Goal: Task Accomplishment & Management: Manage account settings

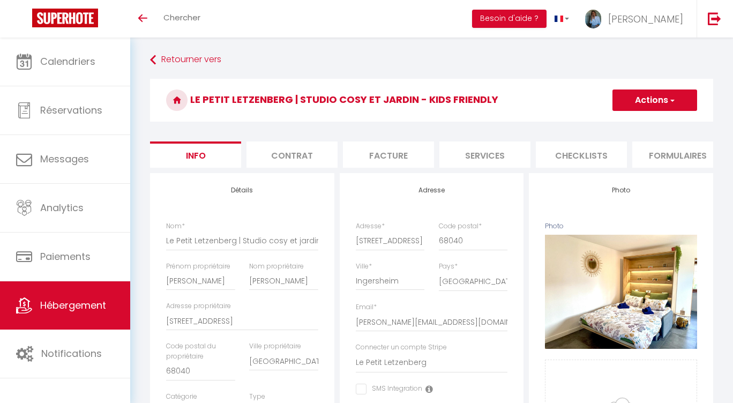
select select "3"
select select "2"
select select "1"
select select "17:00"
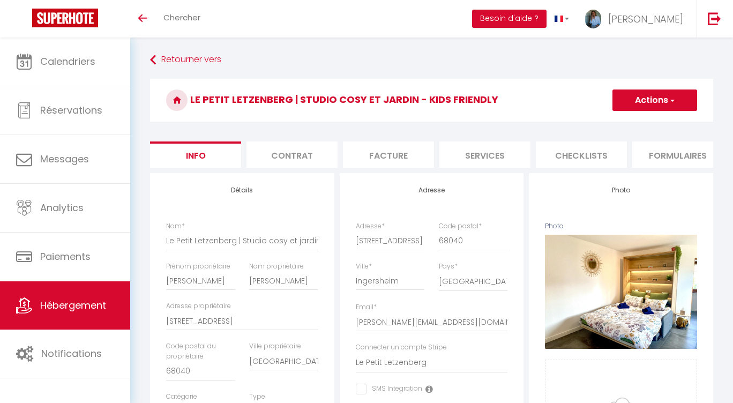
select select "22:30"
select select "10:00"
select select "15211"
select select "28"
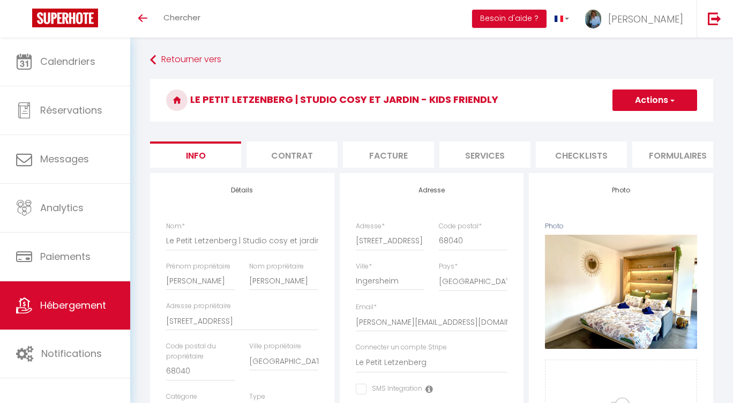
select select "31619"
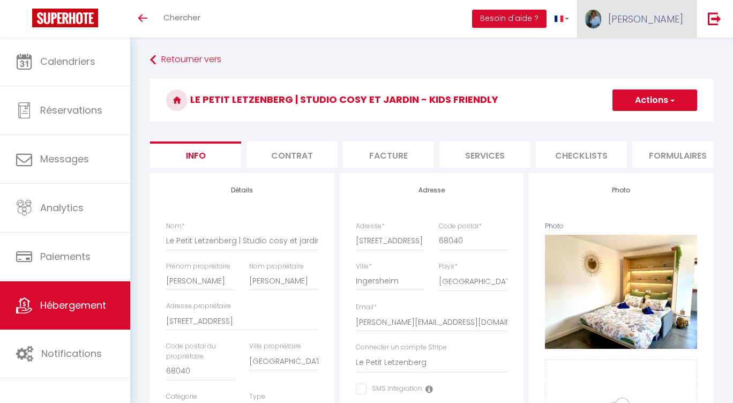
click at [669, 13] on span "[PERSON_NAME]" at bounding box center [646, 18] width 75 height 13
click at [656, 54] on link "Paramètres" at bounding box center [653, 54] width 79 height 18
select select "fr"
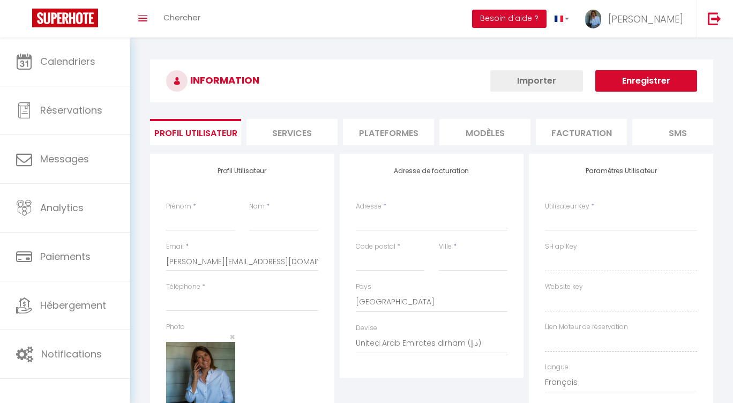
type input "[PERSON_NAME]"
type input "WISS"
type input "0659437092"
type input "50 rue Saint Wendelin"
type input "68230"
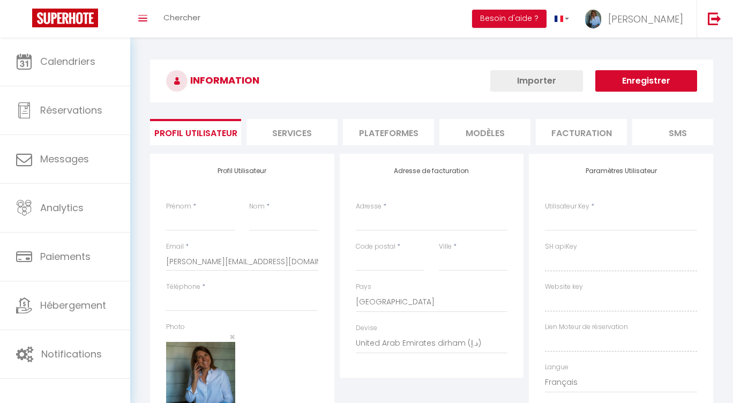
type input "NIEDERMORSCHWIHR"
select select "28"
type input "XYNUsjsD2N0rmZWLVAW37gMDK"
type input "1HXpXFcdUx9IFY7F8orxqA9W9"
type input "https://app.superhote.com/#/get-available-rentals/1HXpXFcdUx9IFY7F8orxqA9W9"
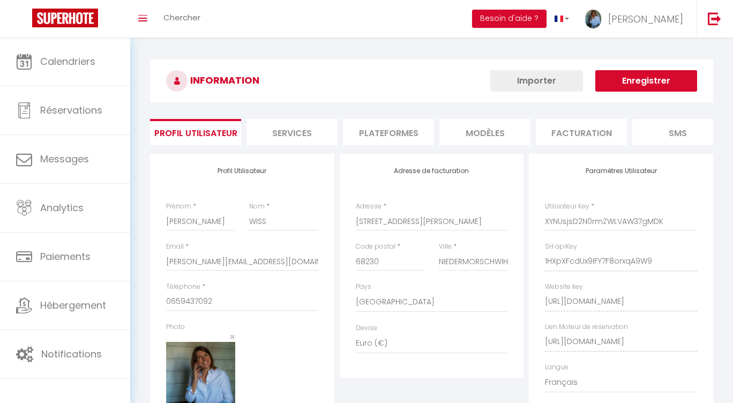
select select "fr"
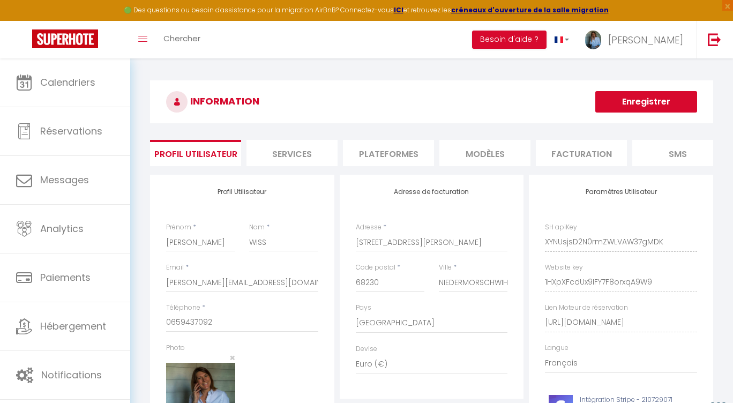
click at [397, 152] on li "Plateformes" at bounding box center [388, 153] width 91 height 26
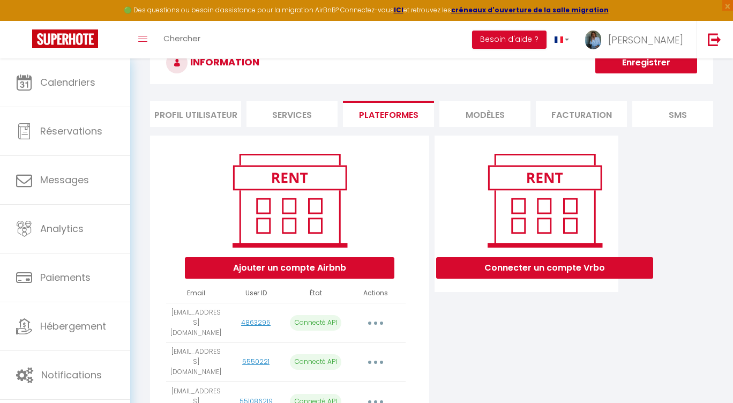
scroll to position [56, 0]
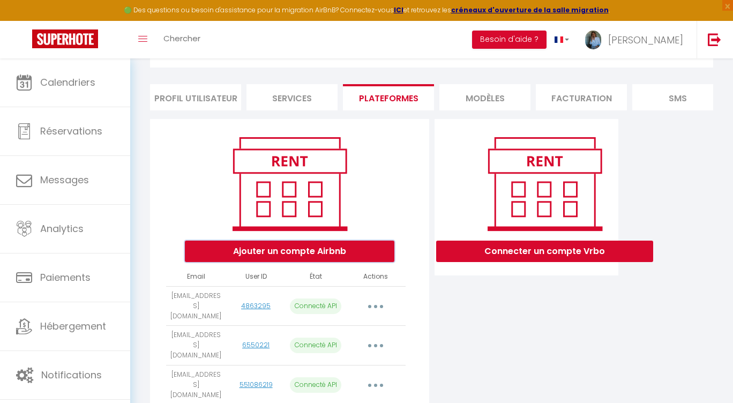
click at [271, 250] on button "Ajouter un compte Airbnb" at bounding box center [290, 251] width 210 height 21
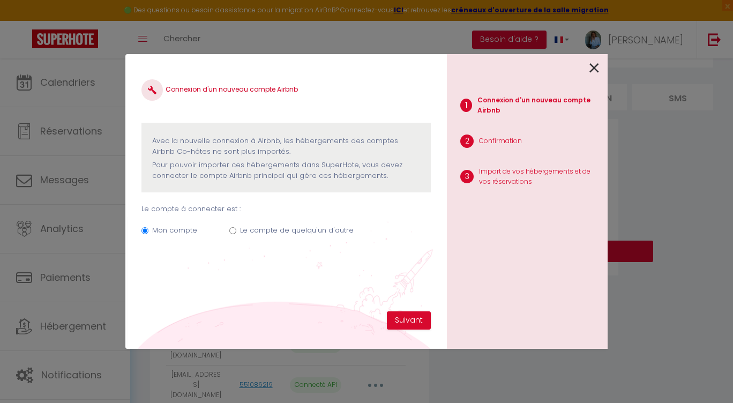
click at [233, 231] on input "Le compte de quelqu'un d'autre" at bounding box center [232, 230] width 7 height 7
radio input "true"
radio input "false"
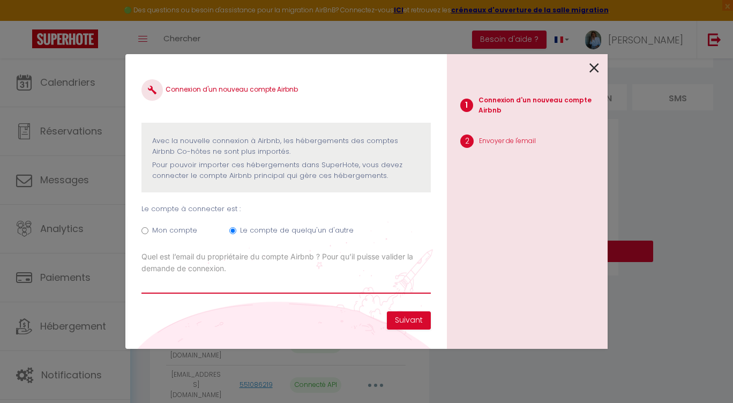
click at [269, 282] on input "Email connexion Airbnb" at bounding box center [287, 284] width 290 height 19
type input "[EMAIL_ADDRESS][DOMAIN_NAME]"
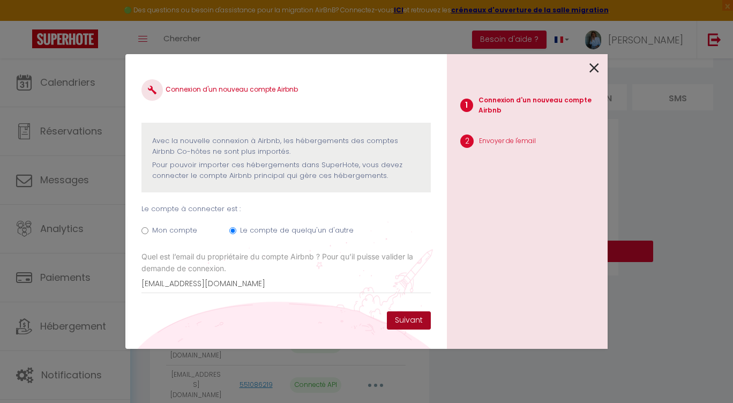
click at [413, 322] on button "Suivant" at bounding box center [409, 321] width 44 height 18
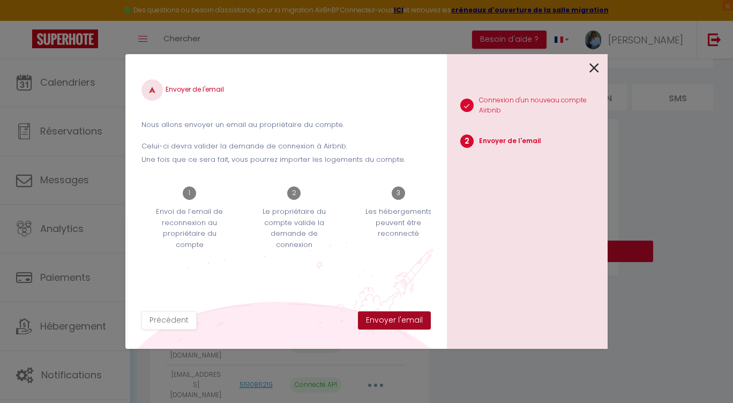
click at [399, 323] on button "Envoyer l'email" at bounding box center [394, 321] width 73 height 18
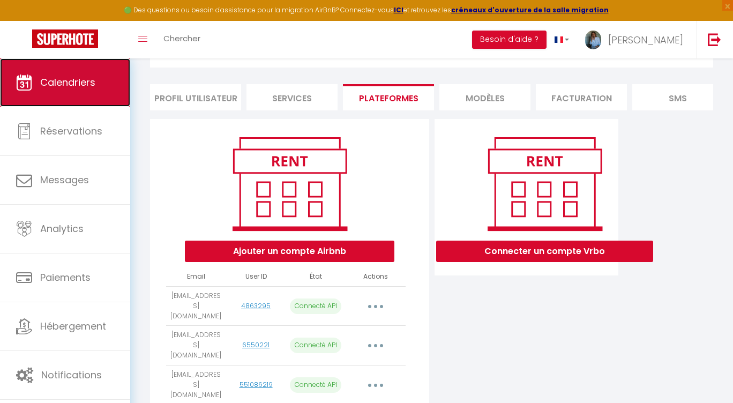
click at [56, 92] on link "Calendriers" at bounding box center [65, 82] width 130 height 48
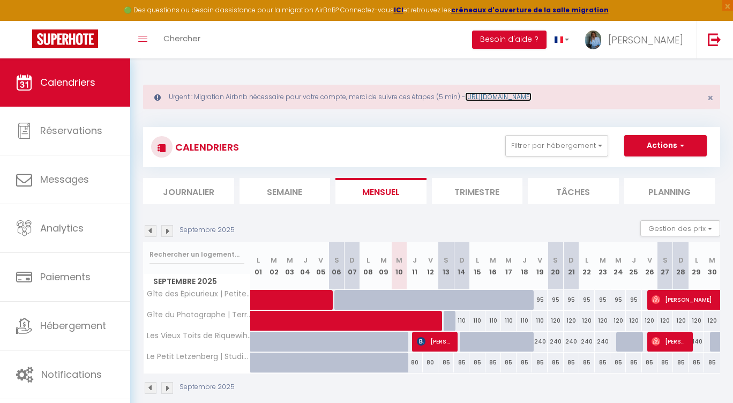
click at [530, 95] on link "[URL][DOMAIN_NAME]" at bounding box center [498, 96] width 66 height 9
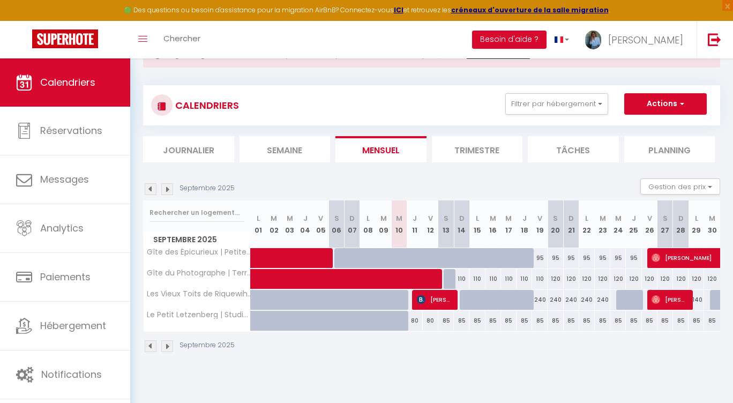
scroll to position [45, 0]
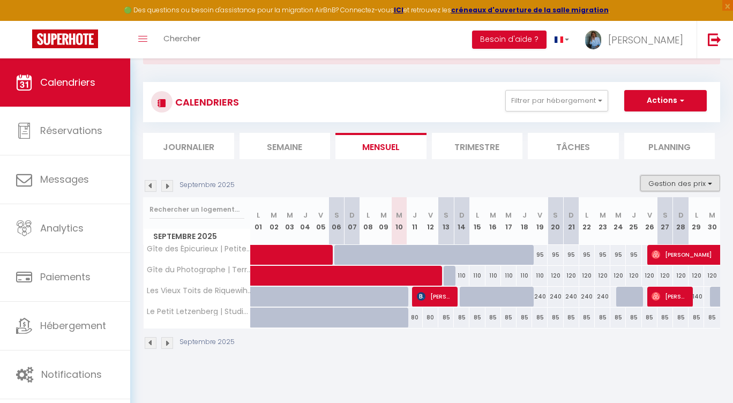
click at [691, 182] on button "Gestion des prix" at bounding box center [681, 183] width 80 height 16
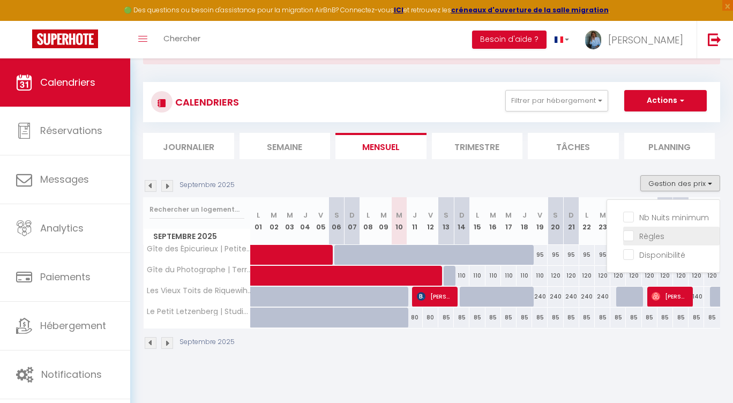
drag, startPoint x: 636, startPoint y: 214, endPoint x: 629, endPoint y: 241, distance: 27.8
click at [636, 214] on input "Nb Nuits minimum" at bounding box center [672, 216] width 97 height 11
checkbox input "true"
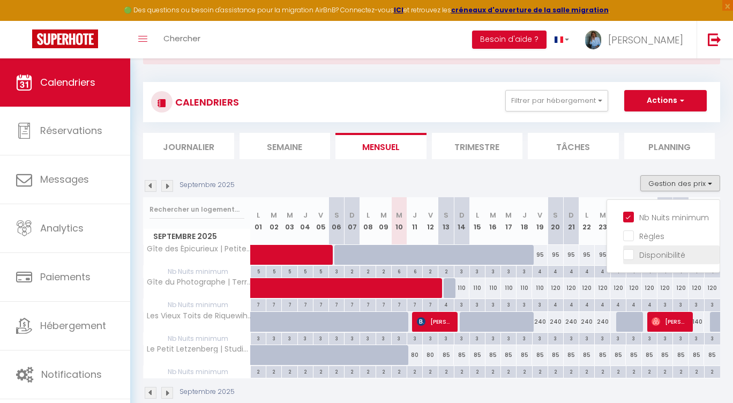
drag, startPoint x: 629, startPoint y: 236, endPoint x: 629, endPoint y: 257, distance: 20.9
click at [629, 236] on input "Règles" at bounding box center [672, 235] width 97 height 11
checkbox input "true"
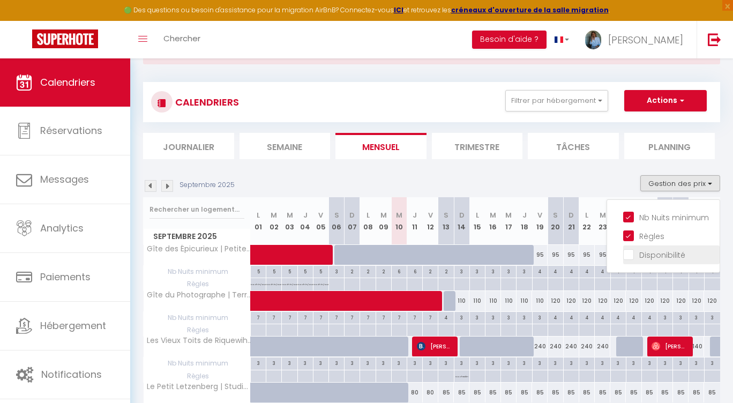
click at [629, 256] on input "Disponibilité" at bounding box center [672, 254] width 97 height 11
checkbox input "true"
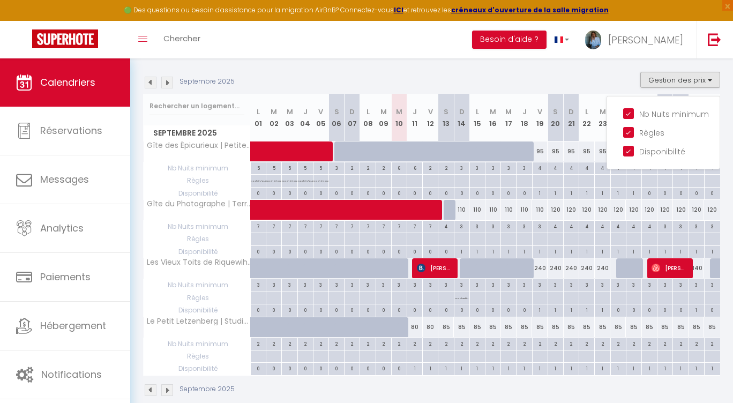
scroll to position [165, 0]
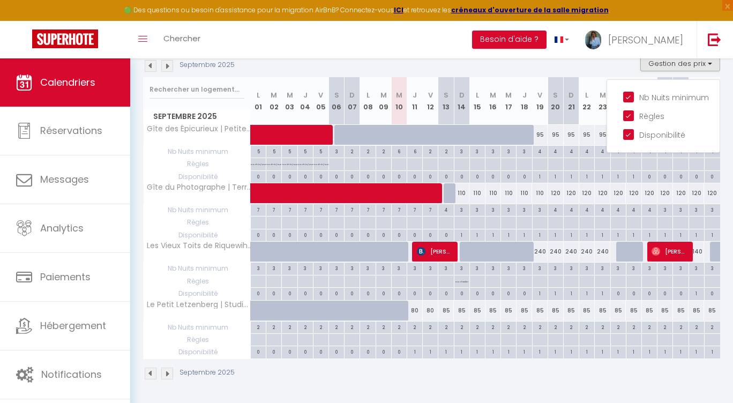
click at [416, 311] on div "80" at bounding box center [415, 311] width 16 height 20
type input "80"
type input "Jeu 11 Septembre 2025"
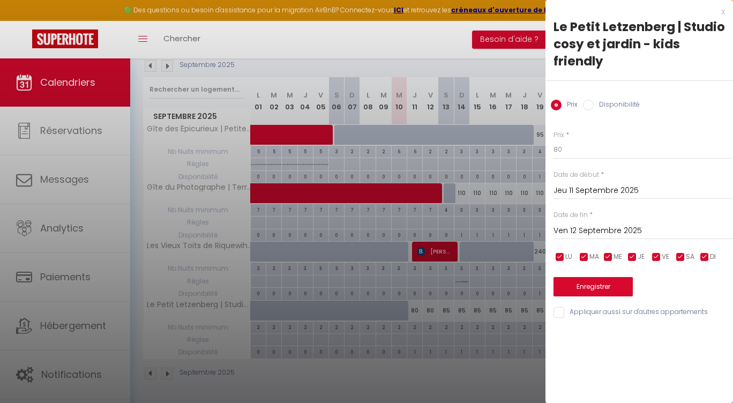
scroll to position [1, 0]
click at [659, 227] on input "Ven 12 Septembre 2025" at bounding box center [644, 231] width 180 height 14
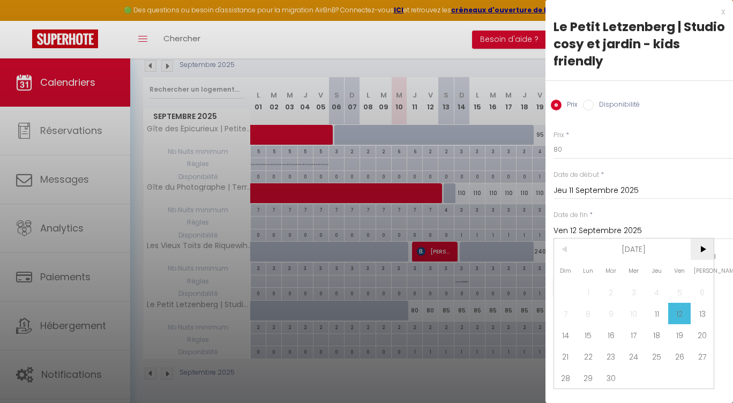
click at [703, 253] on span ">" at bounding box center [702, 249] width 23 height 21
click at [702, 295] on span "4" at bounding box center [702, 291] width 23 height 21
type input "Sam 04 Octobre 2025"
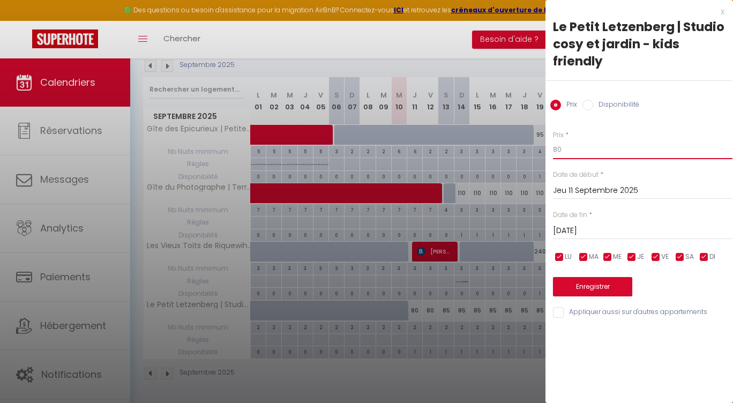
scroll to position [0, 0]
drag, startPoint x: 597, startPoint y: 154, endPoint x: 504, endPoint y: 138, distance: 94.1
click at [504, 138] on body "🟢 Des questions ou besoin d'assistance pour la migration AirBnB? Connectez-vous…" at bounding box center [366, 148] width 733 height 510
type input "75"
click at [607, 288] on button "Enregistrer" at bounding box center [593, 286] width 79 height 19
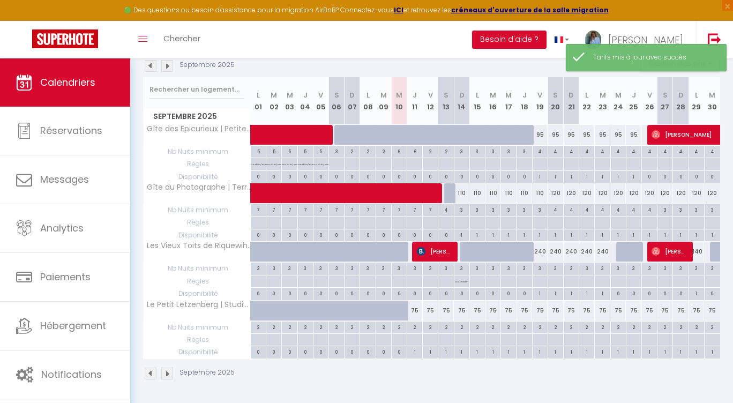
click at [414, 328] on div "2" at bounding box center [414, 327] width 15 height 10
type input "2"
type input "Jeu 11 Septembre 2025"
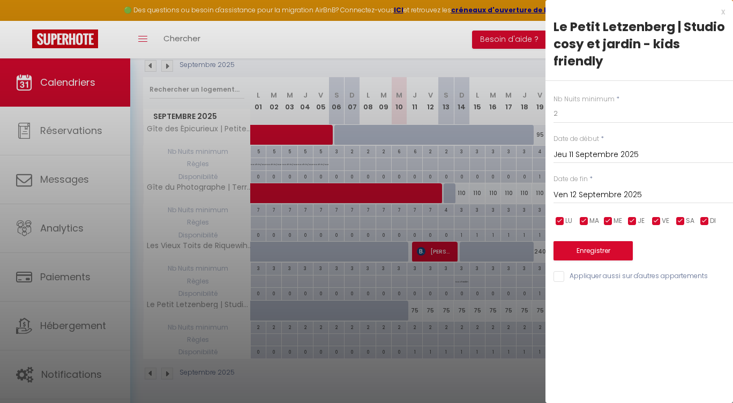
click at [665, 196] on input "Ven 12 Septembre 2025" at bounding box center [644, 195] width 180 height 14
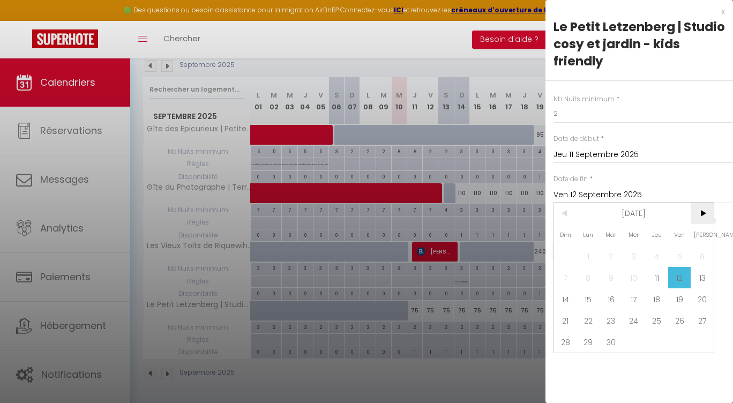
click at [698, 211] on span ">" at bounding box center [702, 213] width 23 height 21
click at [699, 261] on span "4" at bounding box center [702, 256] width 23 height 21
type input "Sam 04 Octobre 2025"
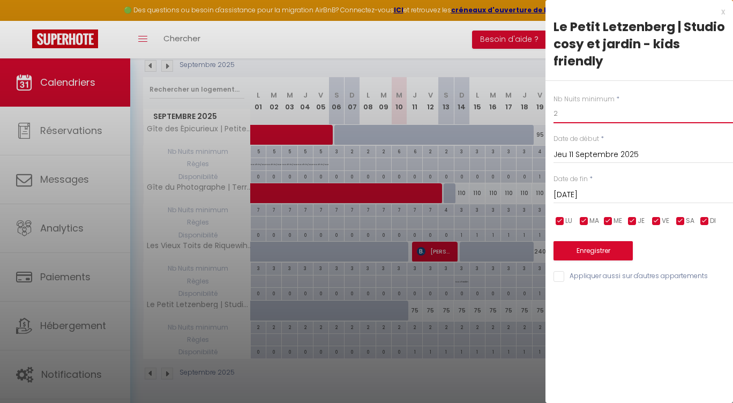
drag, startPoint x: 588, startPoint y: 118, endPoint x: 515, endPoint y: 110, distance: 72.8
click at [515, 110] on body "🟢 Des questions ou besoin d'assistance pour la migration AirBnB? Connectez-vous…" at bounding box center [366, 148] width 733 height 510
type input "1"
click at [609, 251] on button "Enregistrer" at bounding box center [593, 250] width 79 height 19
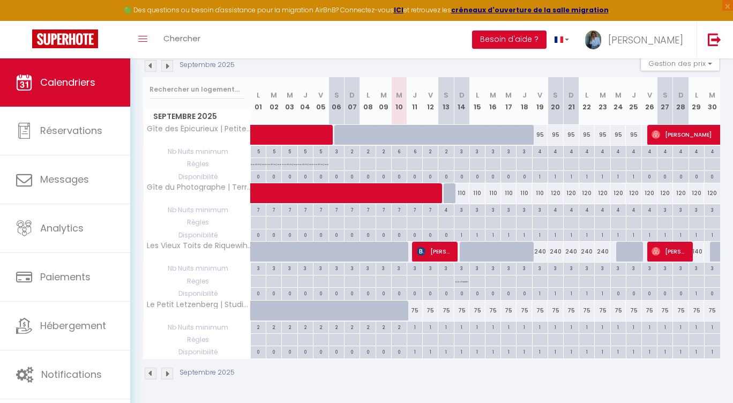
click at [540, 270] on div "3" at bounding box center [540, 268] width 15 height 10
type input "3"
type input "Ven 19 Septembre 2025"
type input "Sam 20 Septembre 2025"
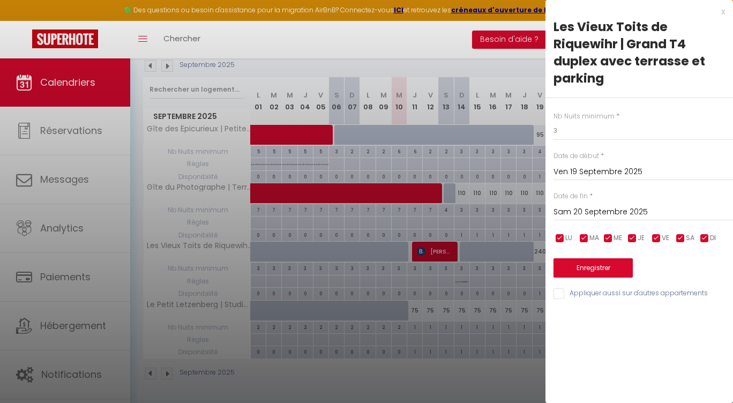
drag, startPoint x: 498, startPoint y: 379, endPoint x: 520, endPoint y: 346, distance: 39.9
click at [498, 379] on div at bounding box center [366, 201] width 733 height 403
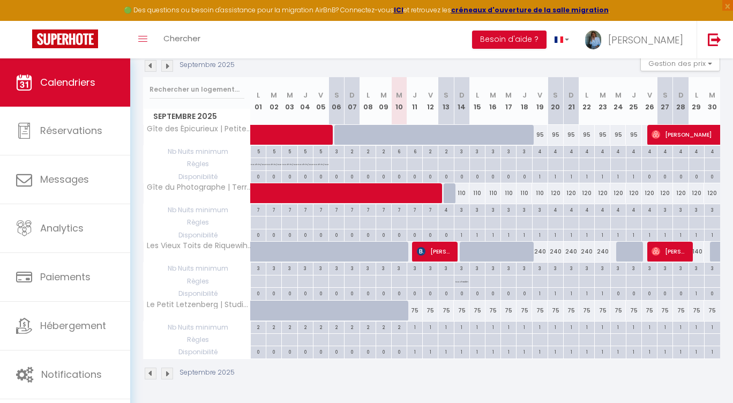
scroll to position [165, 0]
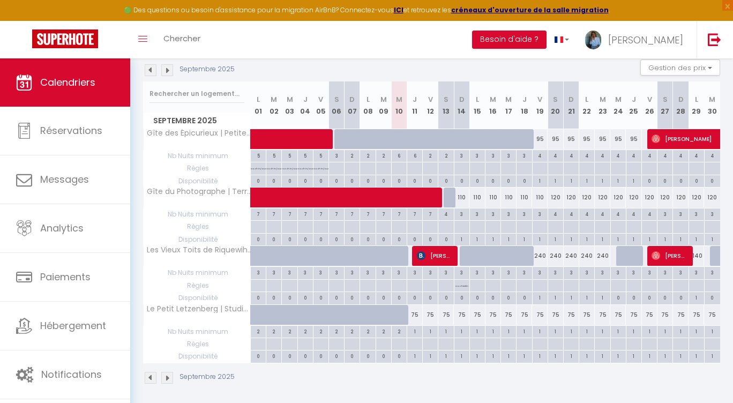
click at [540, 257] on div "240" at bounding box center [540, 256] width 16 height 20
type input "240"
type input "Ven 19 Septembre 2025"
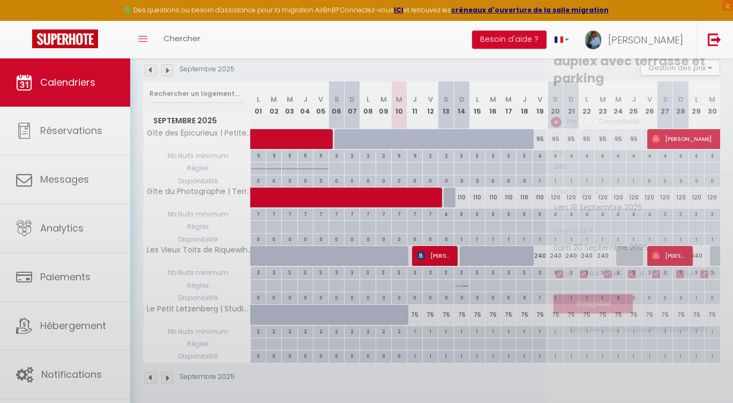
scroll to position [164, 0]
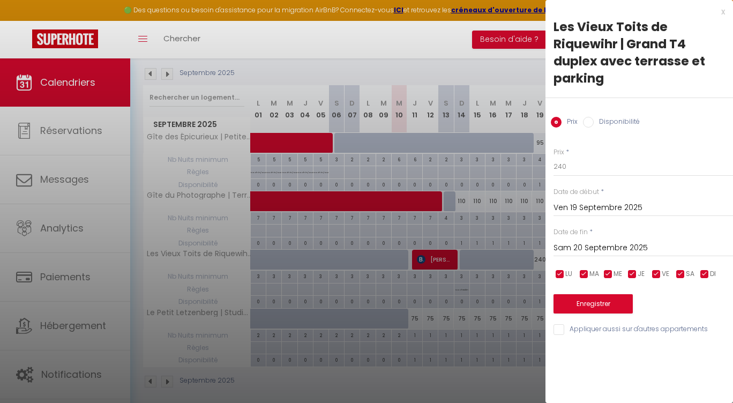
click at [585, 246] on input "Sam 20 Septembre 2025" at bounding box center [644, 248] width 180 height 14
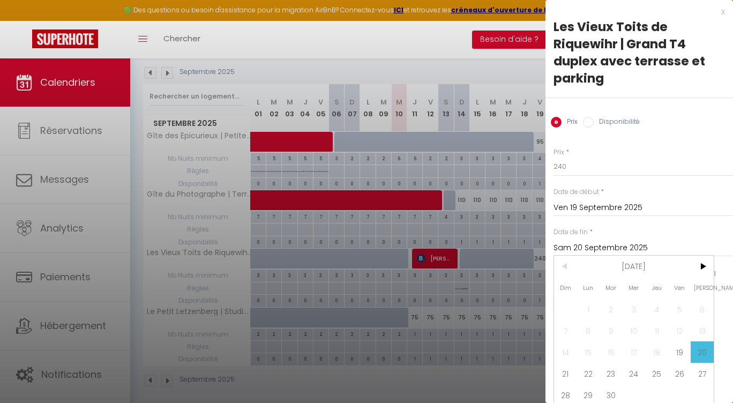
scroll to position [0, 3]
click at [634, 379] on span "24" at bounding box center [631, 373] width 23 height 21
type input "Mer 24 Septembre 2025"
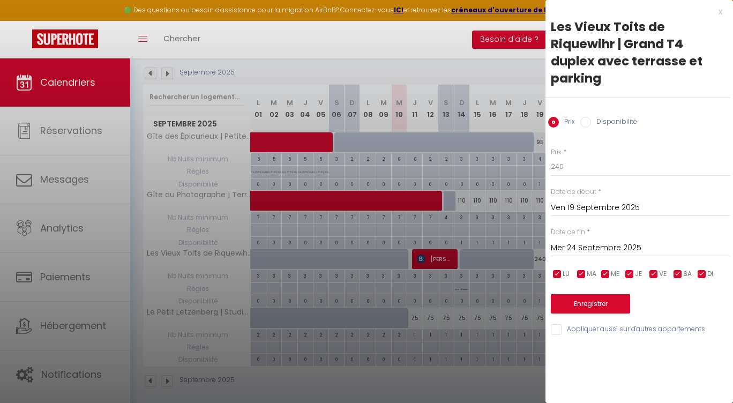
click at [583, 121] on input "Disponibilité" at bounding box center [586, 122] width 11 height 11
radio input "true"
click at [558, 122] on input "Prix" at bounding box center [553, 122] width 11 height 11
radio input "true"
radio input "false"
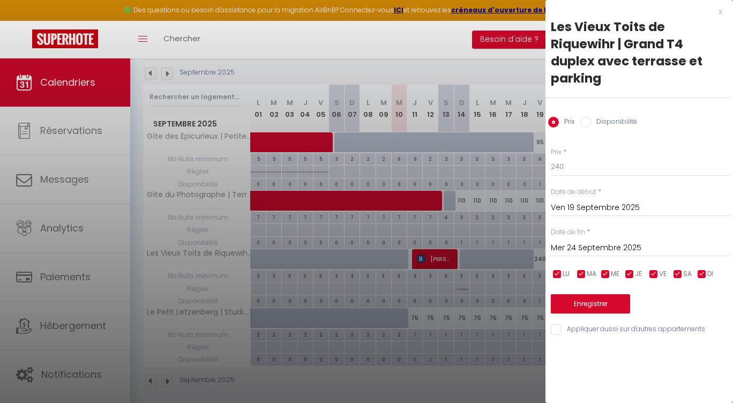
scroll to position [165, 0]
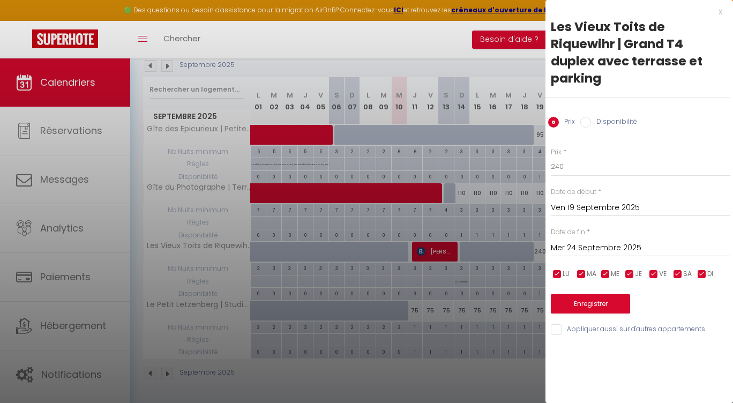
click at [517, 369] on div at bounding box center [366, 201] width 733 height 403
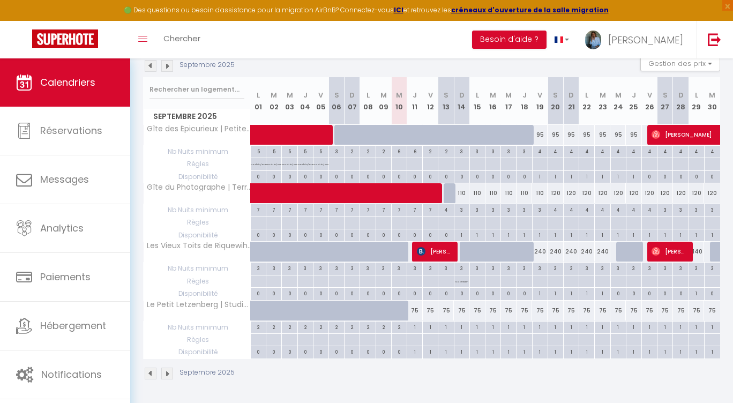
click at [540, 269] on div "3" at bounding box center [540, 268] width 15 height 10
type input "3"
type input "Ven 19 Septembre 2025"
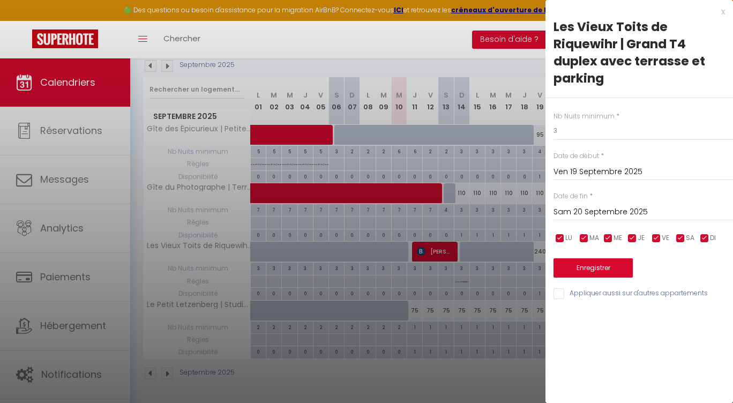
drag, startPoint x: 609, startPoint y: 211, endPoint x: 629, endPoint y: 216, distance: 20.9
click at [609, 211] on input "Sam 20 Septembre 2025" at bounding box center [644, 212] width 180 height 14
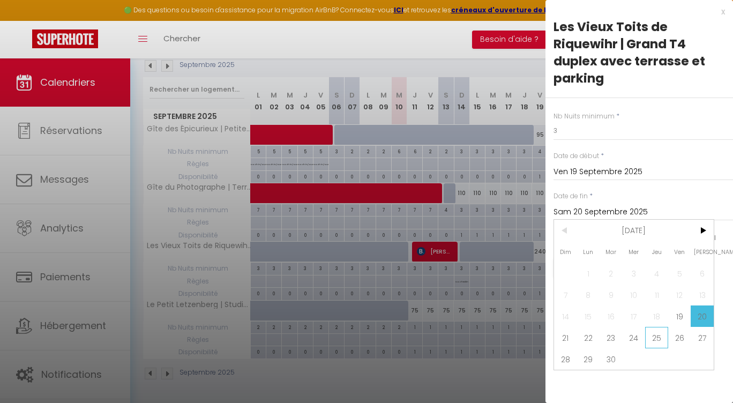
click at [657, 340] on span "25" at bounding box center [657, 337] width 23 height 21
type input "Jeu 25 Septembre 2025"
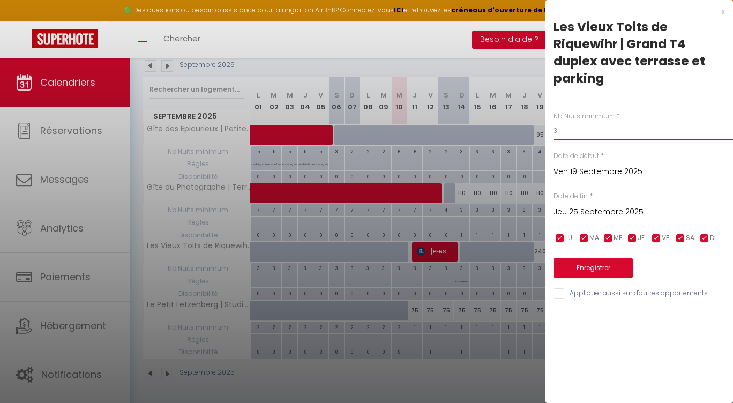
drag, startPoint x: 585, startPoint y: 134, endPoint x: 512, endPoint y: 130, distance: 73.6
click at [512, 130] on body "🟢 Des questions ou besoin d'assistance pour la migration AirBnB? Connectez-vous…" at bounding box center [366, 148] width 733 height 510
type input "2"
click at [592, 266] on button "Enregistrer" at bounding box center [593, 267] width 79 height 19
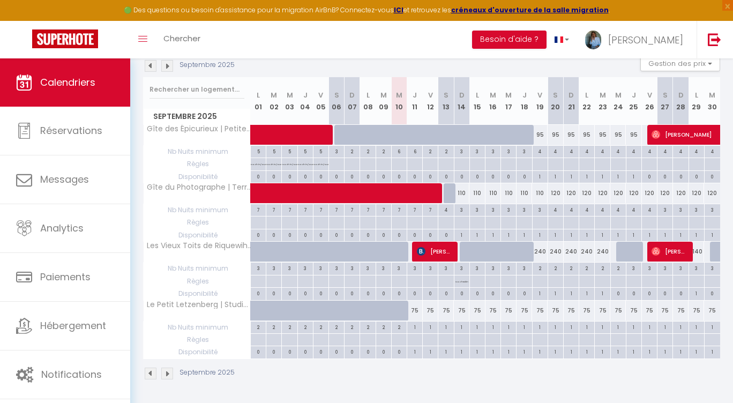
click at [169, 68] on img at bounding box center [167, 66] width 12 height 12
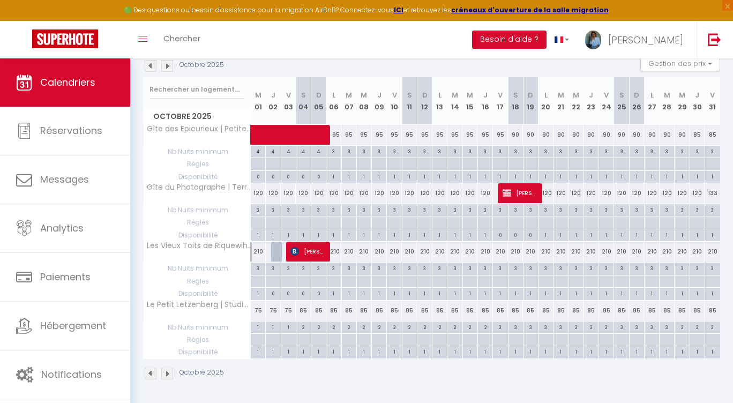
click at [336, 269] on div "3" at bounding box center [334, 268] width 14 height 10
type input "3"
type input "Lun 06 Octobre 2025"
type input "Mar 07 Octobre 2025"
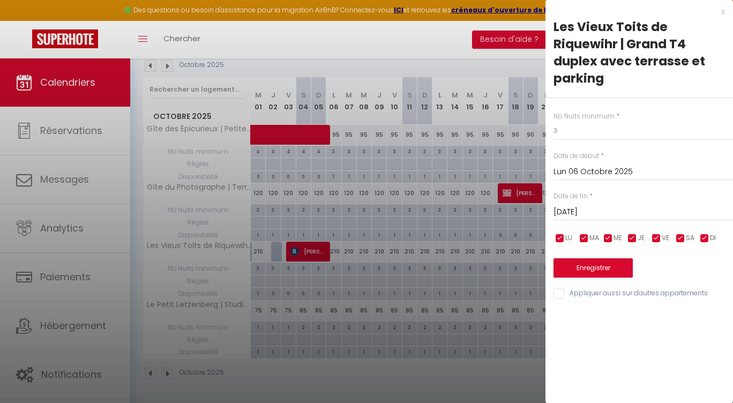
click at [336, 251] on div at bounding box center [366, 201] width 733 height 403
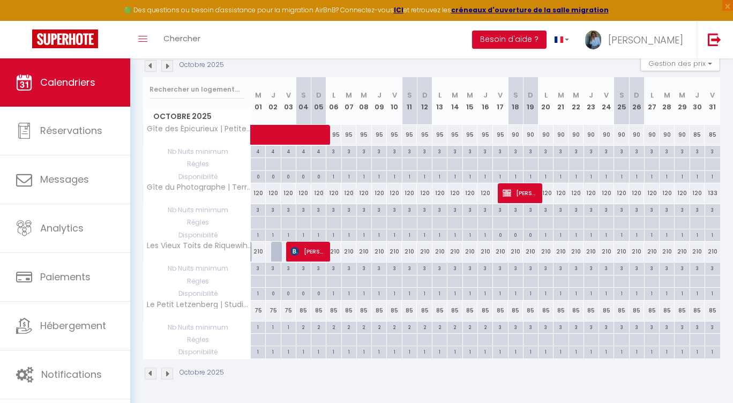
click at [336, 254] on div "210" at bounding box center [334, 252] width 15 height 20
type input "210"
select select "1"
type input "Lun 06 Octobre 2025"
type input "Mar 07 Octobre 2025"
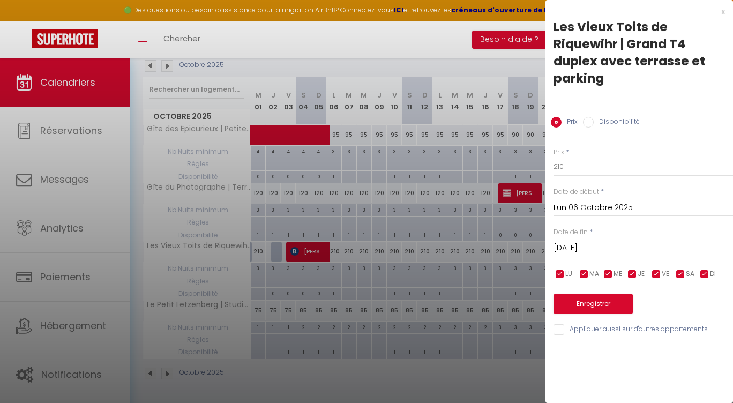
click at [590, 123] on input "Disponibilité" at bounding box center [588, 122] width 11 height 11
radio input "true"
radio input "false"
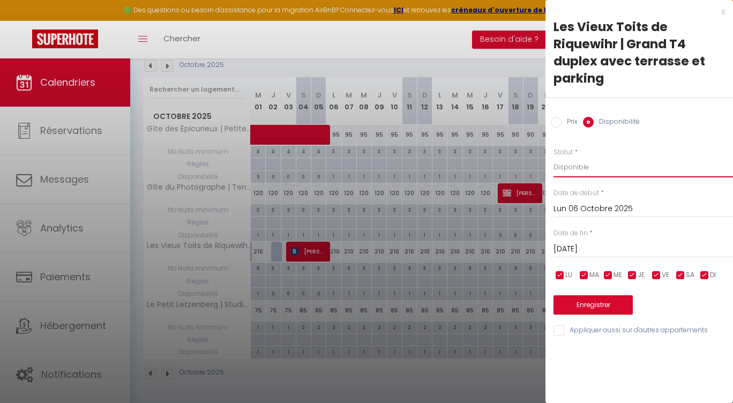
click at [579, 173] on select "Disponible Indisponible" at bounding box center [644, 167] width 180 height 20
select select "0"
click at [554, 157] on select "Disponible Indisponible" at bounding box center [644, 167] width 180 height 20
click at [596, 306] on button "Enregistrer" at bounding box center [593, 304] width 79 height 19
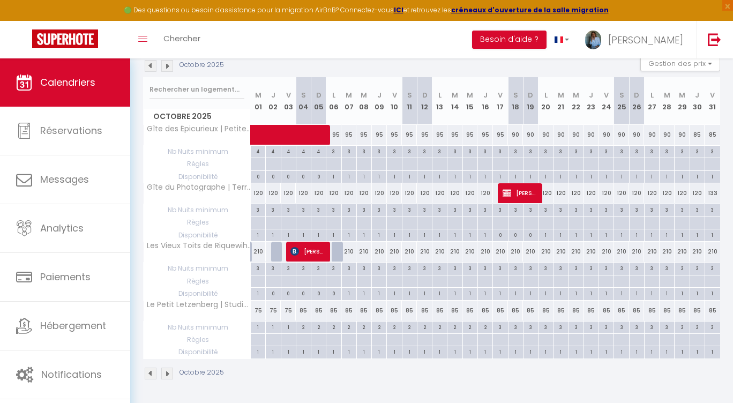
click at [350, 269] on div "3" at bounding box center [349, 268] width 14 height 10
type input "3"
type input "Mar 07 Octobre 2025"
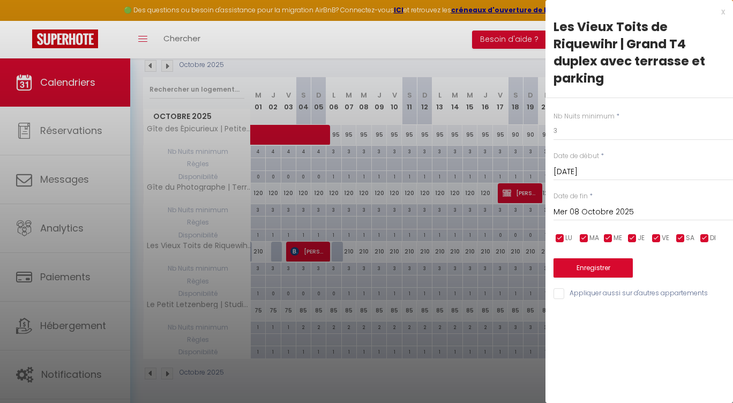
click at [608, 207] on input "Mer 08 Octobre 2025" at bounding box center [644, 212] width 180 height 14
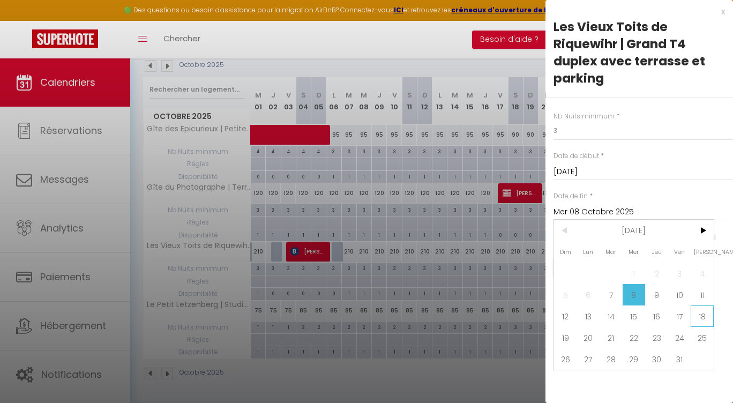
click at [705, 313] on span "18" at bounding box center [702, 316] width 23 height 21
type input "Sam 18 Octobre 2025"
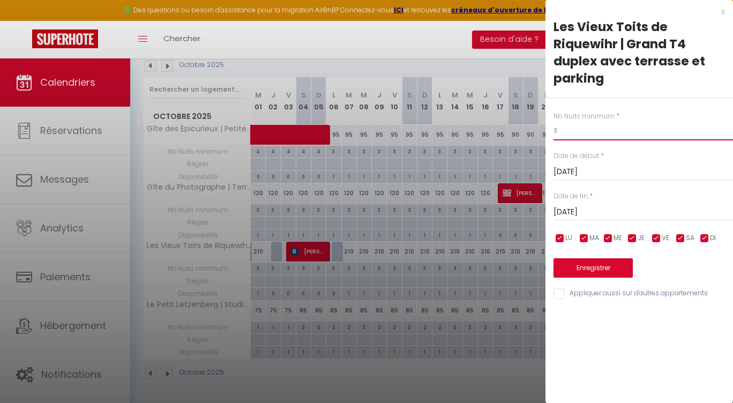
drag, startPoint x: 582, startPoint y: 129, endPoint x: 514, endPoint y: 121, distance: 69.1
click at [514, 121] on body "🟢 Des questions ou besoin d'assistance pour la migration AirBnB? Connectez-vous…" at bounding box center [366, 148] width 733 height 510
type input "2"
click at [603, 268] on button "Enregistrer" at bounding box center [593, 267] width 79 height 19
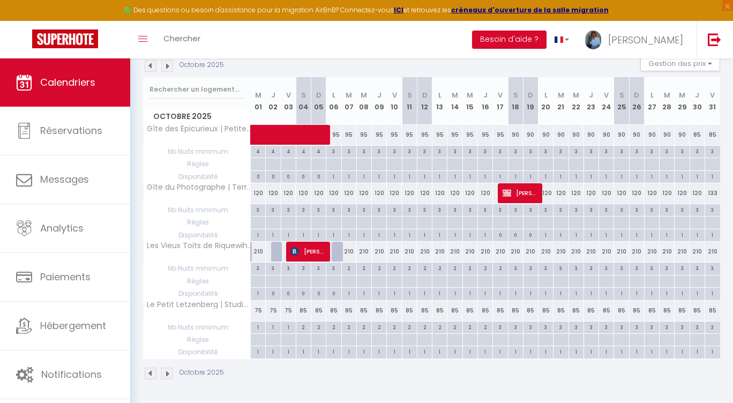
click at [149, 68] on img at bounding box center [151, 66] width 12 height 12
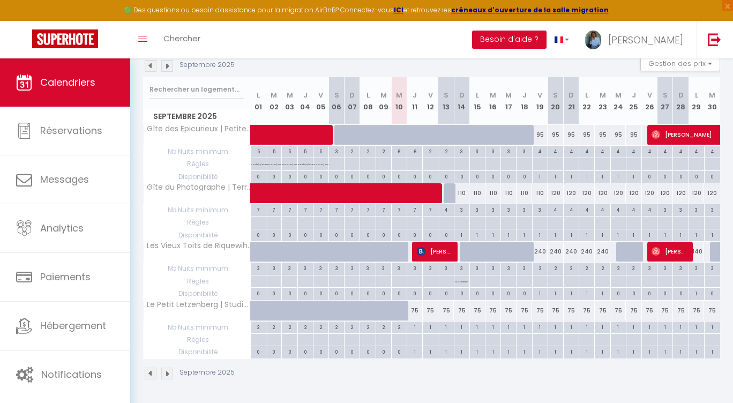
click at [555, 212] on div "4" at bounding box center [555, 209] width 15 height 10
type input "4"
type input "Sam 20 Septembre 2025"
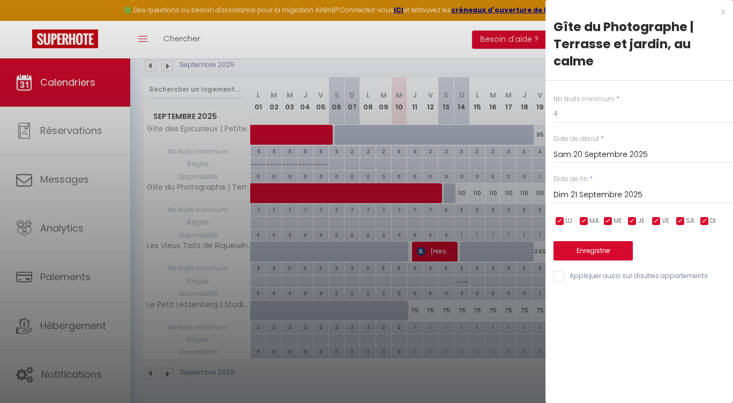
click at [618, 191] on input "Dim 21 Septembre 2025" at bounding box center [644, 195] width 180 height 14
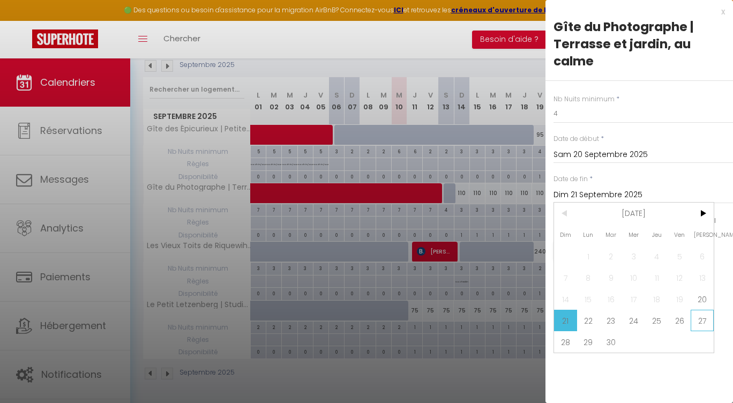
scroll to position [138, 0]
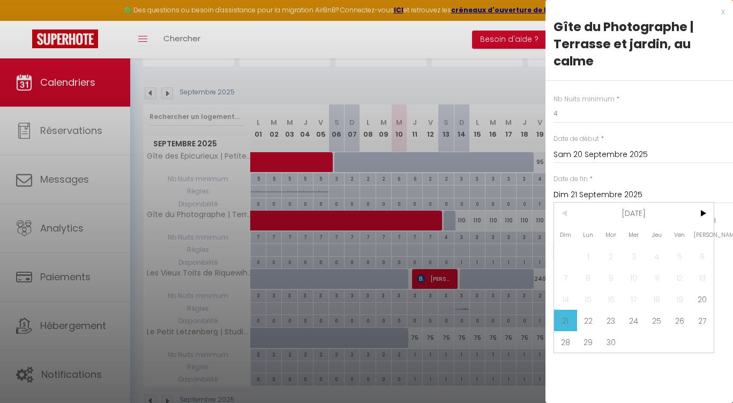
drag, startPoint x: 563, startPoint y: 341, endPoint x: 577, endPoint y: 217, distance: 125.2
click at [563, 341] on span "28" at bounding box center [565, 341] width 23 height 21
type input "Dim 28 Septembre 2025"
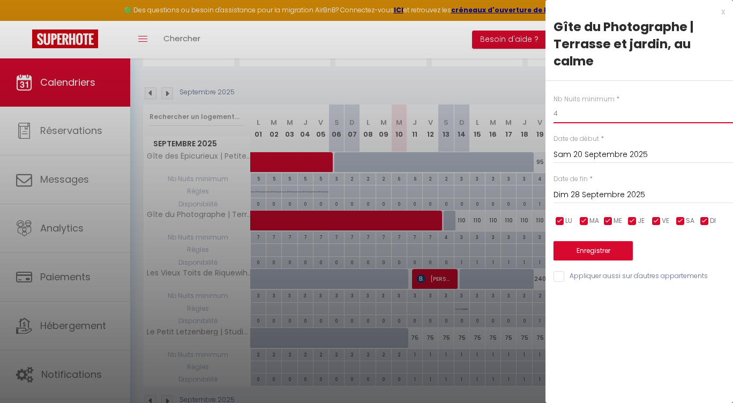
drag, startPoint x: 585, startPoint y: 115, endPoint x: 470, endPoint y: 102, distance: 115.5
click at [470, 102] on body "🟢 Des questions ou besoin d'assistance pour la migration AirBnB? Connectez-vous…" at bounding box center [366, 176] width 733 height 510
type input "2"
type input "3"
click at [587, 248] on button "Enregistrer" at bounding box center [593, 250] width 79 height 19
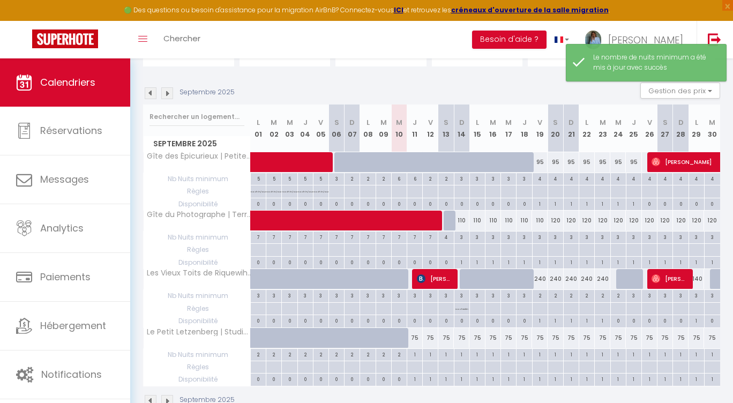
click at [169, 92] on img at bounding box center [167, 93] width 12 height 12
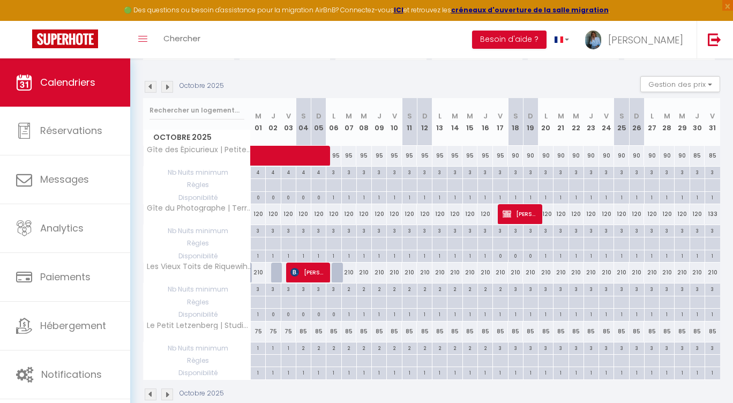
scroll to position [146, 0]
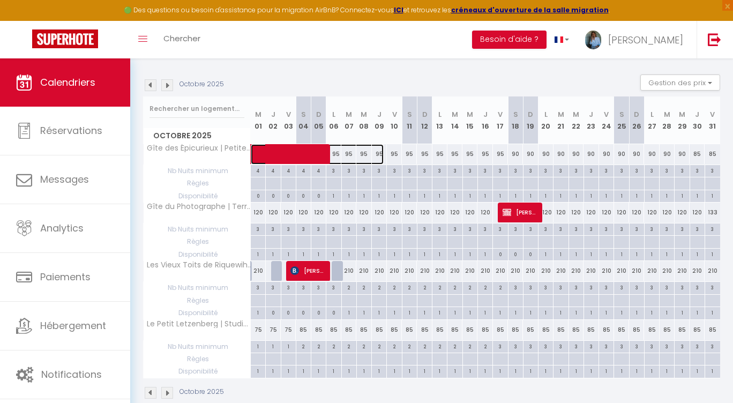
drag, startPoint x: 338, startPoint y: 158, endPoint x: 368, endPoint y: 155, distance: 30.1
click at [338, 158] on span at bounding box center [322, 154] width 123 height 20
select select "OK"
select select "0"
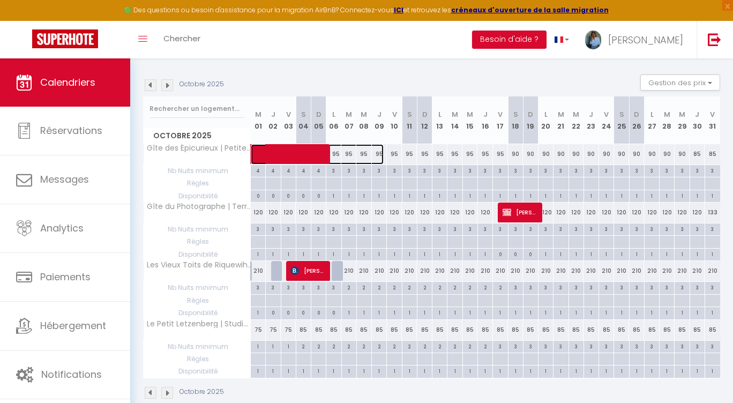
select select "0"
select select "1"
select select
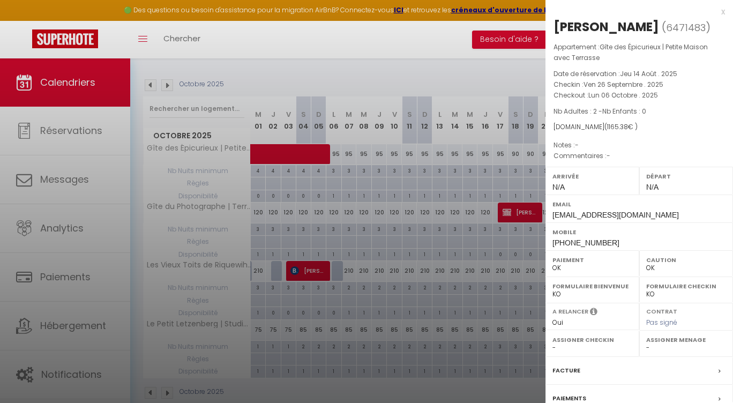
click at [339, 174] on div at bounding box center [366, 201] width 733 height 403
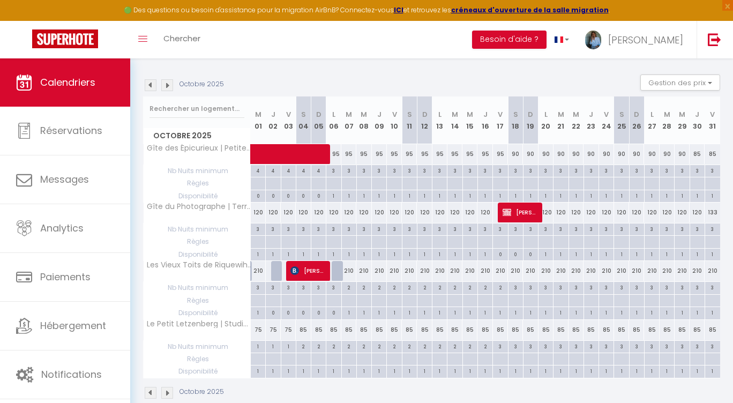
click at [339, 174] on div "3" at bounding box center [334, 170] width 14 height 10
type input "3"
type input "Lun 06 Octobre 2025"
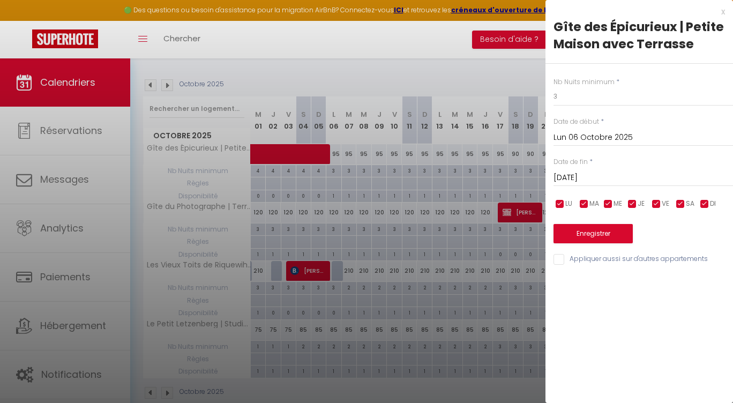
click at [613, 177] on input "Mar 07 Octobre 2025" at bounding box center [644, 178] width 180 height 14
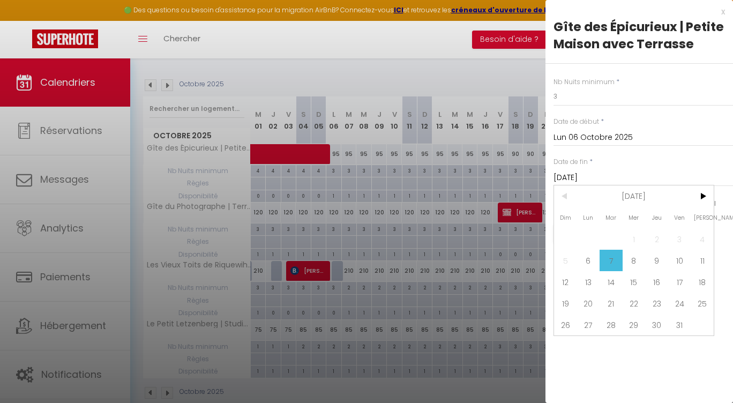
drag, startPoint x: 568, startPoint y: 301, endPoint x: 573, endPoint y: 298, distance: 6.0
click at [568, 301] on span "19" at bounding box center [565, 303] width 23 height 21
type input "Dim 19 Octobre 2025"
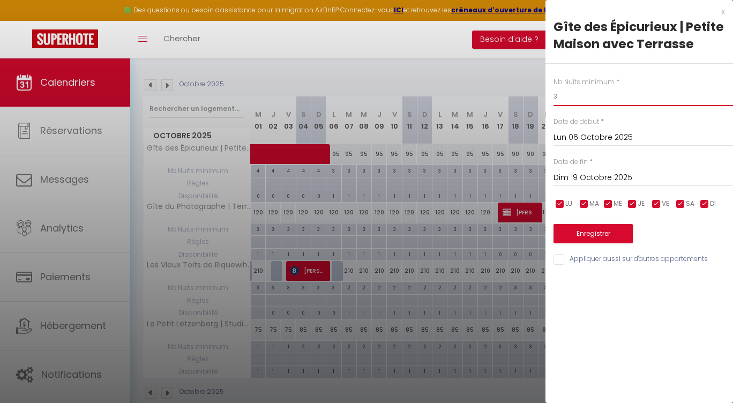
drag, startPoint x: 576, startPoint y: 96, endPoint x: 511, endPoint y: 95, distance: 65.4
click at [511, 95] on body "🟢 Des questions ou besoin d'assistance pour la migration AirBnB? Connectez-vous…" at bounding box center [366, 168] width 733 height 510
type input "2"
click at [604, 233] on button "Enregistrer" at bounding box center [593, 233] width 79 height 19
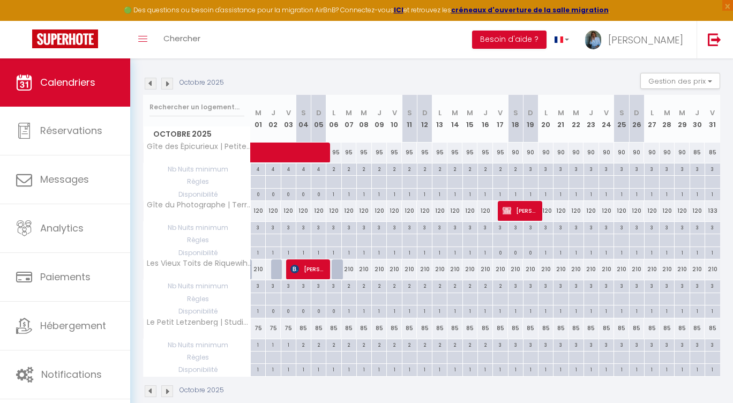
scroll to position [146, 0]
click at [698, 153] on div "85" at bounding box center [697, 154] width 15 height 20
type input "85"
select select "1"
type input "Jeu 30 Octobre 2025"
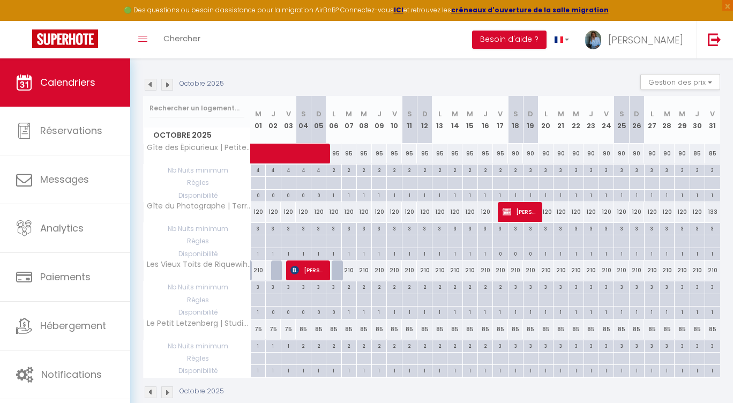
type input "Ven 31 Octobre 2025"
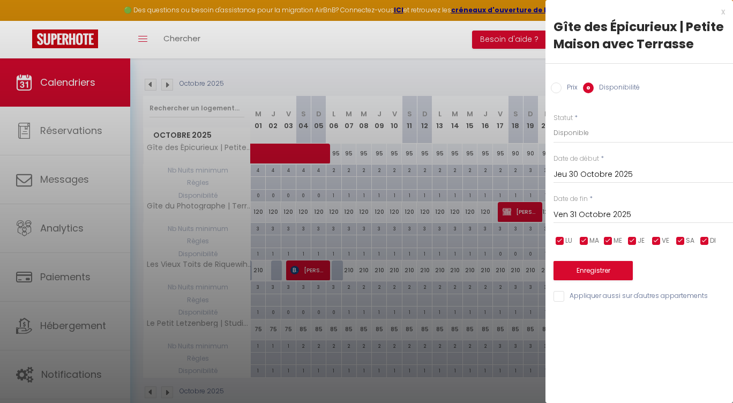
click at [559, 88] on input "Prix" at bounding box center [556, 88] width 11 height 11
radio input "true"
radio input "false"
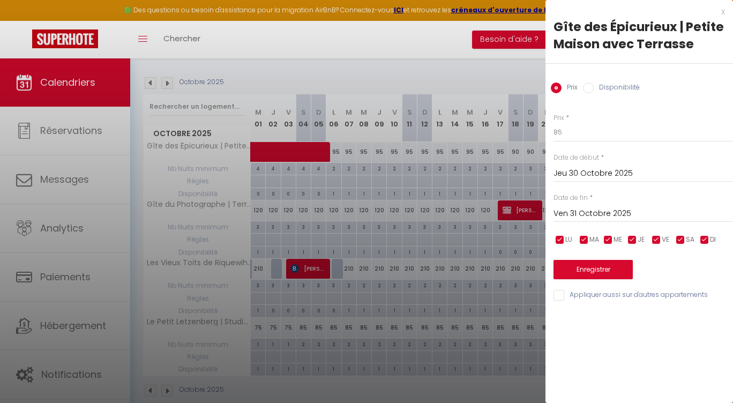
scroll to position [147, 0]
click at [413, 79] on div at bounding box center [366, 201] width 733 height 403
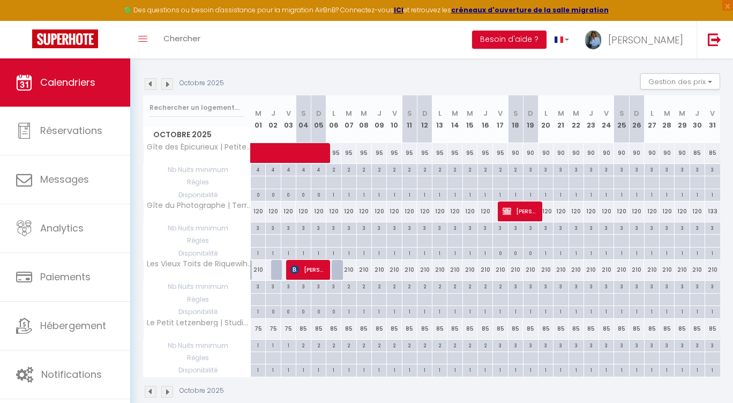
click at [168, 85] on img at bounding box center [167, 84] width 12 height 12
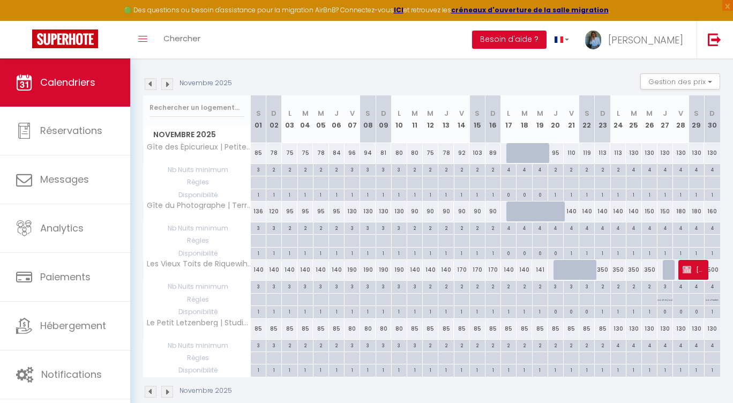
click at [277, 155] on div "78" at bounding box center [274, 153] width 16 height 20
type input "78"
type input "Dim 02 Novembre 2025"
type input "Lun 03 Novembre 2025"
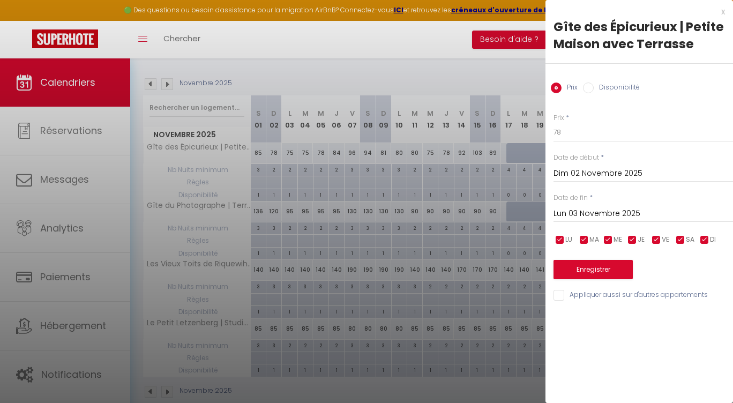
click at [584, 168] on input "Dim 02 Novembre 2025" at bounding box center [644, 174] width 180 height 14
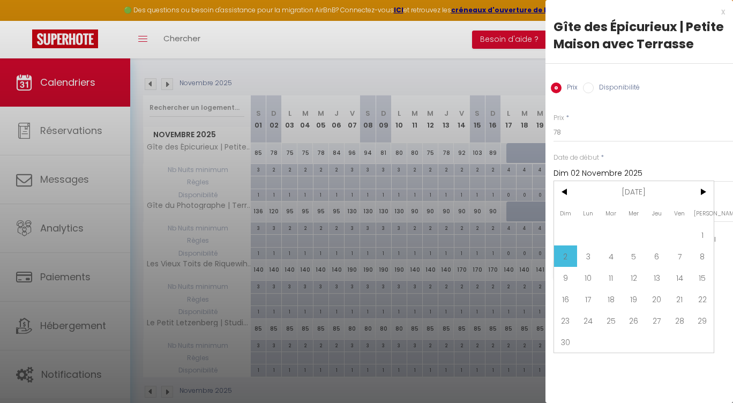
click at [562, 338] on span "30" at bounding box center [565, 341] width 23 height 21
type input "Dim 30 Novembre 2025"
type input "Lun 01 Décembre 2025"
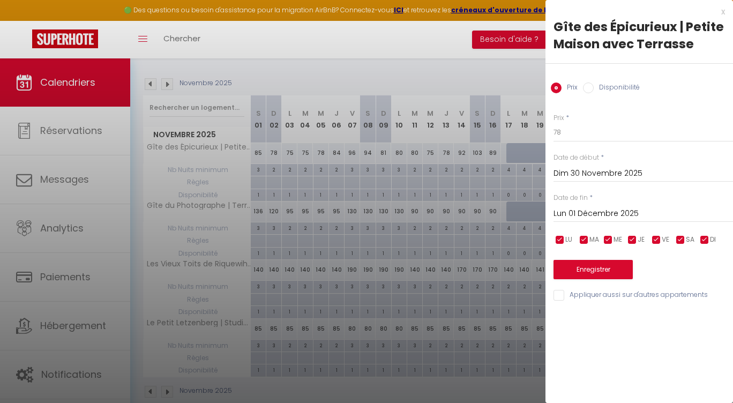
click at [585, 174] on input "Dim 30 Novembre 2025" at bounding box center [644, 174] width 180 height 14
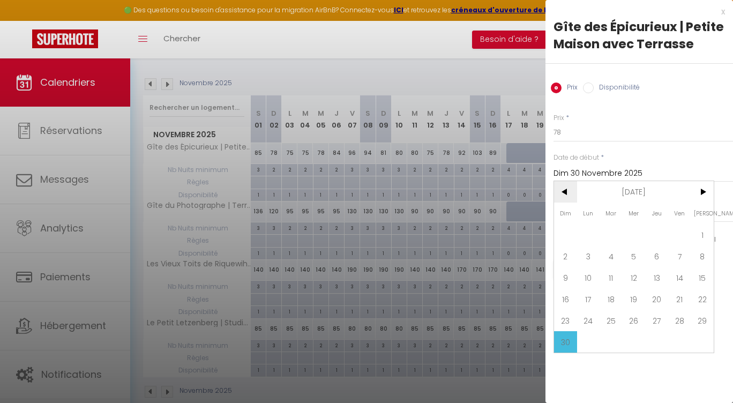
click at [566, 194] on span "<" at bounding box center [565, 191] width 23 height 21
click at [654, 321] on span "30" at bounding box center [657, 320] width 23 height 21
type input "Jeu 30 Octobre 2025"
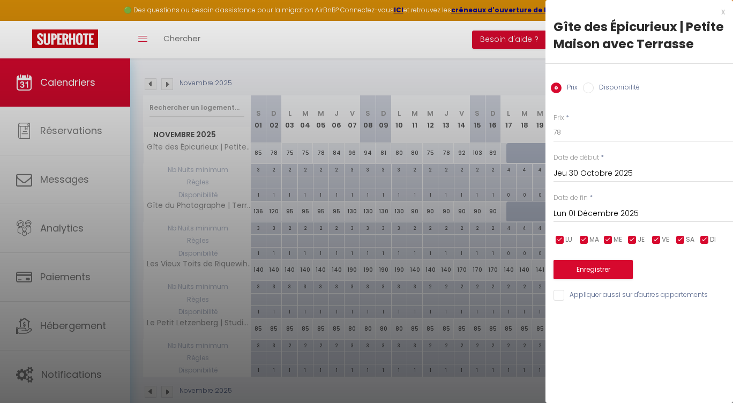
click at [640, 217] on input "Lun 01 Décembre 2025" at bounding box center [644, 214] width 180 height 14
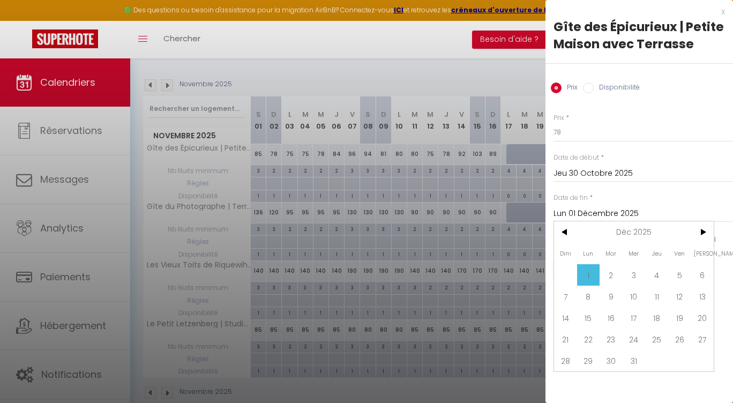
scroll to position [1, 0]
click at [572, 232] on span "<" at bounding box center [565, 231] width 23 height 21
click at [705, 277] on span "1" at bounding box center [702, 274] width 23 height 21
type input "Sam 01 Novembre 2025"
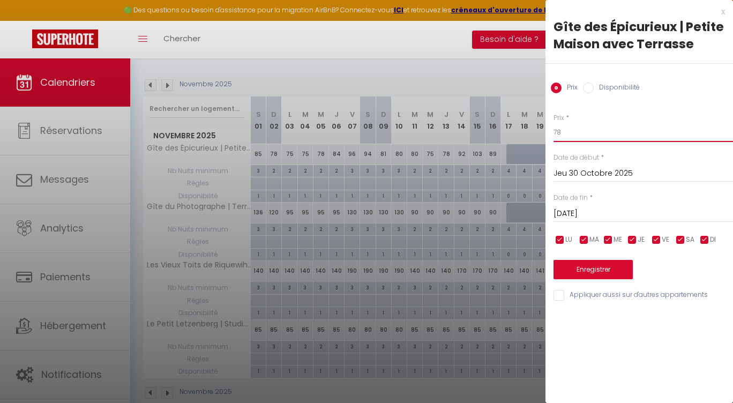
scroll to position [0, 0]
drag, startPoint x: 602, startPoint y: 134, endPoint x: 525, endPoint y: 125, distance: 77.7
click at [525, 126] on body "🟢 Des questions ou besoin d'assistance pour la migration AirBnB? Connectez-vous…" at bounding box center [366, 168] width 733 height 510
type input "90"
click at [591, 269] on button "Enregistrer" at bounding box center [593, 269] width 79 height 19
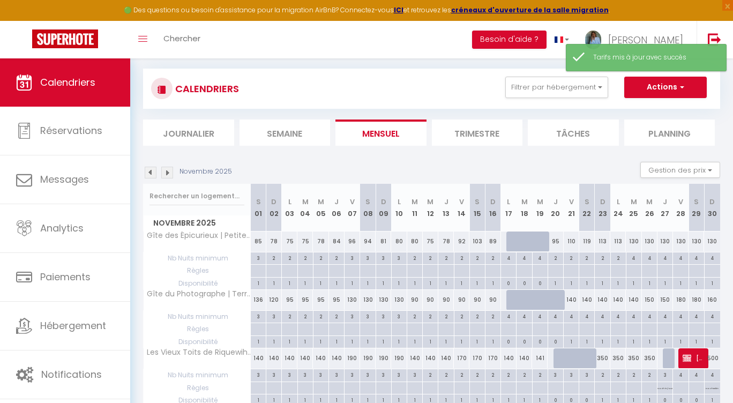
scroll to position [146, 0]
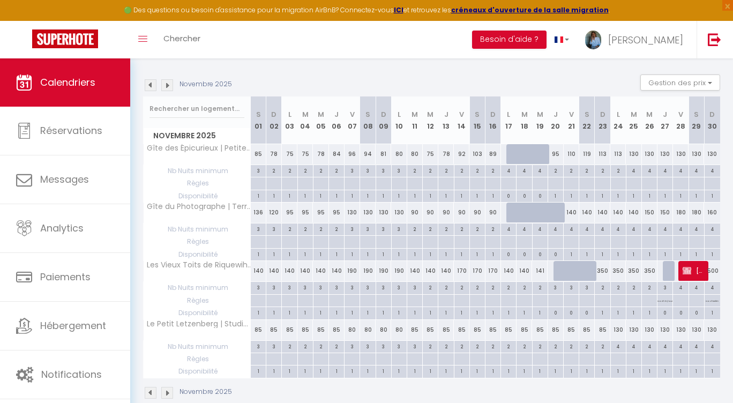
click at [275, 154] on div "78" at bounding box center [274, 154] width 16 height 20
type input "78"
type input "Dim 02 Novembre 2025"
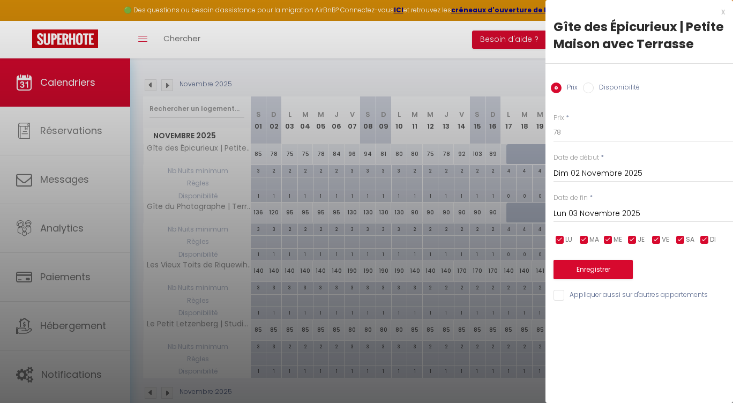
click at [622, 214] on input "Lun 03 Novembre 2025" at bounding box center [644, 214] width 180 height 14
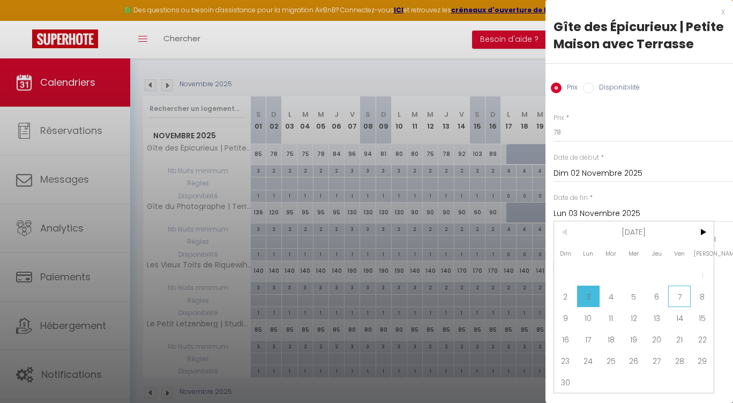
click at [680, 299] on span "7" at bounding box center [680, 296] width 23 height 21
type input "Ven 07 Novembre 2025"
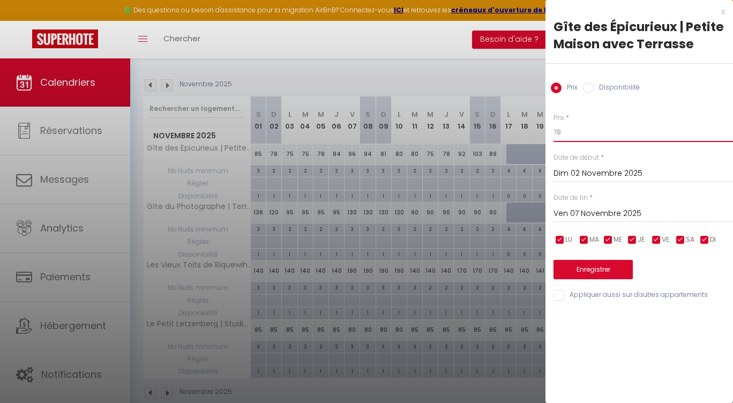
drag, startPoint x: 638, startPoint y: 136, endPoint x: 494, endPoint y: 123, distance: 144.9
click at [494, 123] on body "🟢 Des questions ou besoin d'assistance pour la migration AirBnB? Connectez-vous…" at bounding box center [366, 168] width 733 height 510
type input "75"
click at [592, 273] on button "Enregistrer" at bounding box center [593, 269] width 79 height 19
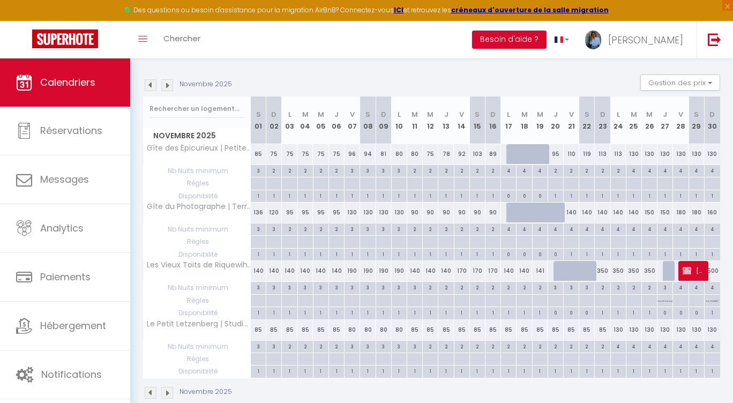
click at [353, 155] on div "96" at bounding box center [353, 154] width 16 height 20
type input "96"
type input "Ven 07 Novembre 2025"
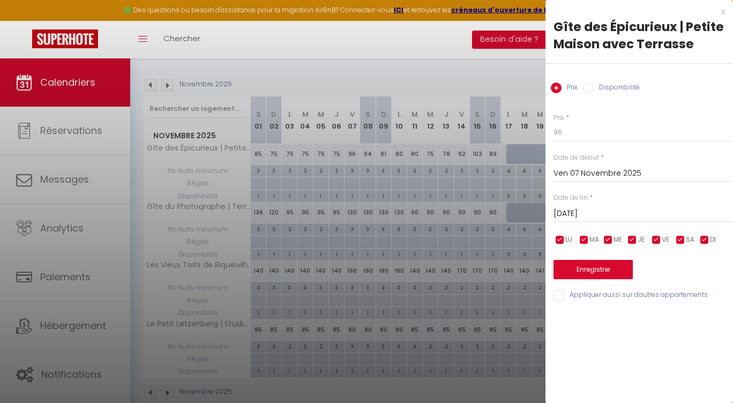
click at [614, 216] on input "Sam 08 Novembre 2025" at bounding box center [644, 214] width 180 height 14
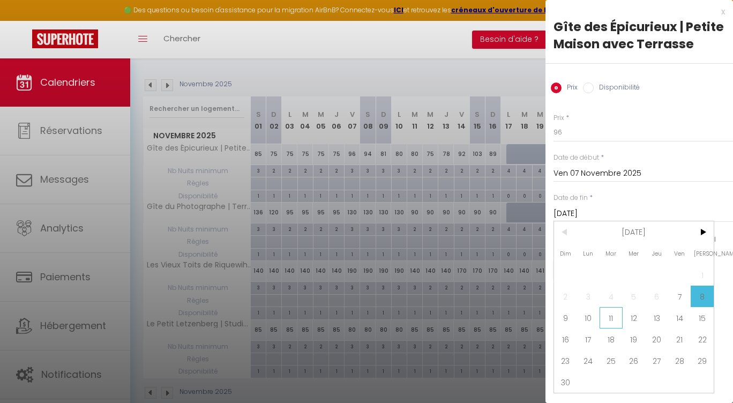
click at [614, 321] on span "11" at bounding box center [611, 317] width 23 height 21
type input "Mar 11 Novembre 2025"
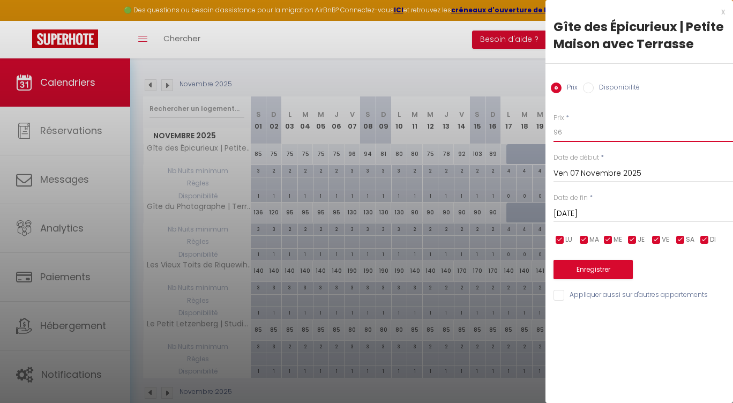
drag, startPoint x: 547, startPoint y: 125, endPoint x: 448, endPoint y: 113, distance: 100.5
click at [448, 114] on body "🟢 Des questions ou besoin d'assistance pour la migration AirBnB? Connectez-vous…" at bounding box center [366, 168] width 733 height 510
type input "98"
click at [598, 270] on button "Enregistrer" at bounding box center [593, 269] width 79 height 19
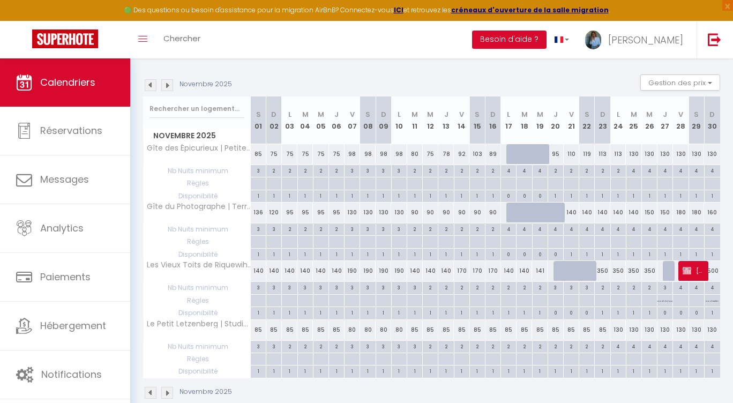
click at [413, 155] on div "80" at bounding box center [415, 154] width 16 height 20
type input "80"
type input "Mar 11 Novembre 2025"
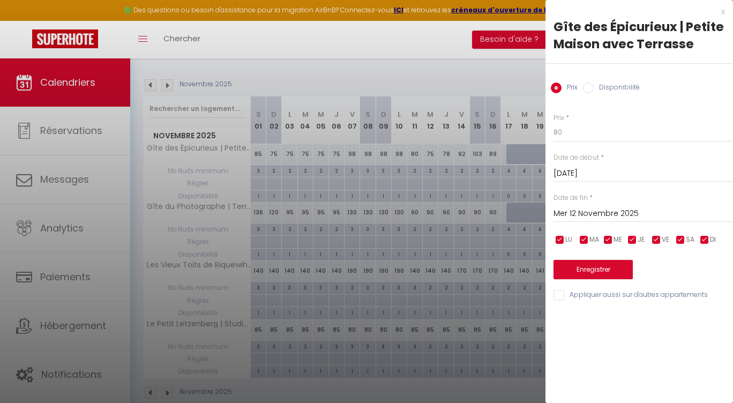
click at [627, 209] on input "Mer 12 Novembre 2025" at bounding box center [644, 214] width 180 height 14
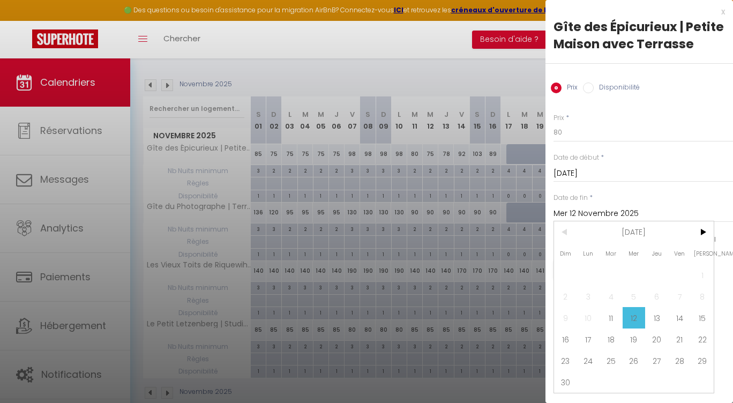
click at [567, 338] on span "16" at bounding box center [565, 339] width 23 height 21
type input "Dim 16 Novembre 2025"
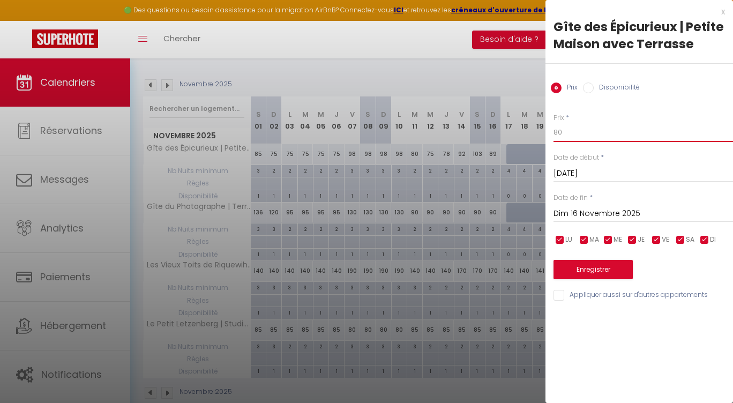
drag, startPoint x: 631, startPoint y: 130, endPoint x: 481, endPoint y: 123, distance: 149.8
click at [482, 123] on body "🟢 Des questions ou besoin d'assistance pour la migration AirBnB? Connectez-vous…" at bounding box center [366, 168] width 733 height 510
type input "75"
click at [581, 270] on button "Enregistrer" at bounding box center [593, 269] width 79 height 19
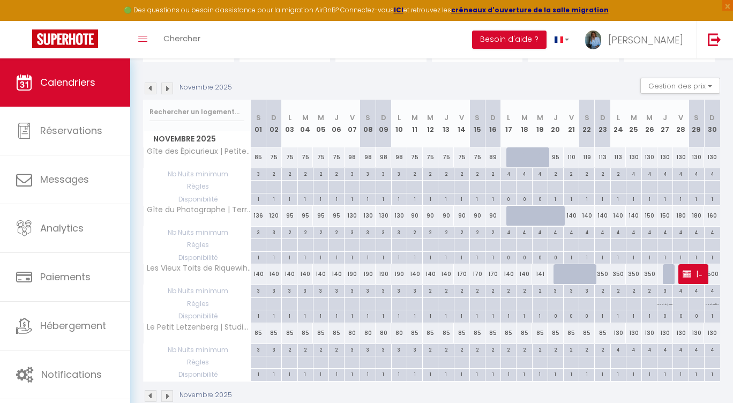
click at [556, 158] on div "95" at bounding box center [556, 157] width 16 height 20
type input "95"
type input "Jeu 20 Novembre 2025"
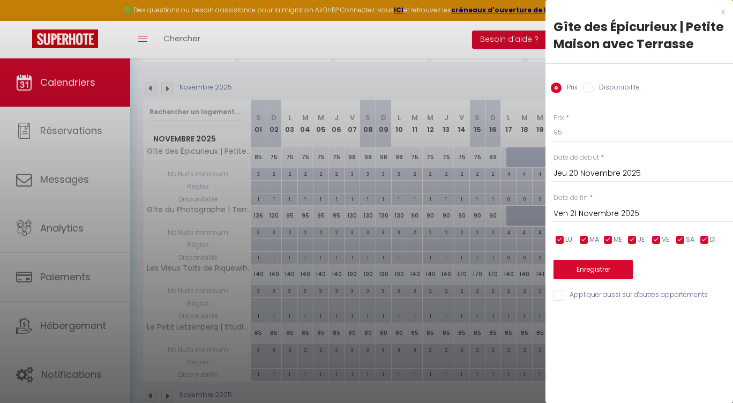
click at [633, 213] on input "Ven 21 Novembre 2025" at bounding box center [644, 214] width 180 height 14
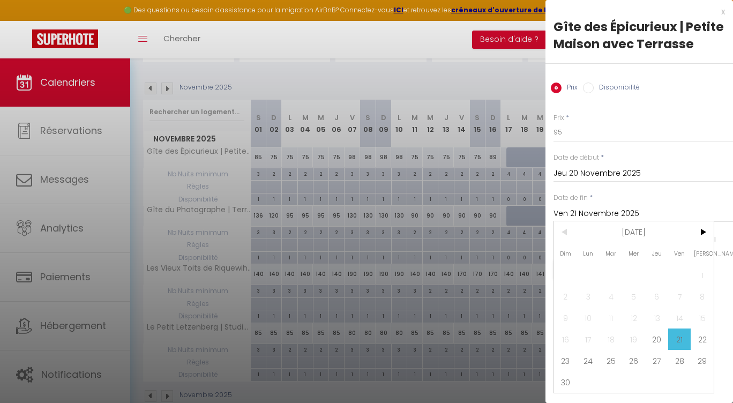
click at [573, 362] on span "23" at bounding box center [565, 360] width 23 height 21
type input "Dim 23 Novembre 2025"
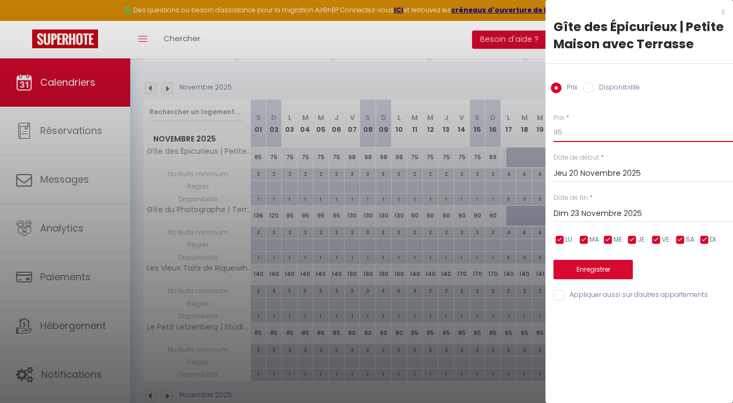
drag, startPoint x: 565, startPoint y: 137, endPoint x: 499, endPoint y: 129, distance: 66.4
click at [499, 129] on body "🟢 Des questions ou besoin d'assistance pour la migration AirBnB? Connectez-vous…" at bounding box center [366, 171] width 733 height 510
type input "75"
click at [613, 271] on button "Enregistrer" at bounding box center [592, 269] width 79 height 19
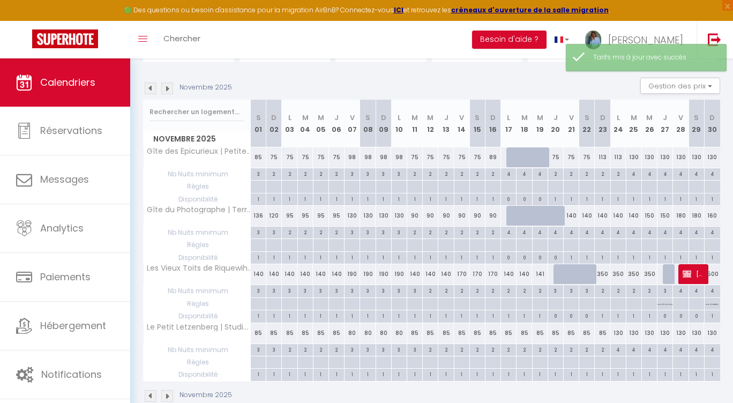
click at [606, 158] on div "113" at bounding box center [603, 157] width 16 height 20
type input "113"
type input "Dim 23 Novembre 2025"
type input "Lun 24 Novembre 2025"
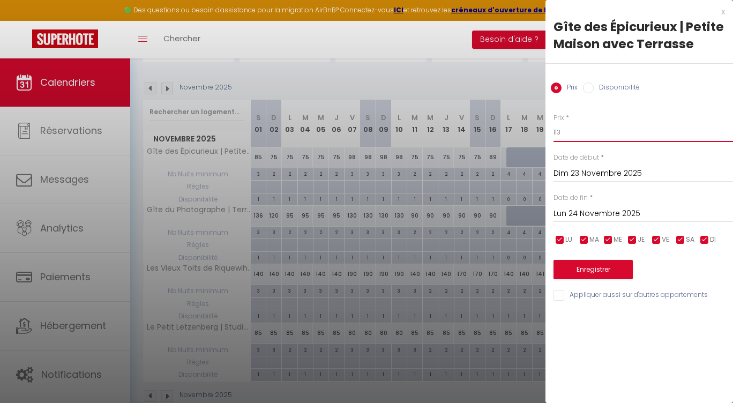
drag, startPoint x: 574, startPoint y: 132, endPoint x: 496, endPoint y: 122, distance: 78.5
click at [496, 122] on body "🟢 Des questions ou besoin d'assistance pour la migration AirBnB? Connectez-vous…" at bounding box center [366, 171] width 733 height 510
type input "75"
click at [596, 266] on button "Enregistrer" at bounding box center [593, 269] width 79 height 19
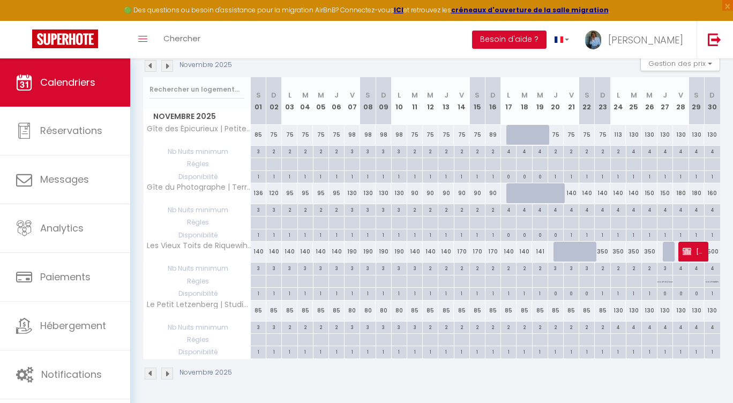
scroll to position [141, 0]
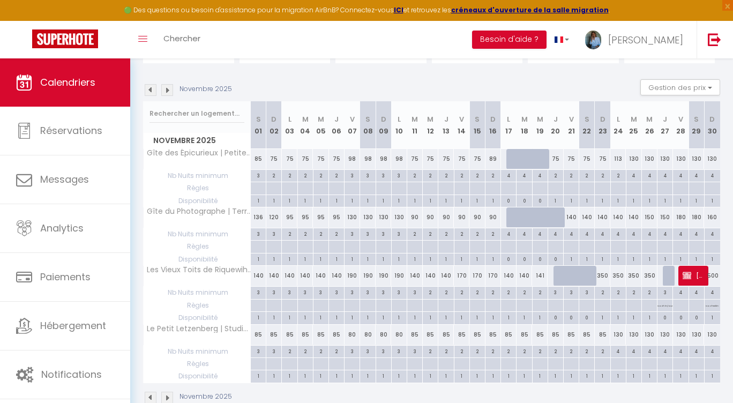
click at [151, 90] on img at bounding box center [151, 90] width 12 height 12
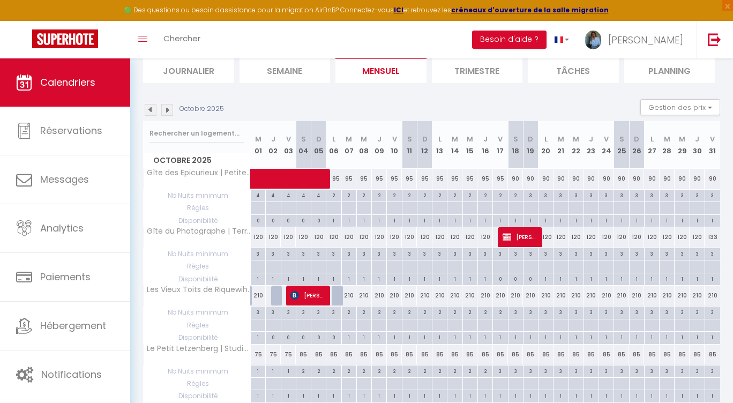
scroll to position [118, 0]
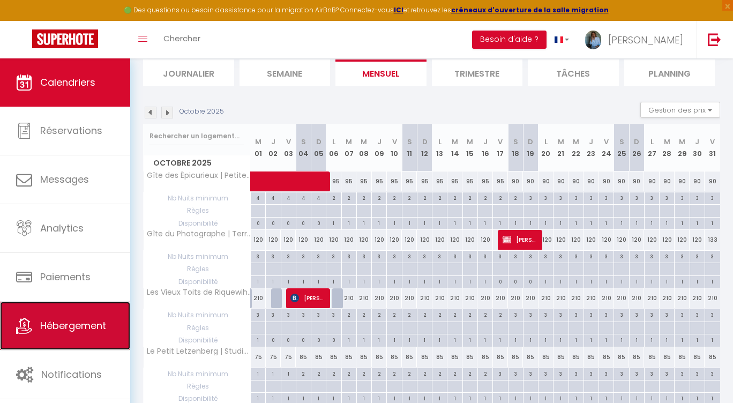
click at [66, 325] on span "Hébergement" at bounding box center [73, 325] width 66 height 13
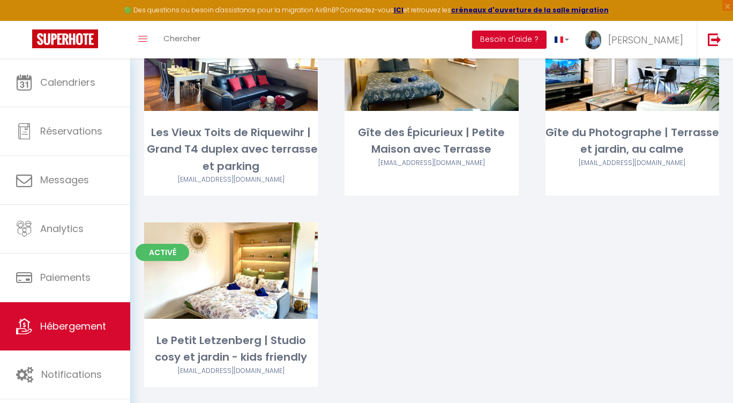
scroll to position [172, 0]
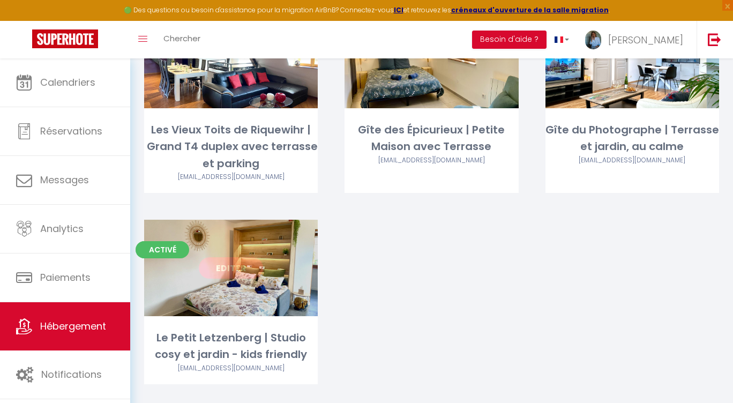
click at [229, 266] on link "Editer" at bounding box center [231, 267] width 64 height 21
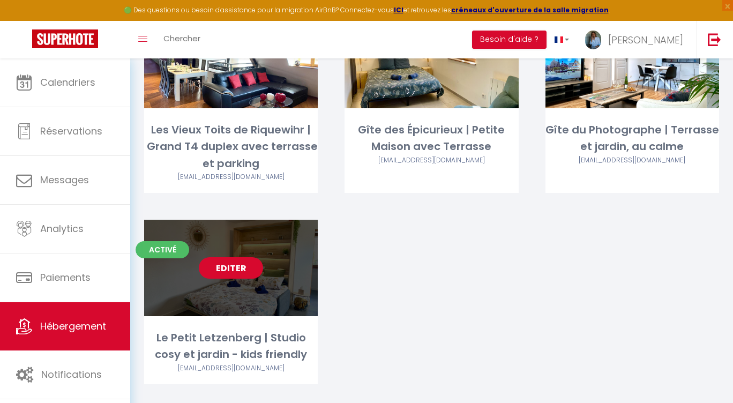
click at [219, 266] on link "Editer" at bounding box center [231, 267] width 64 height 21
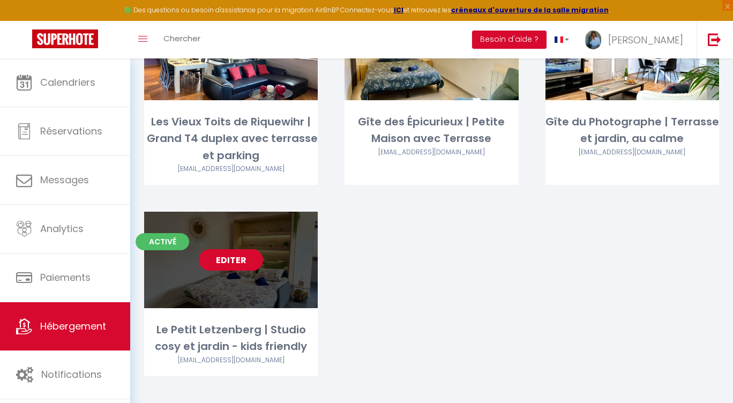
scroll to position [181, 0]
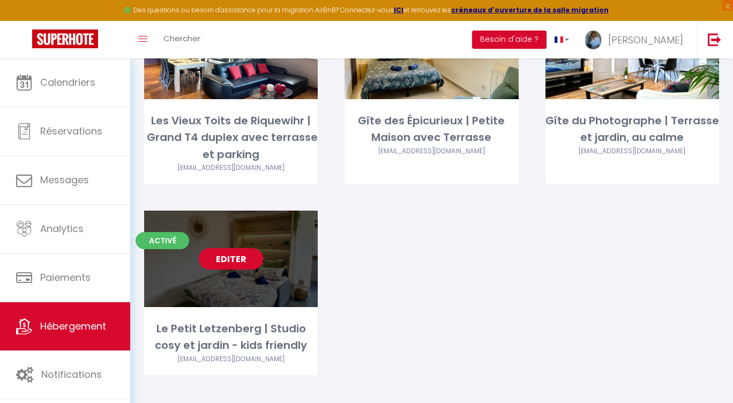
click at [238, 264] on link "Editer" at bounding box center [231, 258] width 64 height 21
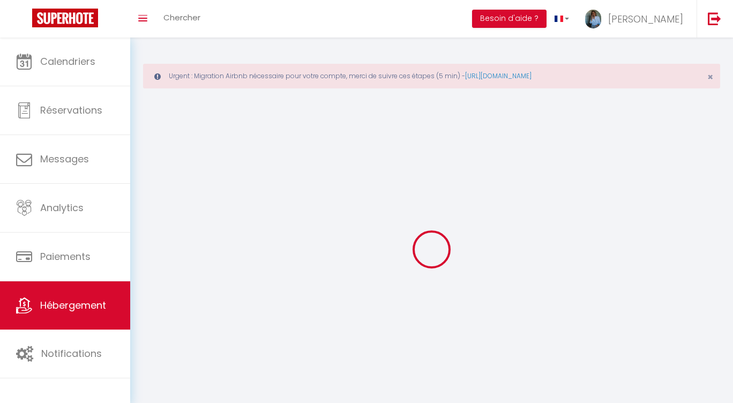
select select "1"
select select
select select "28"
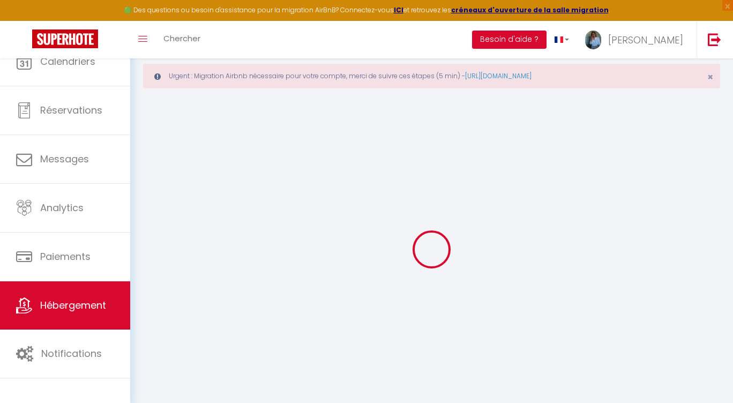
select select
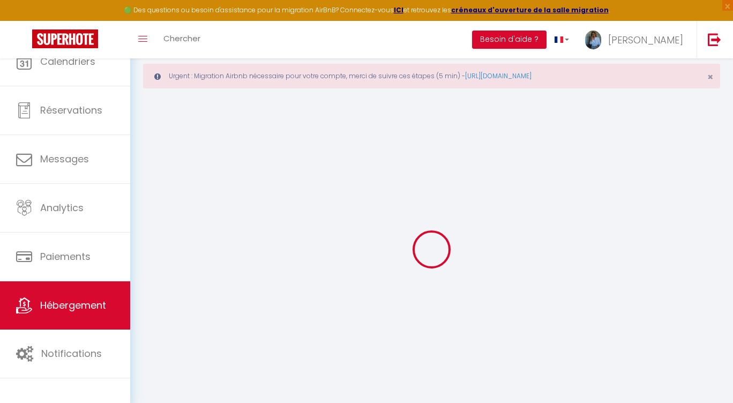
select select
checkbox input "false"
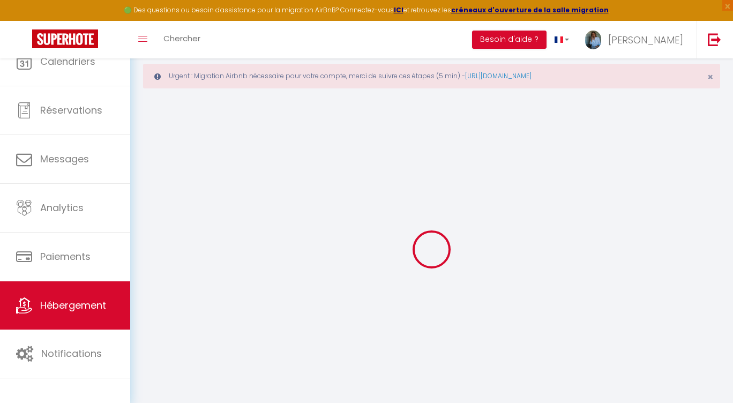
select select
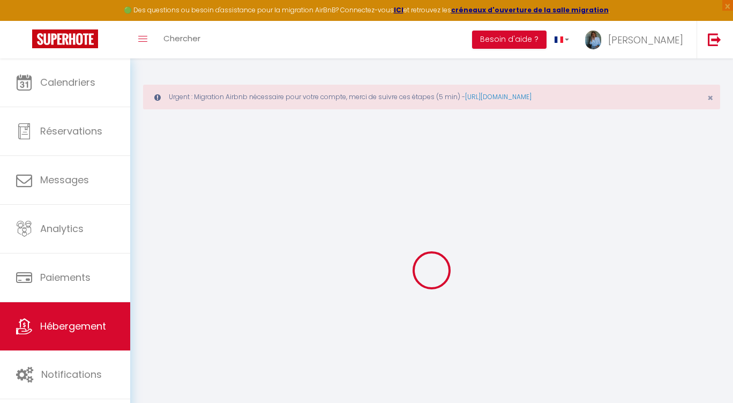
select select
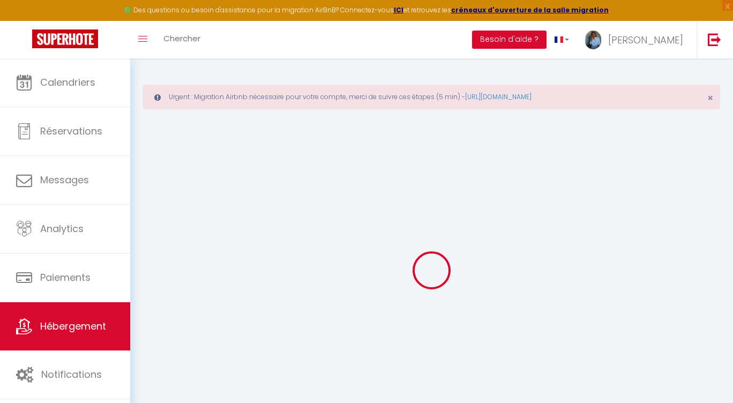
select select
checkbox input "false"
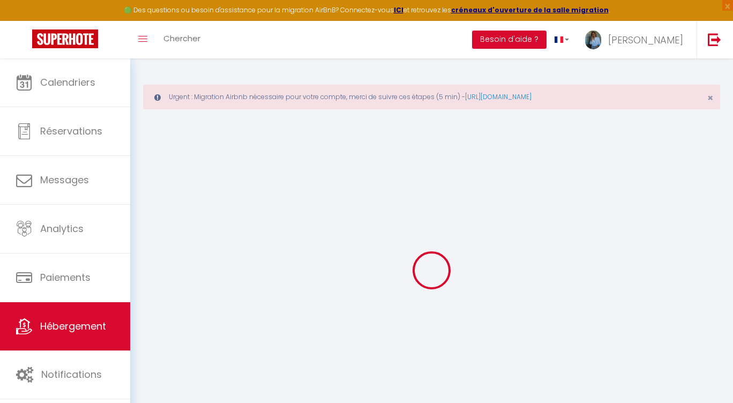
select select
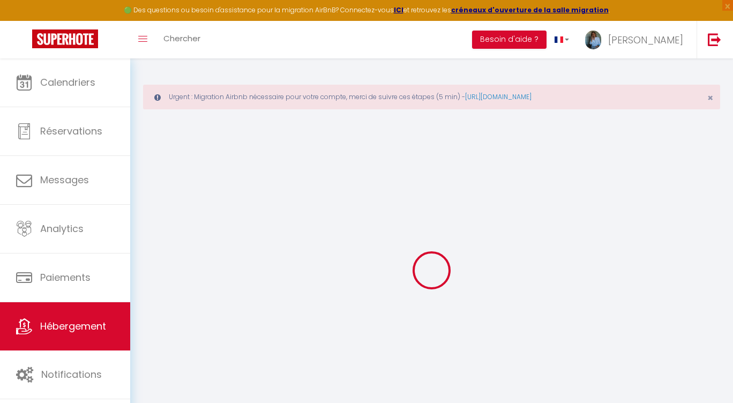
select select
checkbox input "false"
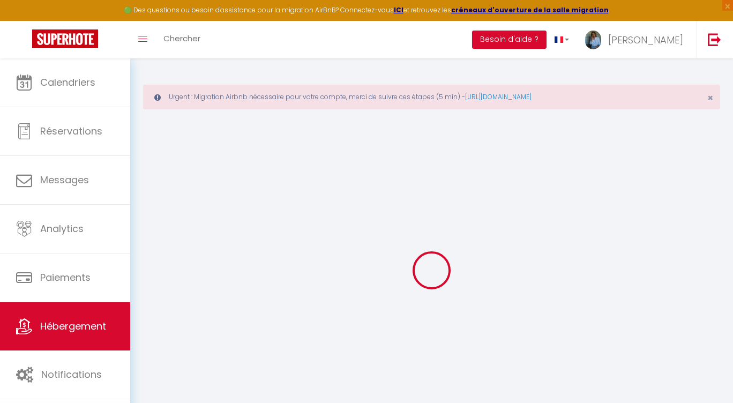
checkbox input "false"
select select
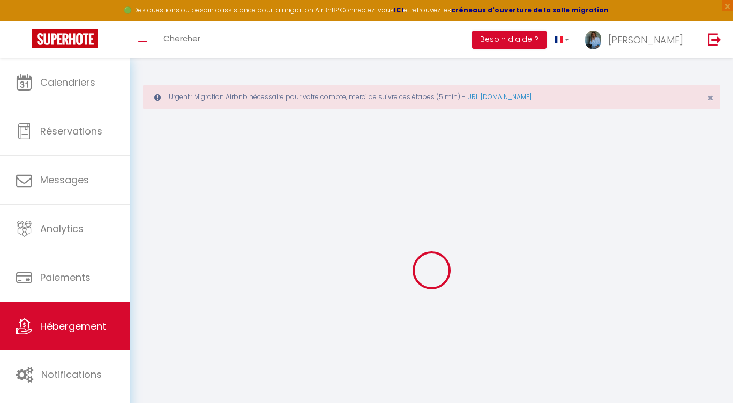
select select
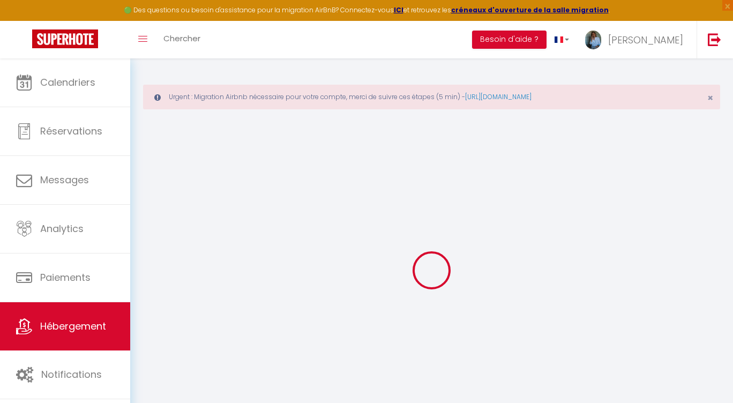
checkbox input "false"
select select
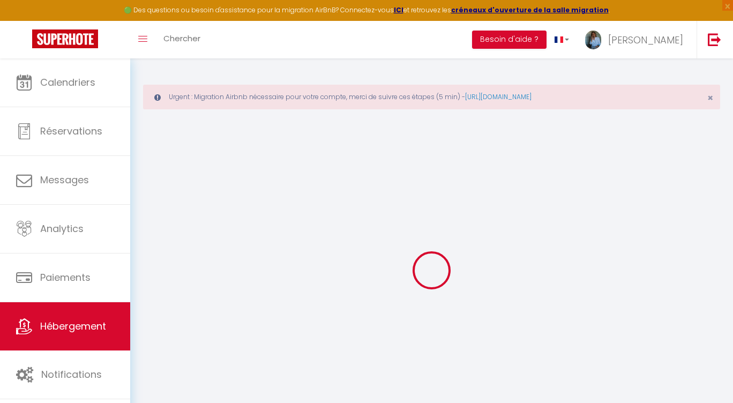
select select
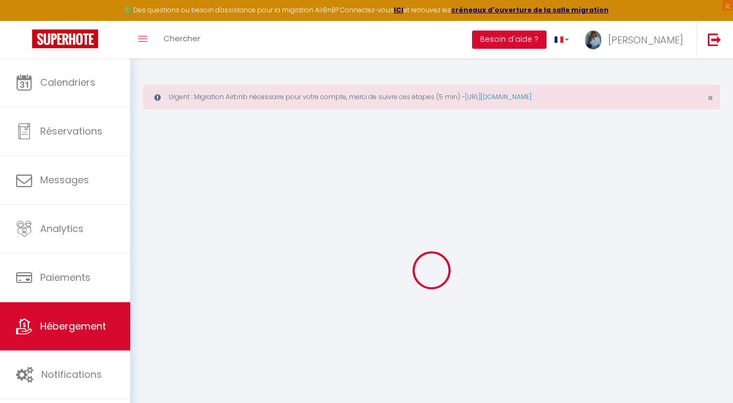
select select
checkbox input "false"
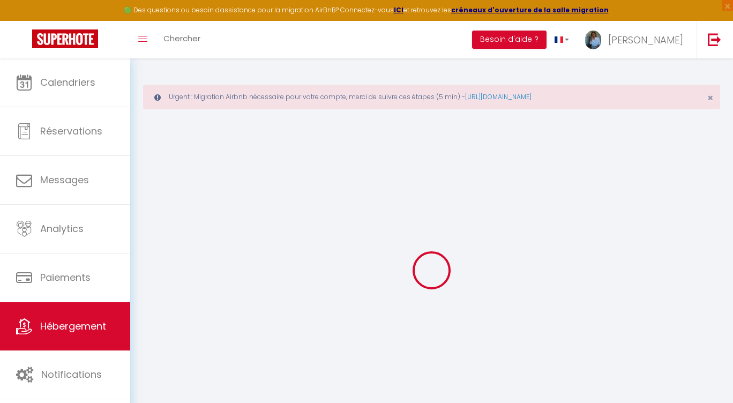
checkbox input "false"
select select
type input "Le Petit Letzenberg | Studio cosy et jardin - kids friendly"
type input "[PERSON_NAME]"
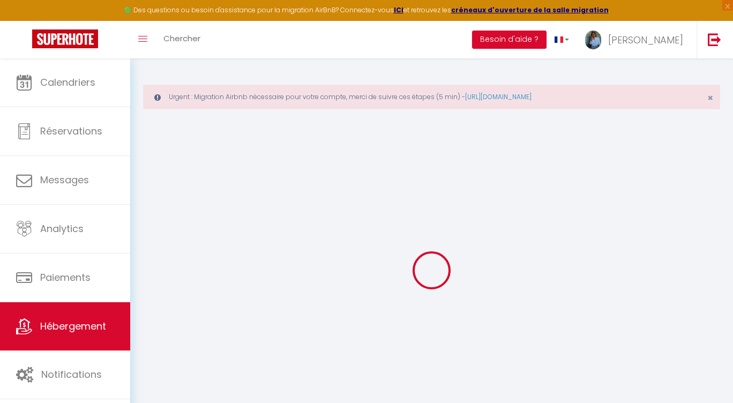
type input "[PERSON_NAME]"
type input "[STREET_ADDRESS]"
type input "68040"
type input "[GEOGRAPHIC_DATA]"
type input "80"
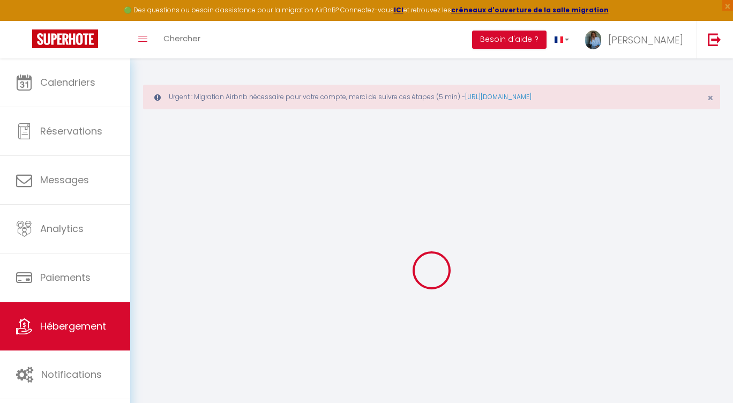
type input "5"
type input "50"
type input "1.50"
type input "300"
select select
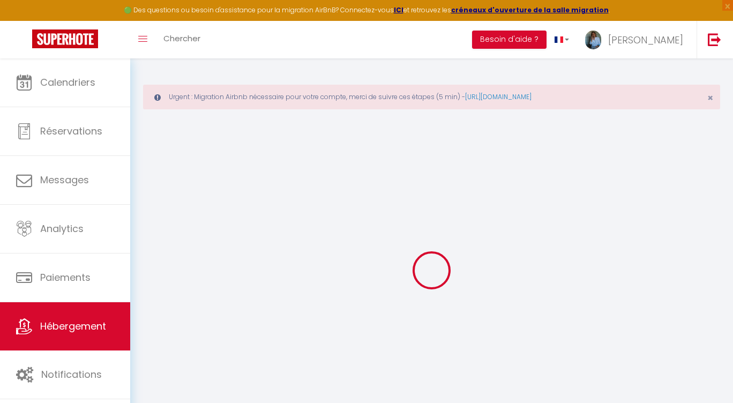
select select
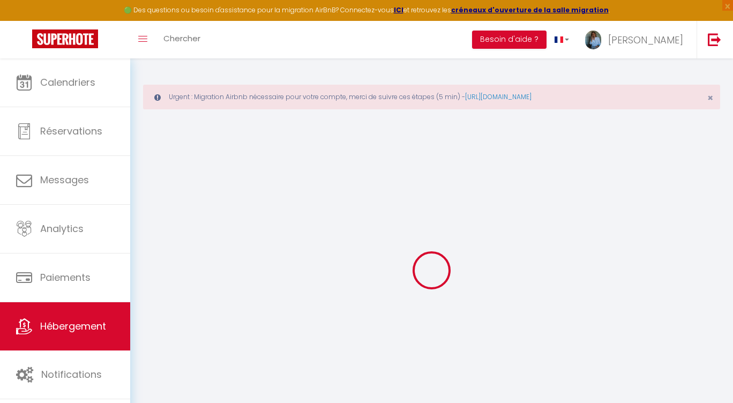
type input "[STREET_ADDRESS]"
type input "68040"
type input "Ingersheim"
type input "[PERSON_NAME][EMAIL_ADDRESS][DOMAIN_NAME]"
select select "15211"
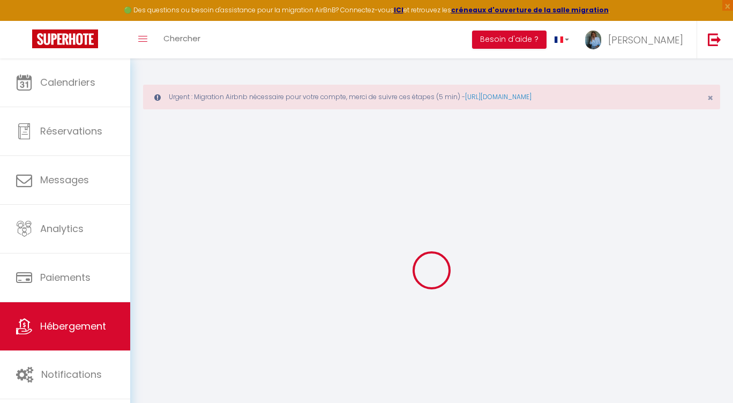
checkbox input "false"
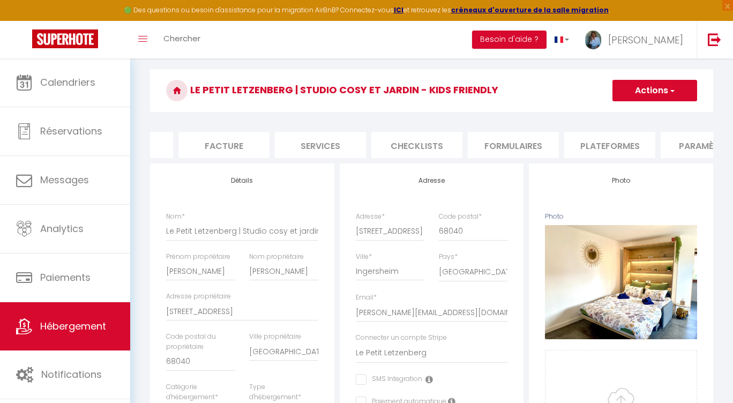
scroll to position [0, 165]
click at [615, 143] on li "Plateformes" at bounding box center [609, 145] width 91 height 26
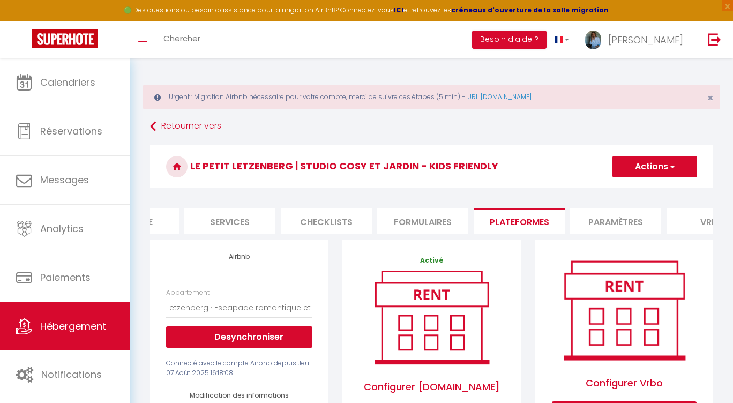
scroll to position [0, 254]
click at [625, 214] on li "Paramètres" at bounding box center [617, 221] width 91 height 26
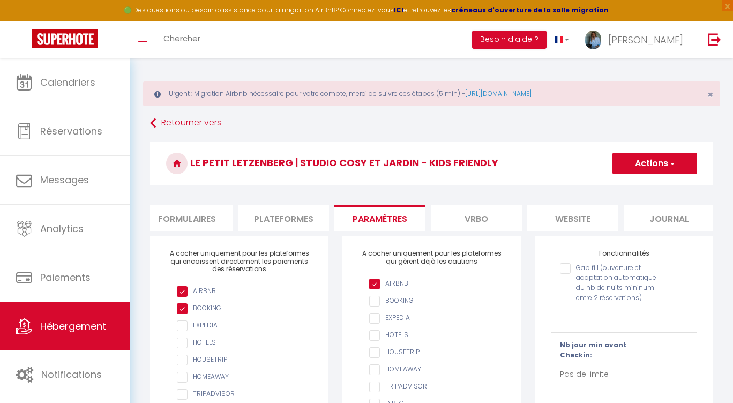
scroll to position [0, 495]
click at [577, 212] on li "website" at bounding box center [568, 218] width 91 height 26
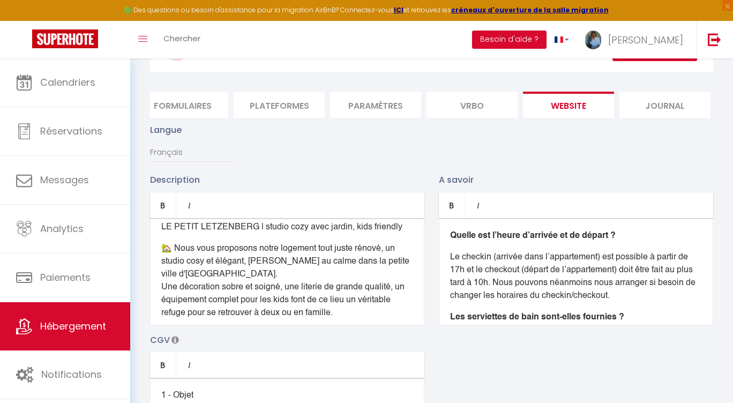
scroll to position [8, 0]
click at [280, 288] on p "​🏡 ​Nous vous proposons notre logement tout juste rénové, un studio cosy et élé…" at bounding box center [287, 281] width 252 height 77
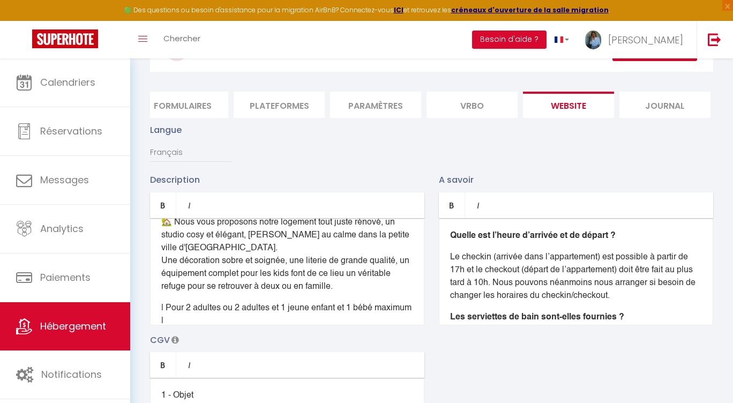
scroll to position [36, 0]
drag, startPoint x: 290, startPoint y: 272, endPoint x: 303, endPoint y: 271, distance: 13.5
click at [303, 271] on p "​🏡 ​Nous vous proposons notre logement tout juste rénové, un studio cosy et élé…" at bounding box center [287, 253] width 252 height 77
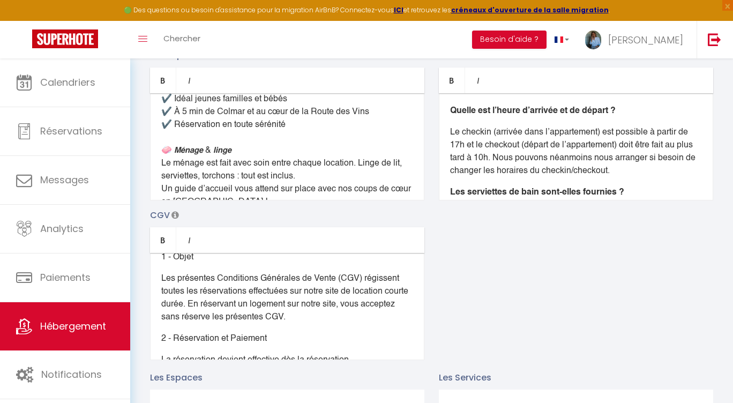
scroll to position [264, 0]
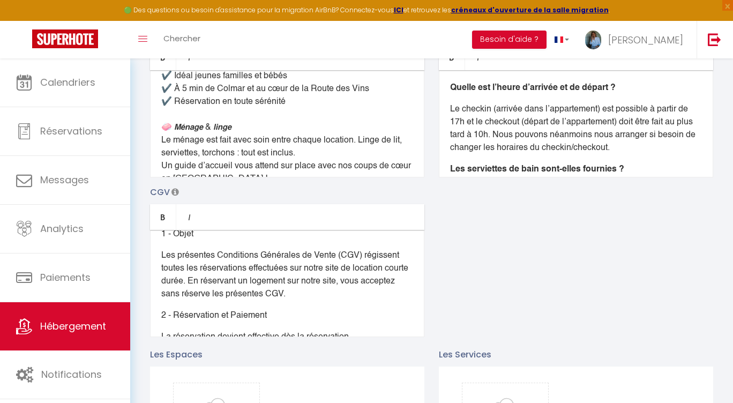
click at [413, 113] on div "LE PETIT LETZENBERG | studio cozy avec jardin, kids friendly ​🏡 ​Nous vous prop…" at bounding box center [287, 123] width 275 height 107
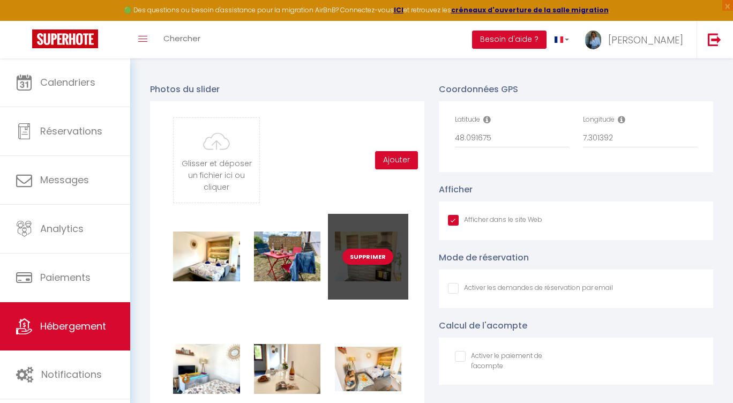
scroll to position [1161, 0]
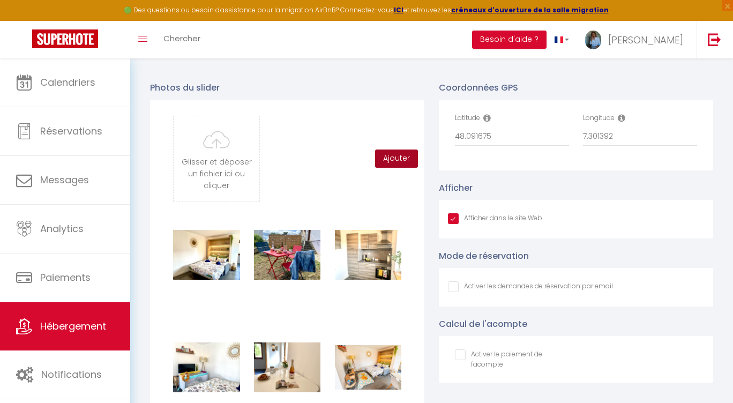
click at [406, 155] on button "Ajouter" at bounding box center [396, 159] width 43 height 18
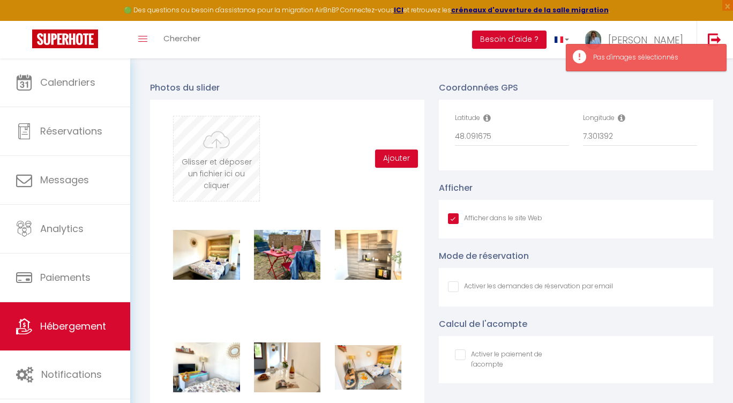
click at [210, 159] on input "file" at bounding box center [217, 158] width 86 height 85
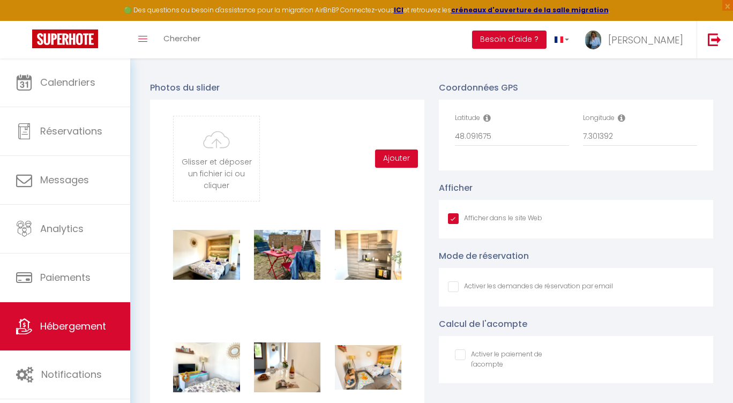
scroll to position [13, 0]
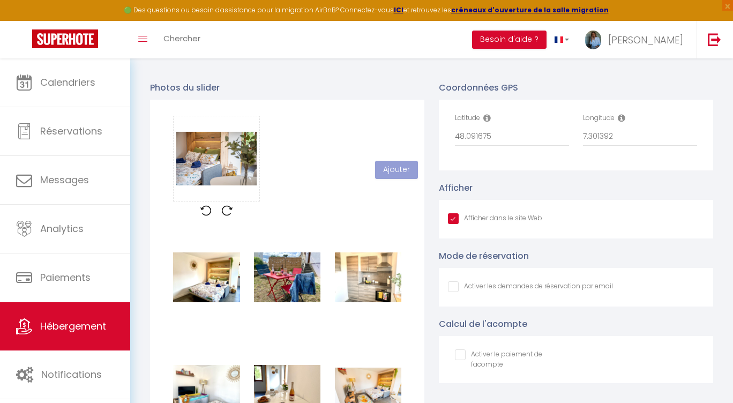
scroll to position [13, 0]
checkbox input "true"
checkbox input "false"
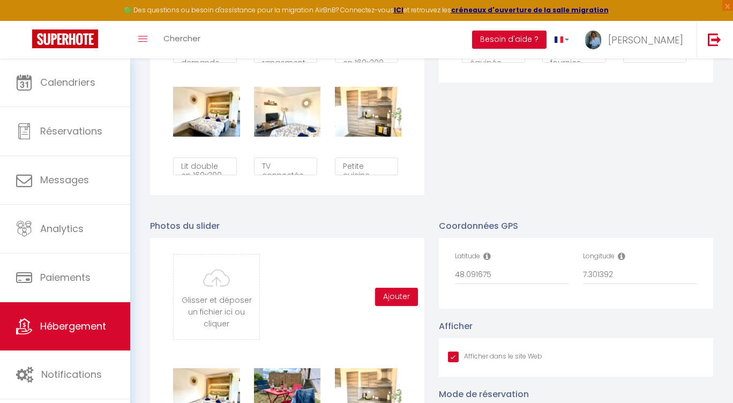
scroll to position [1056, 0]
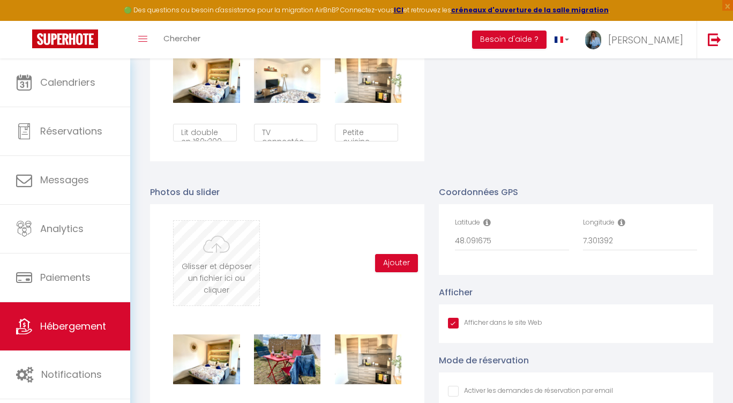
click at [207, 262] on input "file" at bounding box center [217, 263] width 86 height 85
type input "C:\fakepath\Petit-Letzenberg-studio-proche-Colmar-Ingersheim_5269.jpg"
checkbox input "true"
checkbox input "false"
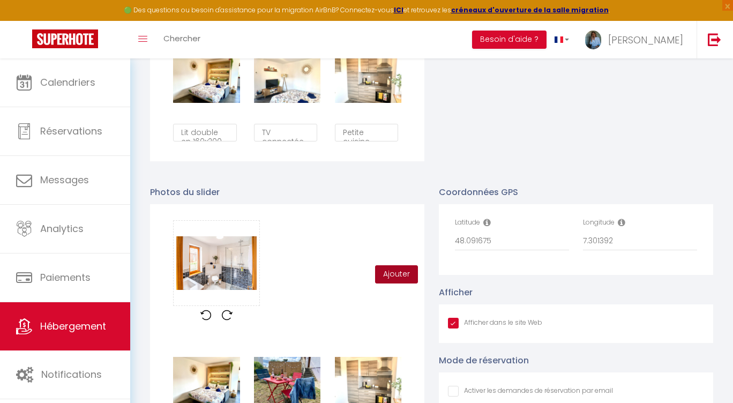
click at [402, 275] on button "Ajouter" at bounding box center [396, 274] width 43 height 18
checkbox input "true"
checkbox input "false"
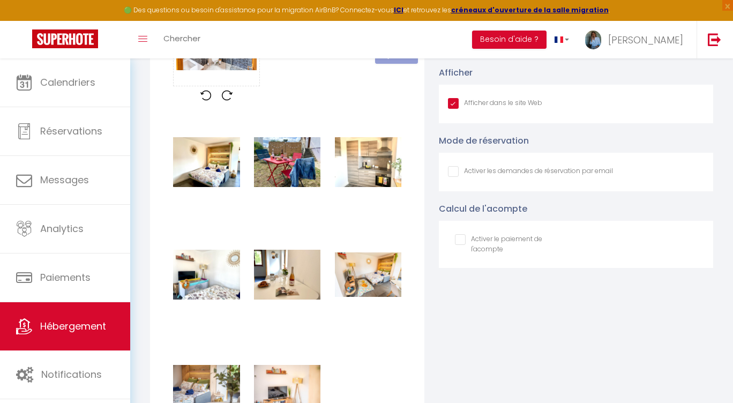
scroll to position [1287, 0]
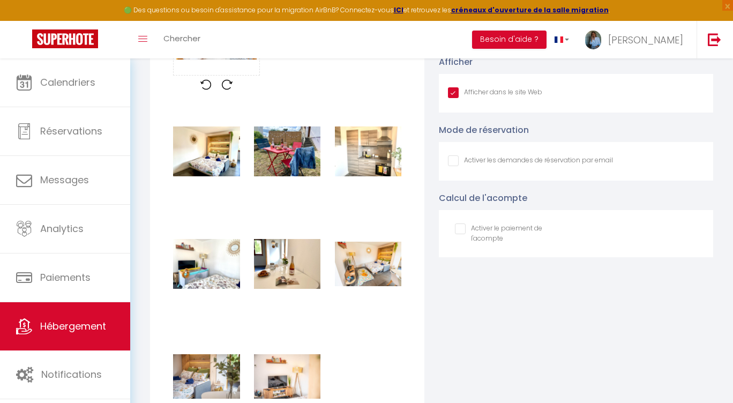
checkbox input "true"
checkbox input "false"
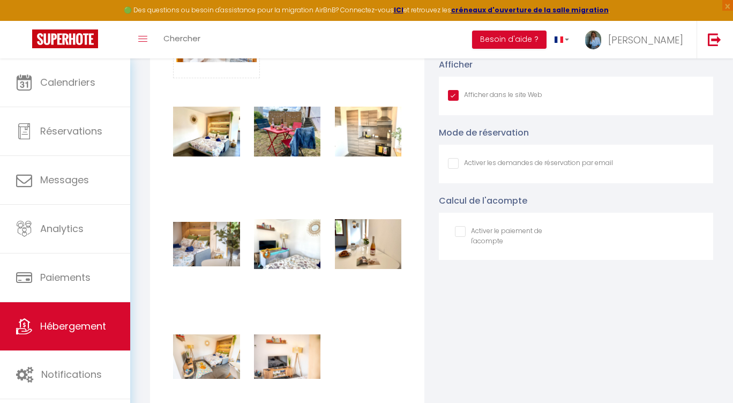
scroll to position [1285, 0]
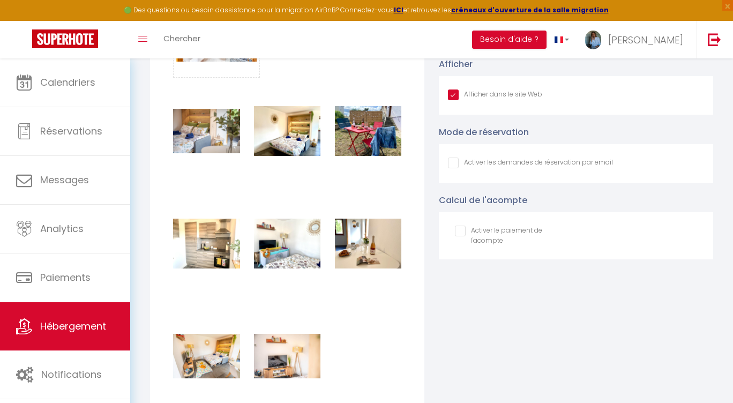
checkbox input "true"
checkbox input "false"
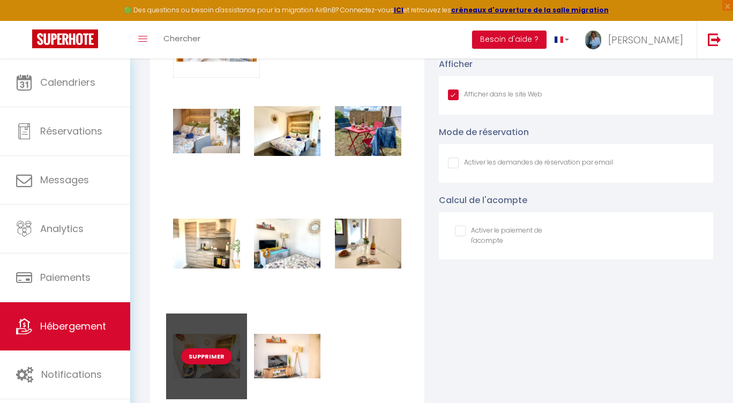
scroll to position [1288, 0]
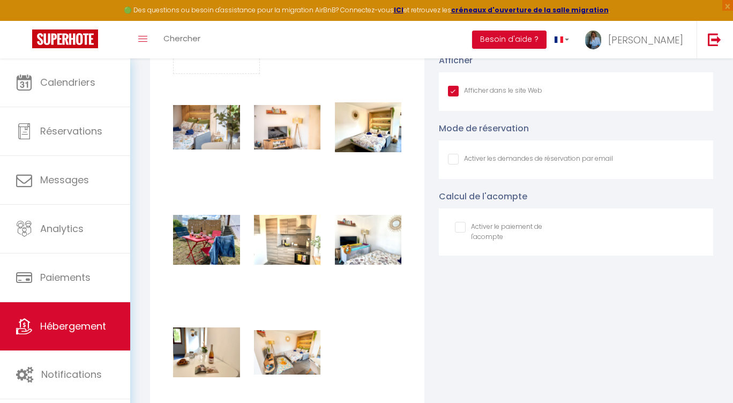
checkbox input "true"
checkbox input "false"
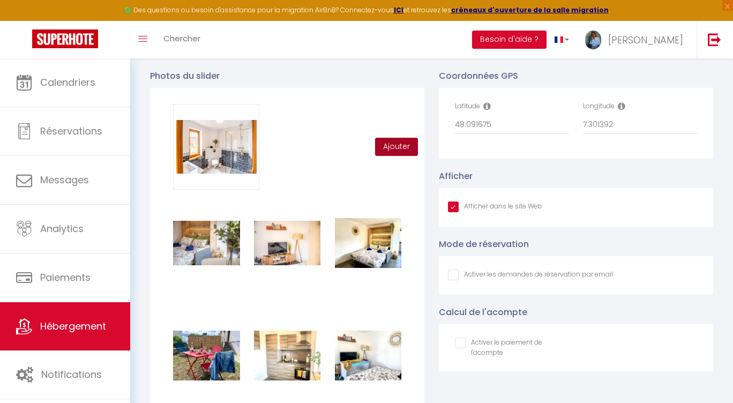
scroll to position [1172, 0]
click at [386, 148] on button "Ajouter" at bounding box center [396, 147] width 43 height 18
checkbox input "true"
checkbox input "false"
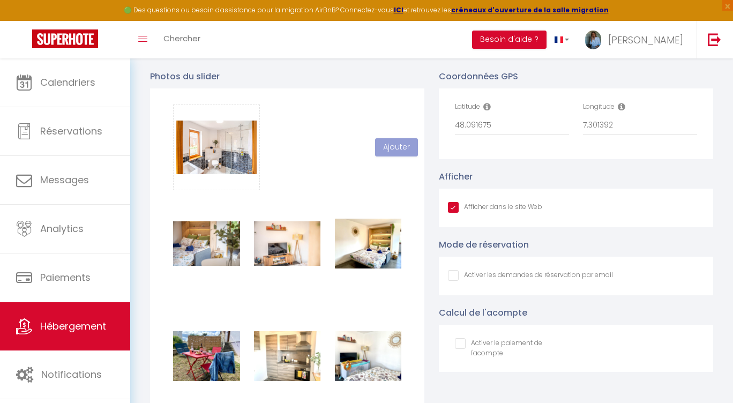
checkbox input "true"
checkbox input "false"
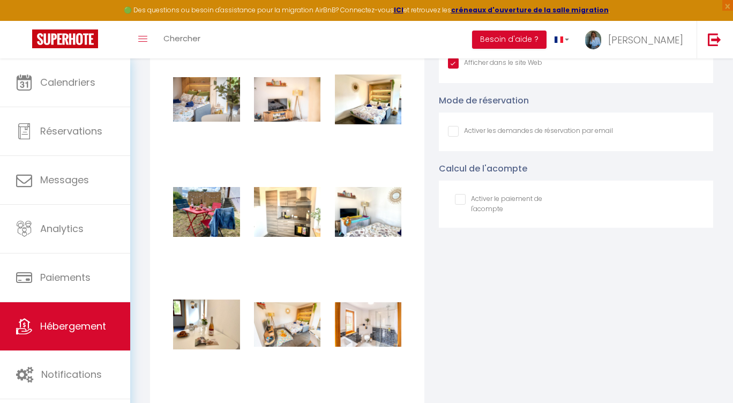
scroll to position [1319, 0]
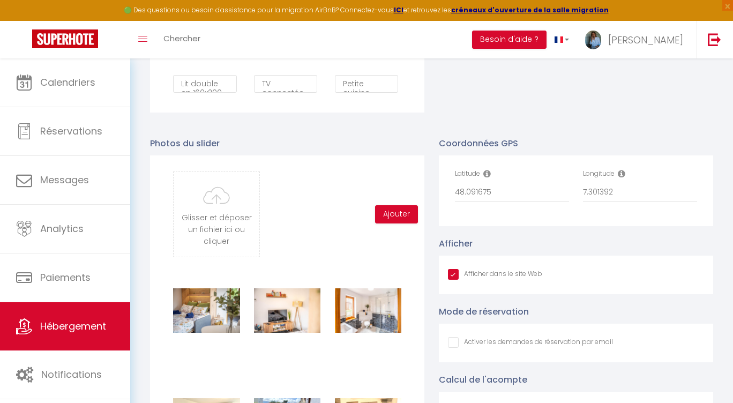
scroll to position [1101, 0]
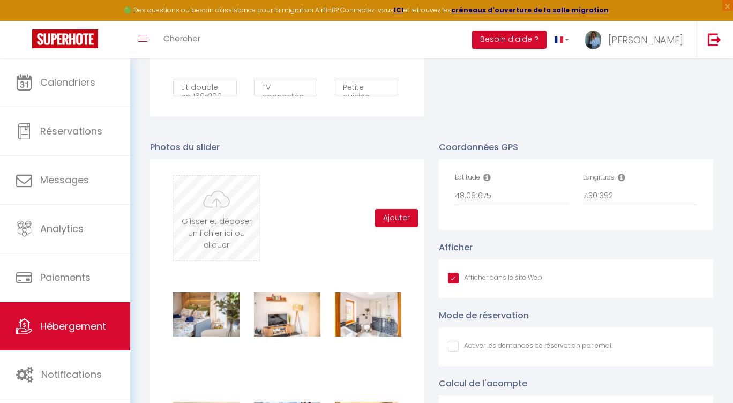
click at [219, 228] on input "file" at bounding box center [217, 218] width 86 height 85
type input "C:\fakepath\Petit-Letzenberg-studio-proche-Colmar-Ingersheim_5385.jpg"
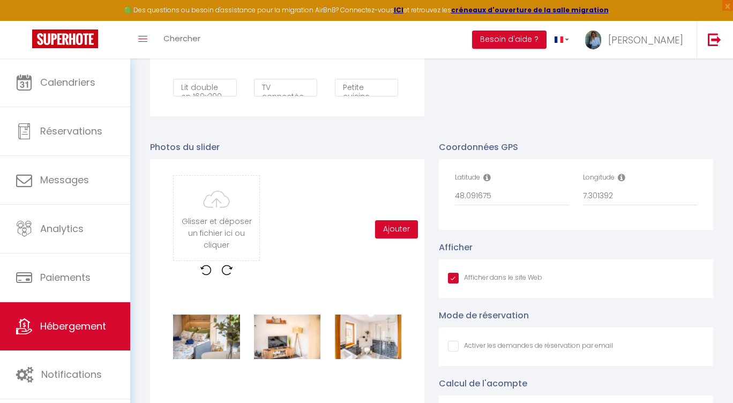
checkbox input "true"
checkbox input "false"
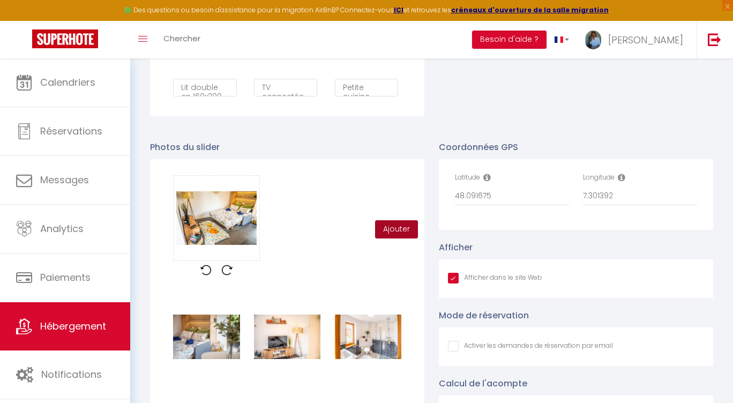
click at [390, 232] on button "Ajouter" at bounding box center [396, 229] width 43 height 18
checkbox input "true"
checkbox input "false"
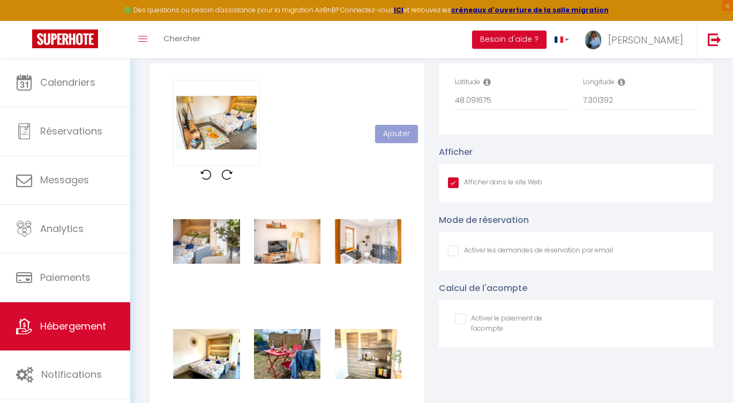
scroll to position [1199, 0]
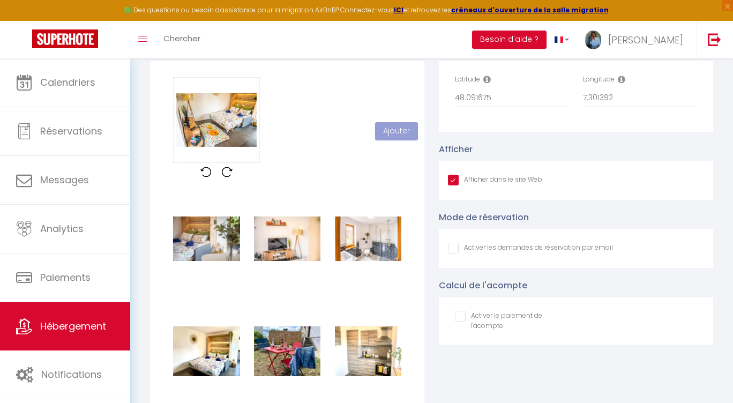
checkbox input "true"
checkbox input "false"
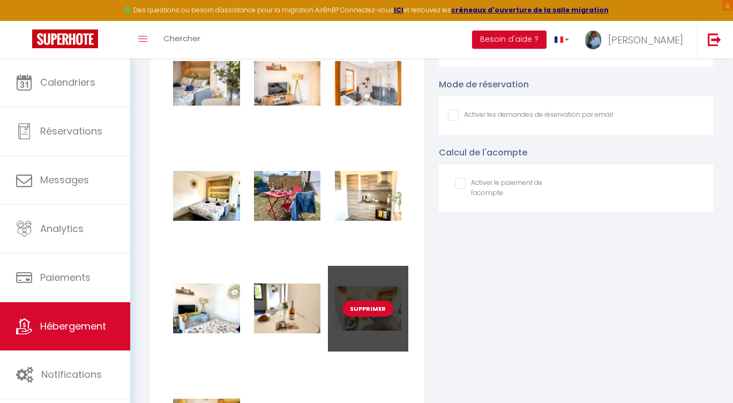
scroll to position [1333, 0]
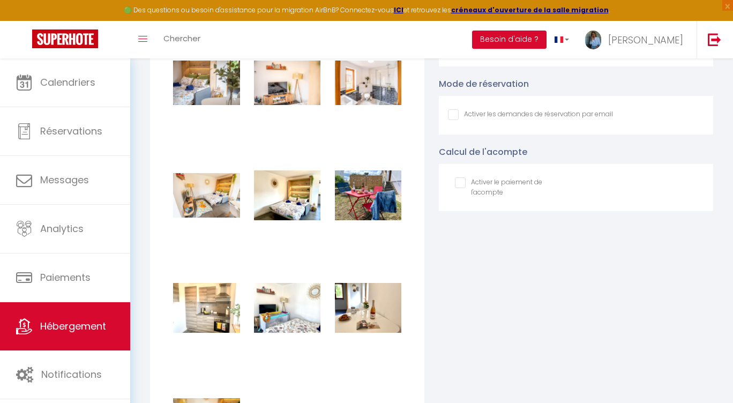
checkbox input "true"
checkbox input "false"
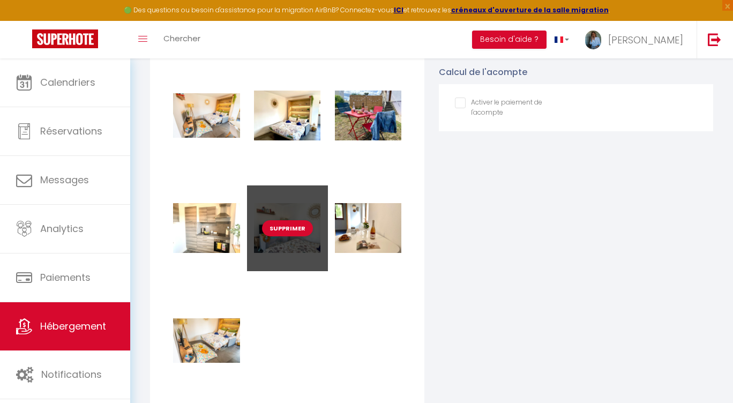
scroll to position [1413, 0]
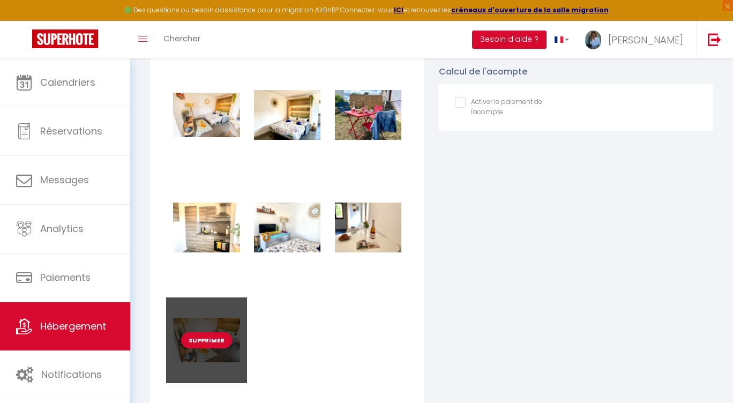
click at [217, 345] on button "Supprimer" at bounding box center [206, 340] width 51 height 16
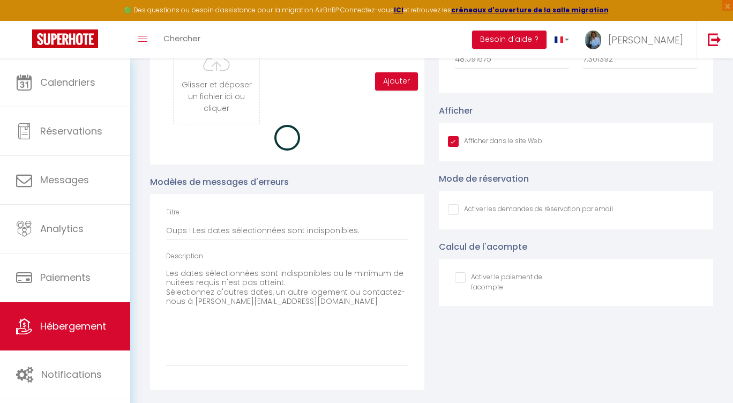
checkbox input "true"
checkbox input "false"
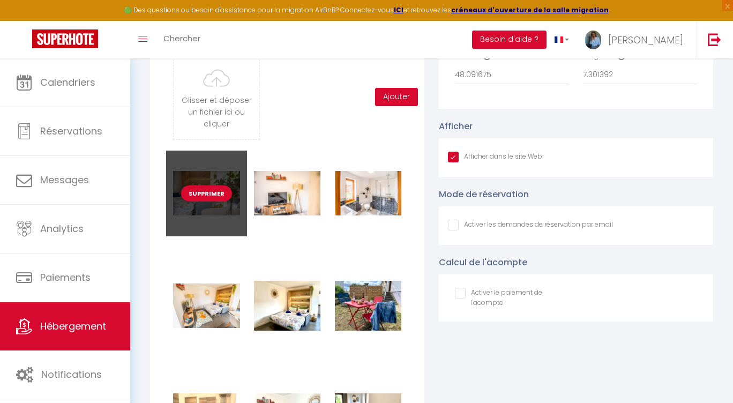
scroll to position [1225, 0]
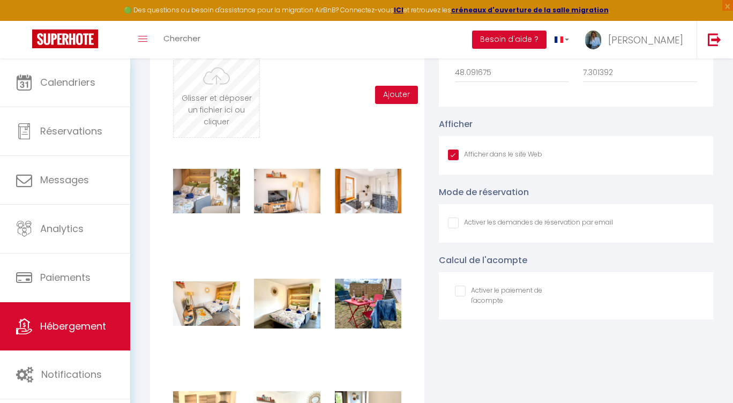
click at [219, 94] on input "file" at bounding box center [217, 95] width 86 height 85
type input "C:\fakepath\Petit-Letzenberg-studio-[GEOGRAPHIC_DATA]-[GEOGRAPHIC_DATA]jpg"
checkbox input "true"
checkbox input "false"
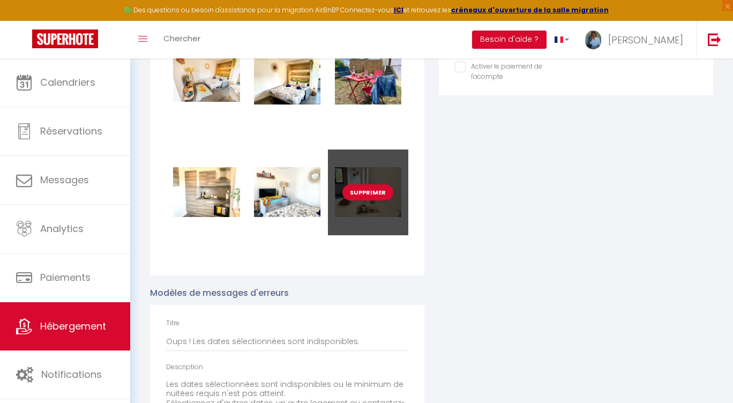
scroll to position [1450, 0]
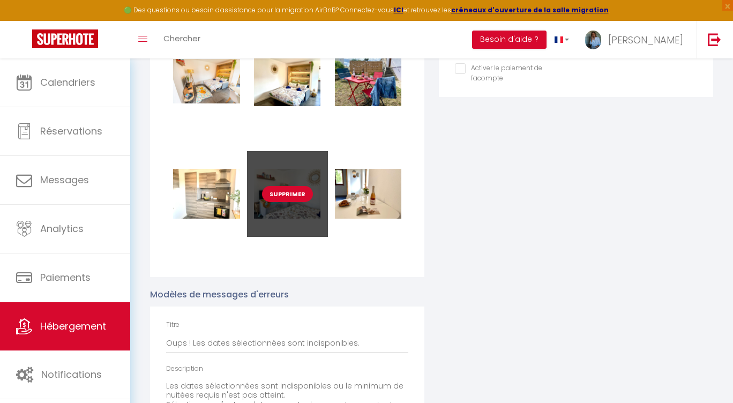
click at [289, 191] on button "Supprimer" at bounding box center [287, 194] width 51 height 16
checkbox input "true"
checkbox input "false"
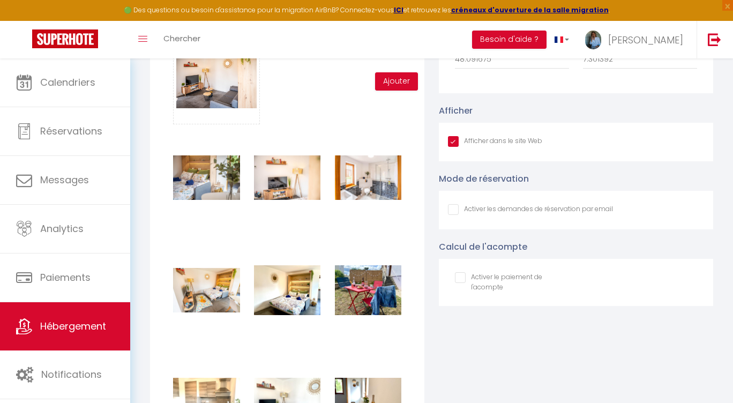
checkbox input "true"
checkbox input "false"
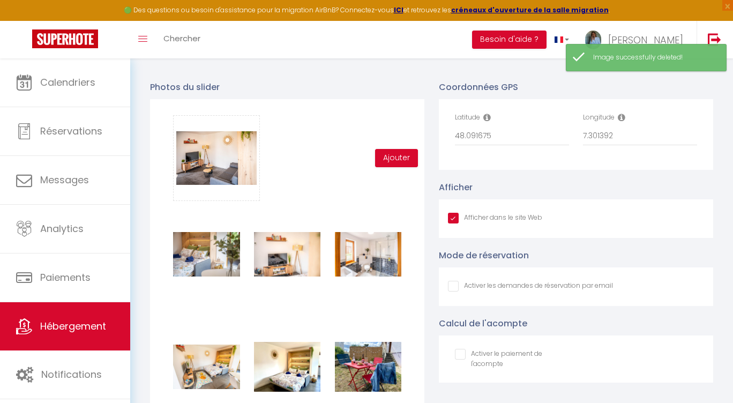
scroll to position [1168, 0]
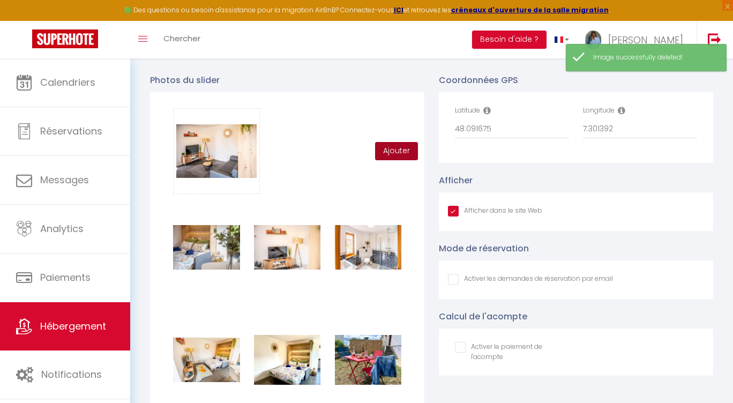
click at [394, 149] on button "Ajouter" at bounding box center [396, 151] width 43 height 18
checkbox input "true"
checkbox input "false"
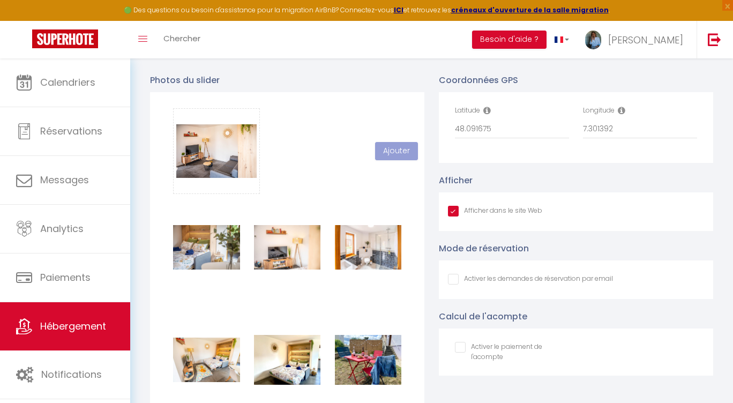
checkbox input "true"
checkbox input "false"
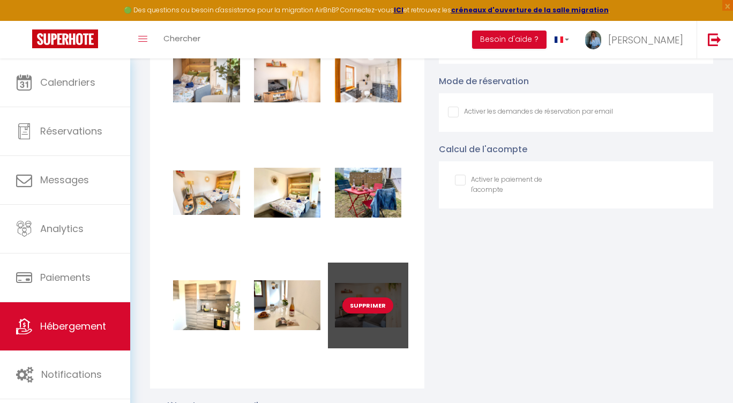
scroll to position [1390, 0]
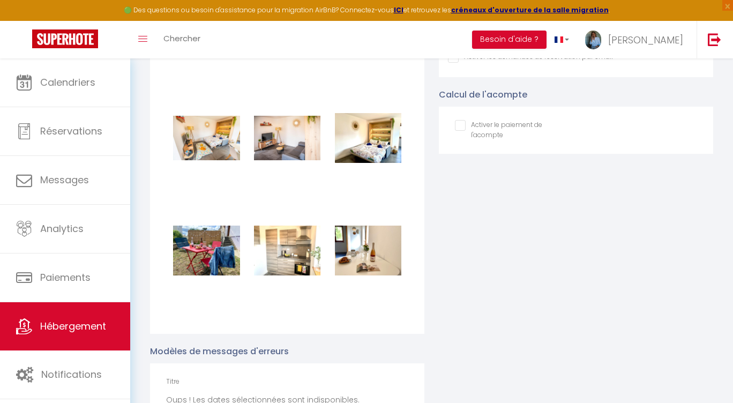
checkbox input "true"
checkbox input "false"
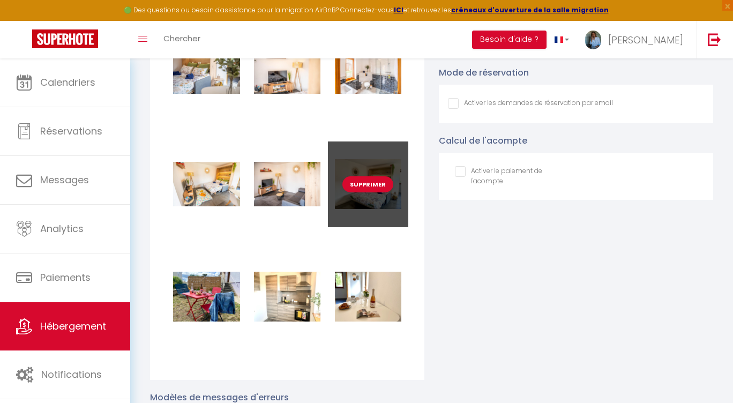
scroll to position [1341, 0]
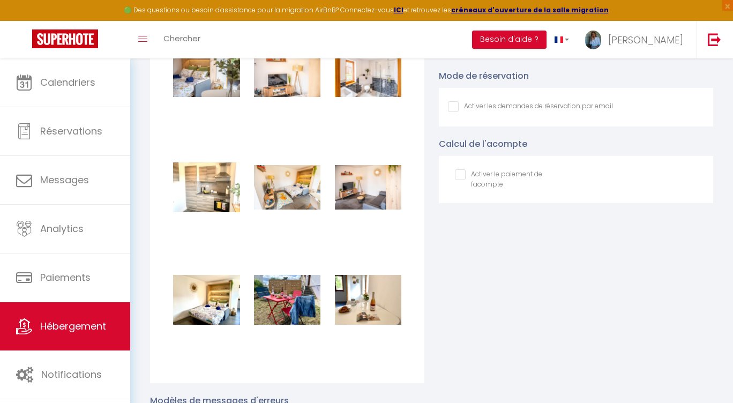
checkbox input "true"
checkbox input "false"
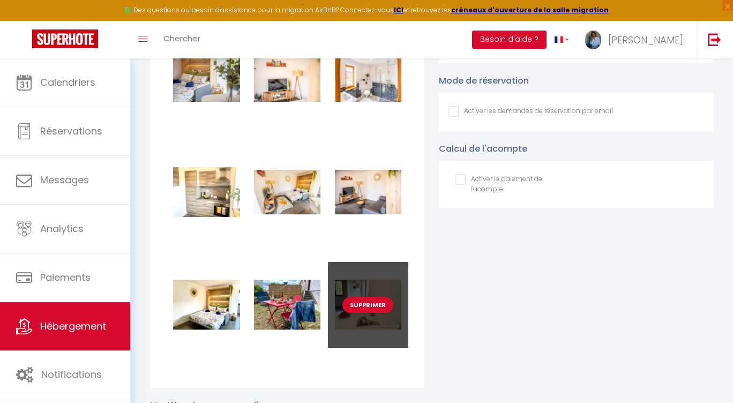
scroll to position [1337, 0]
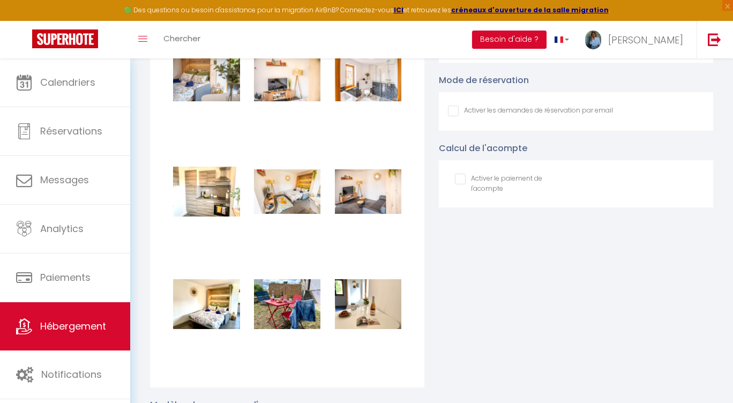
click at [216, 306] on button "Supprimer" at bounding box center [206, 305] width 51 height 16
checkbox input "true"
checkbox input "false"
checkbox input "true"
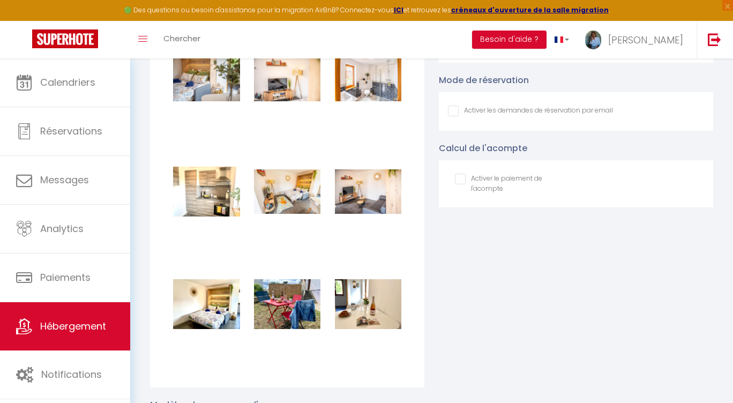
checkbox input "false"
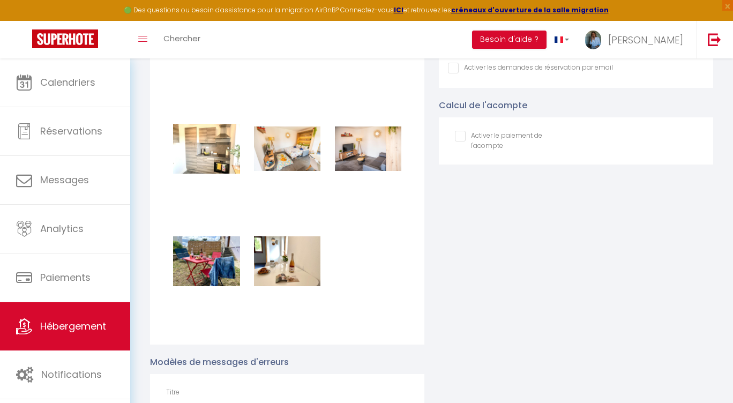
click at [290, 263] on button "Supprimer" at bounding box center [287, 262] width 51 height 16
checkbox input "true"
checkbox input "false"
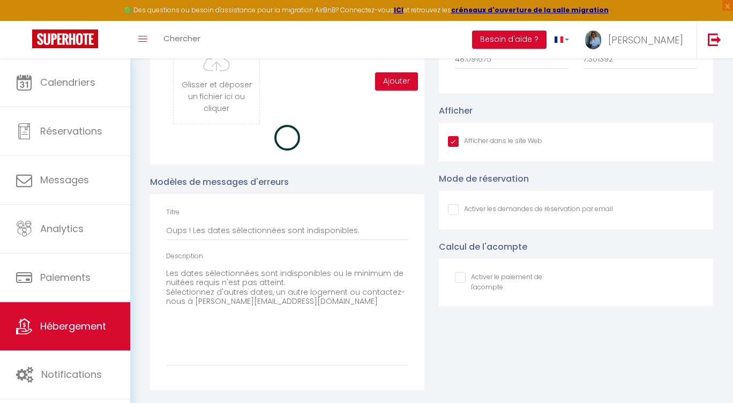
checkbox input "true"
checkbox input "false"
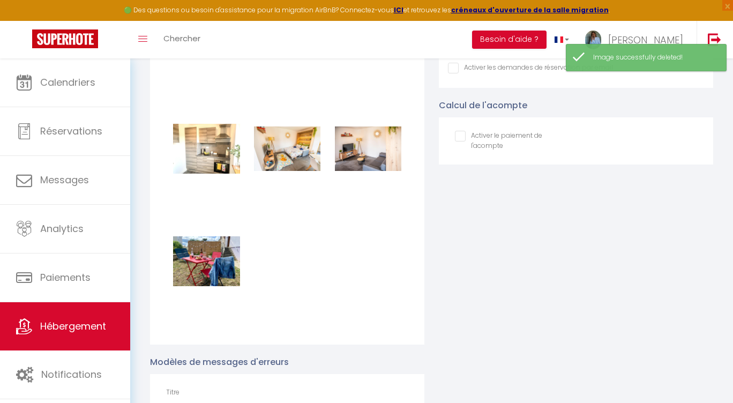
drag, startPoint x: 203, startPoint y: 260, endPoint x: 214, endPoint y: 264, distance: 12.0
click at [202, 260] on button "Supprimer" at bounding box center [206, 262] width 51 height 16
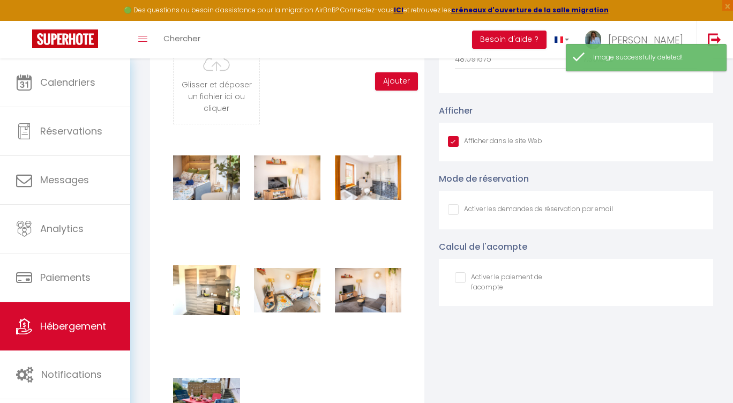
checkbox input "true"
checkbox input "false"
checkbox input "true"
checkbox input "false"
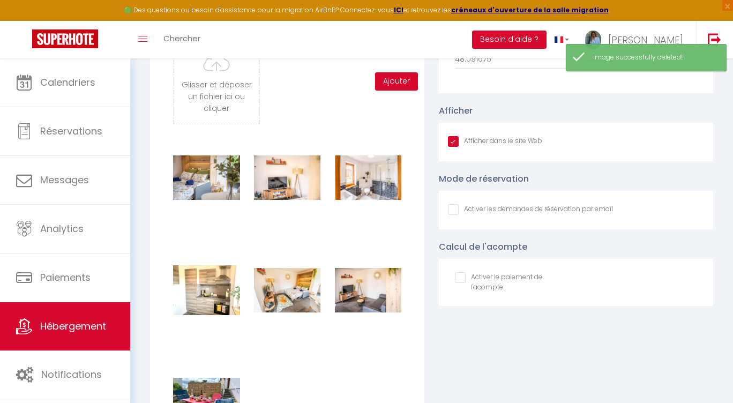
checkbox input "false"
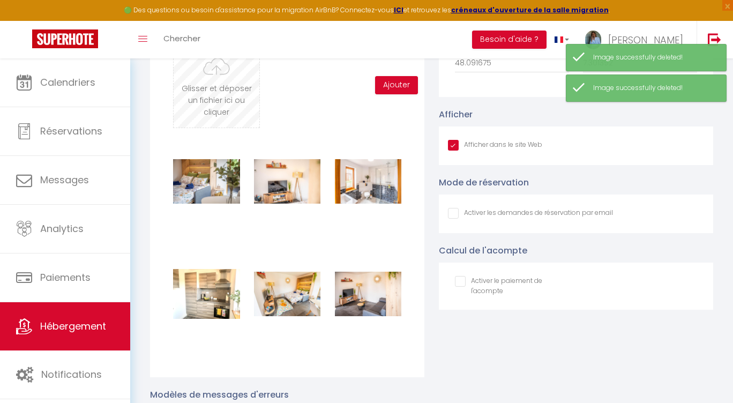
scroll to position [1232, 0]
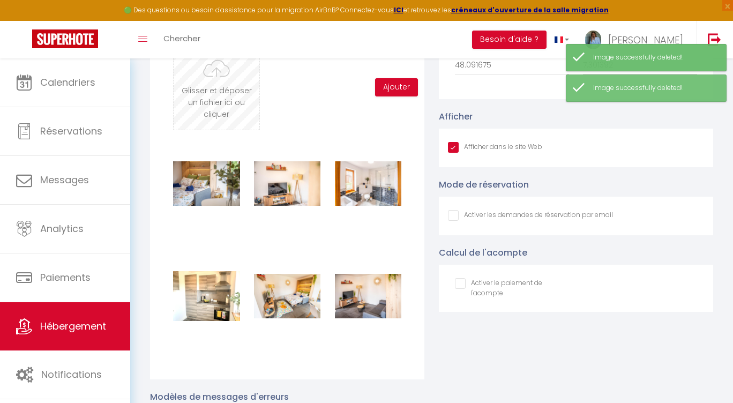
click at [204, 97] on input "file" at bounding box center [217, 87] width 86 height 85
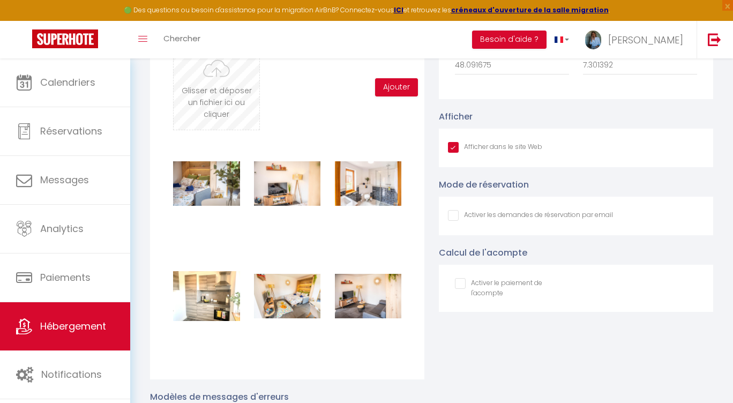
type input "C:\fakepath\Petit-Letzenberg-studio-proche-Colmar-Ingersheim_5303.jpg"
checkbox input "true"
checkbox input "false"
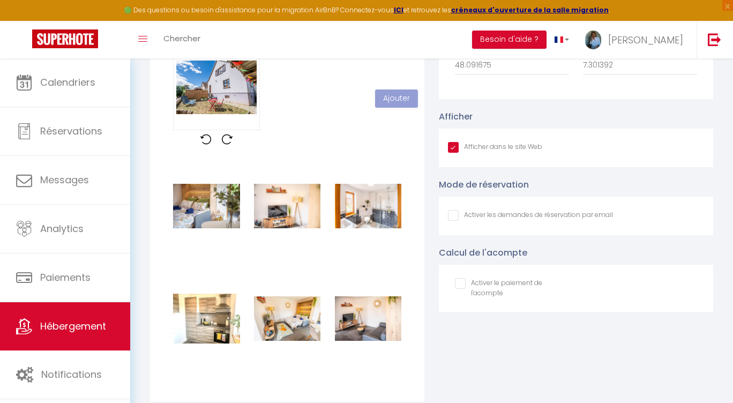
checkbox input "true"
checkbox input "false"
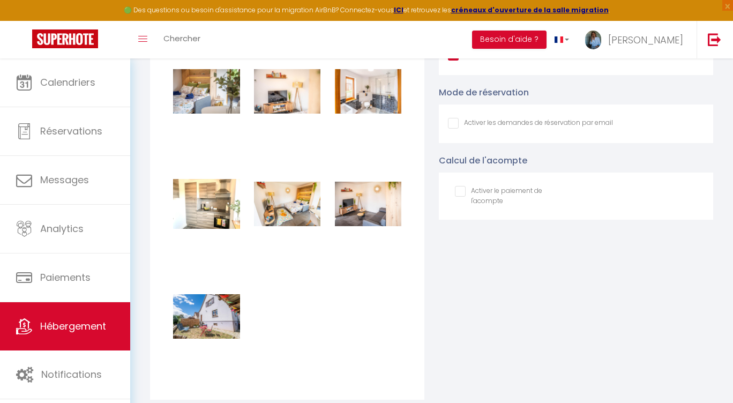
scroll to position [1307, 0]
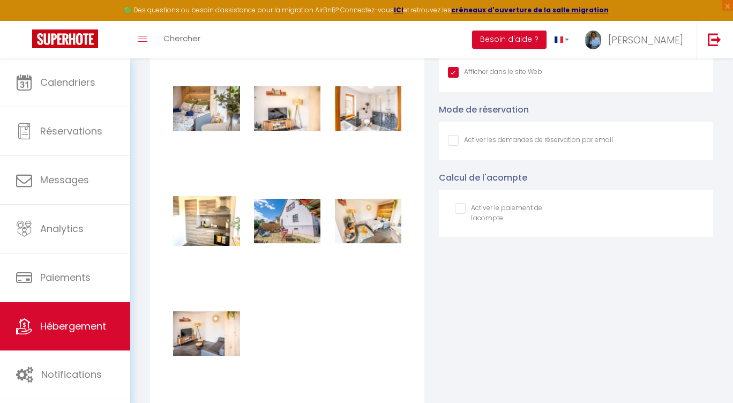
checkbox input "true"
checkbox input "false"
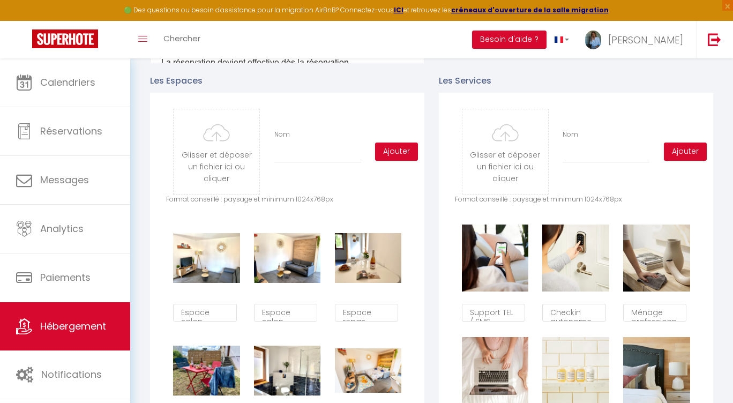
scroll to position [536, 0]
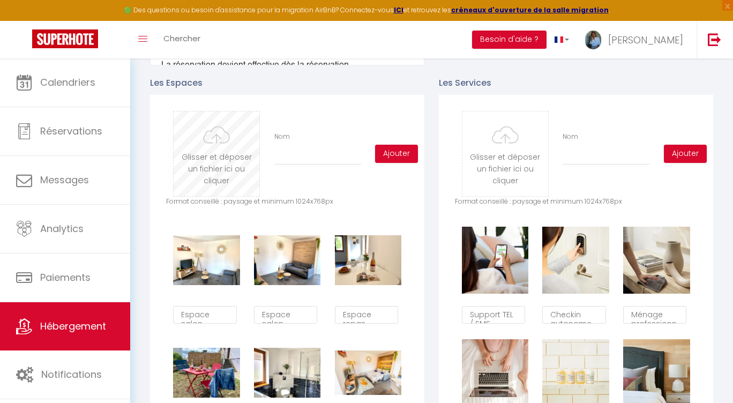
click at [224, 156] on input "file" at bounding box center [217, 154] width 86 height 85
type input "C:\fakepath\Petit-Letzenberg-studio-[GEOGRAPHIC_DATA]-Ingersheim_5170.jpg"
checkbox input "true"
checkbox input "false"
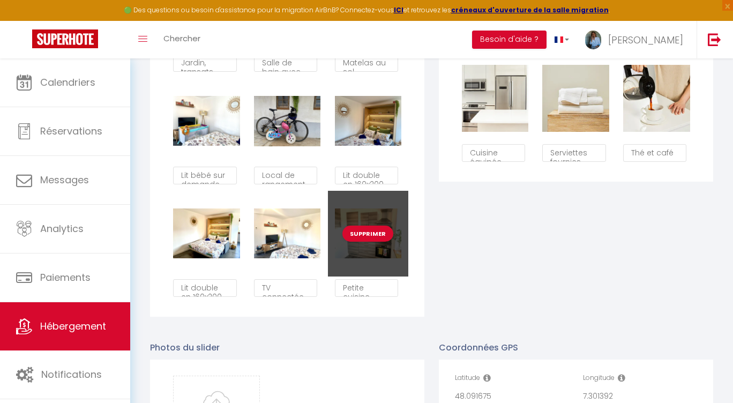
scroll to position [929, 0]
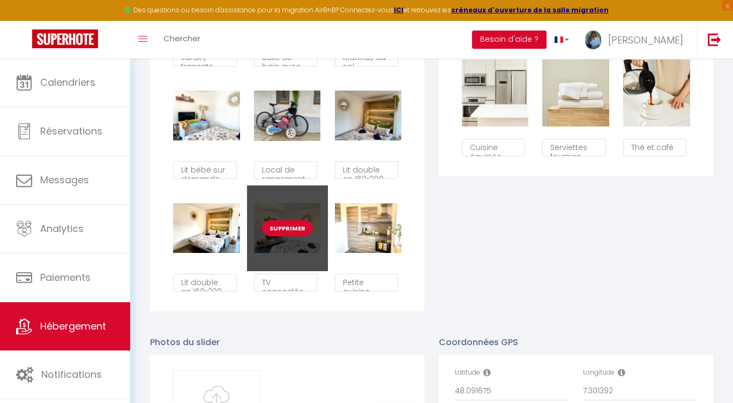
click at [272, 265] on div "Supprimer" at bounding box center [287, 229] width 81 height 86
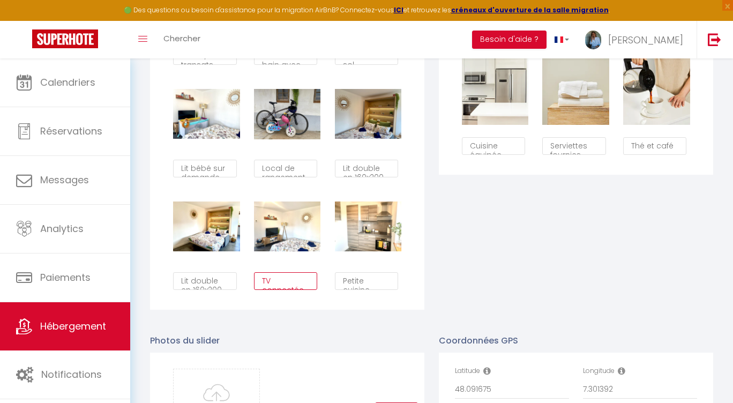
drag, startPoint x: 264, startPoint y: 283, endPoint x: 355, endPoint y: 351, distance: 114.1
click at [355, 351] on div "Langue Français Anglais Portugais Espagnol [GEOGRAPHIC_DATA] Description Bold I…" at bounding box center [432, 175] width 564 height 1732
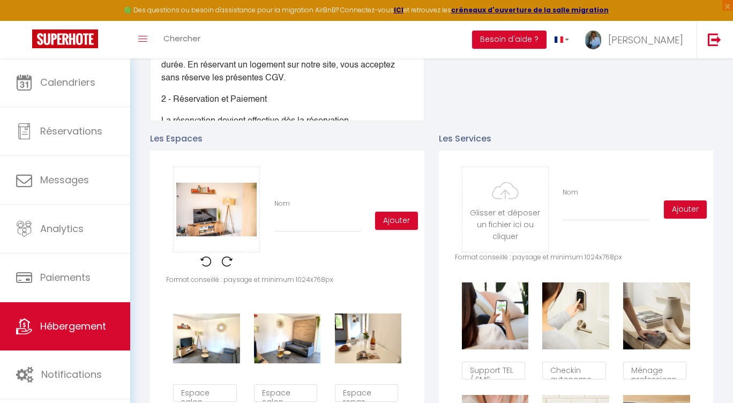
scroll to position [475, 0]
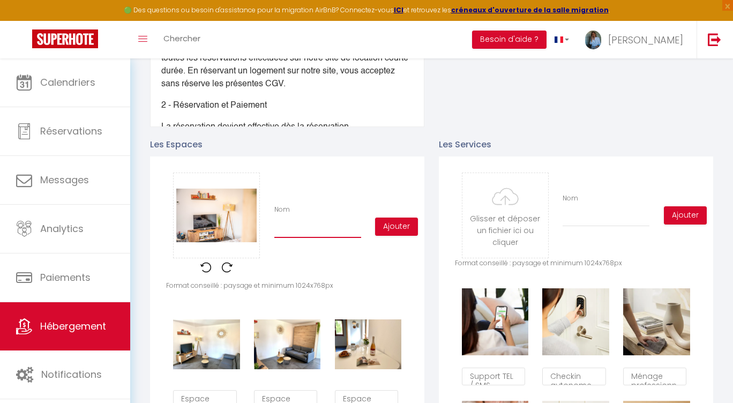
click at [292, 230] on input "Nom" at bounding box center [318, 228] width 87 height 19
paste input "TV connectée, livres, jeux de société pour petits et grands"
type input "TV connectée, livres, jeux de société pour petits et grands"
checkbox input "true"
checkbox input "false"
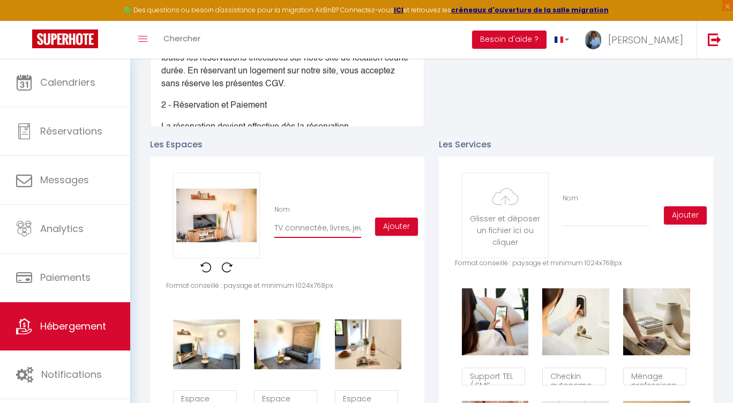
checkbox input "false"
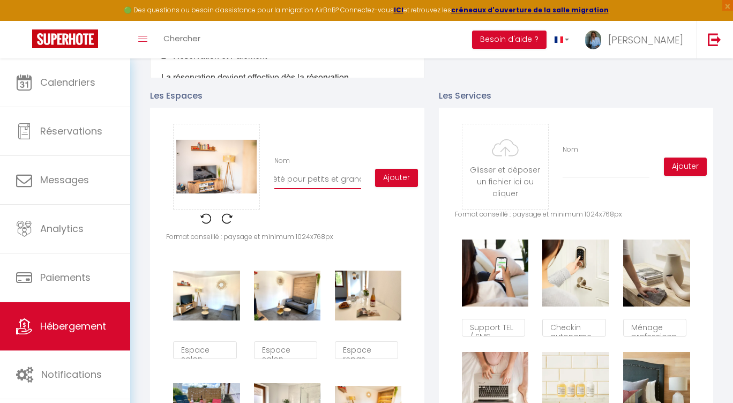
scroll to position [527, 0]
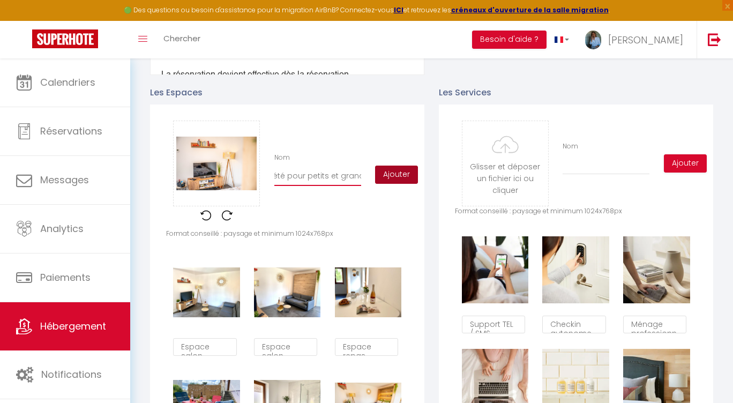
type input "TV connectée, livres, jeux de société pour petits et grands"
click at [399, 176] on button "Ajouter" at bounding box center [396, 175] width 43 height 18
checkbox input "true"
checkbox input "false"
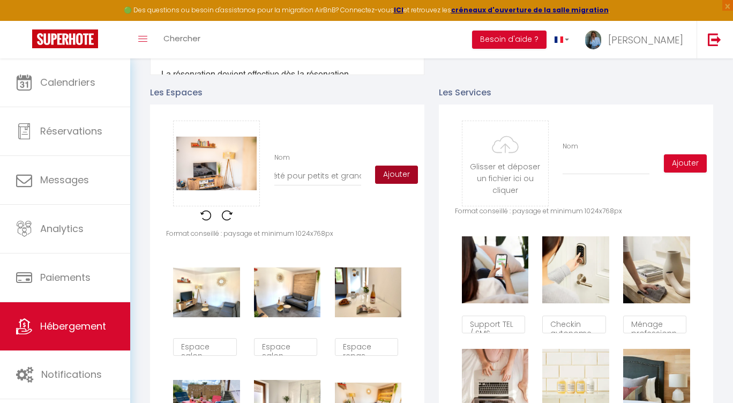
checkbox input "false"
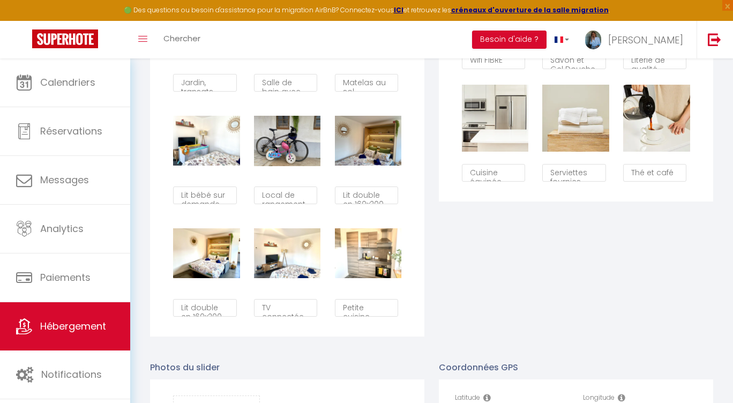
scroll to position [905, 0]
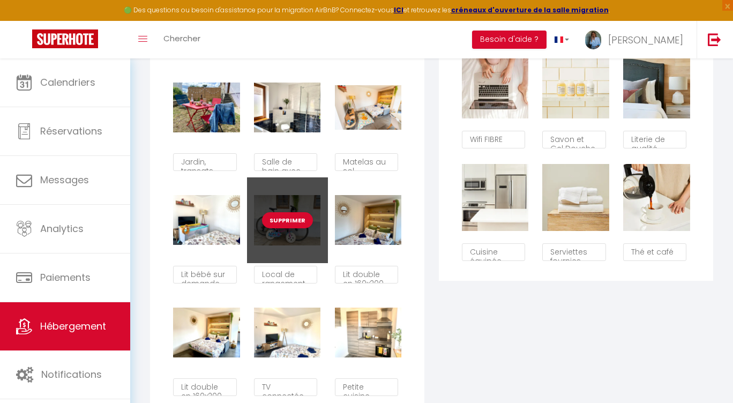
scroll to position [825, 0]
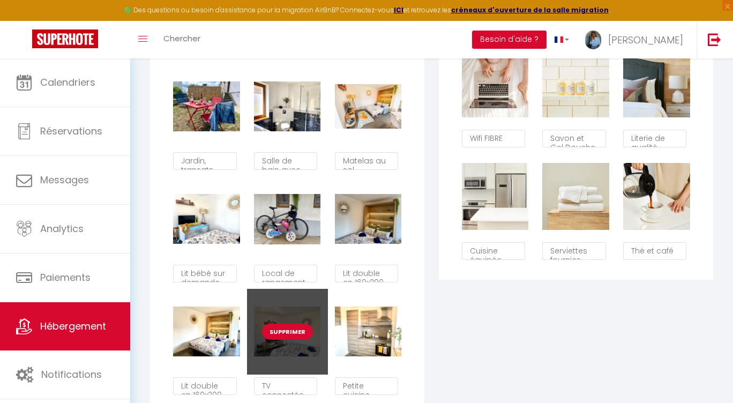
checkbox input "true"
checkbox input "false"
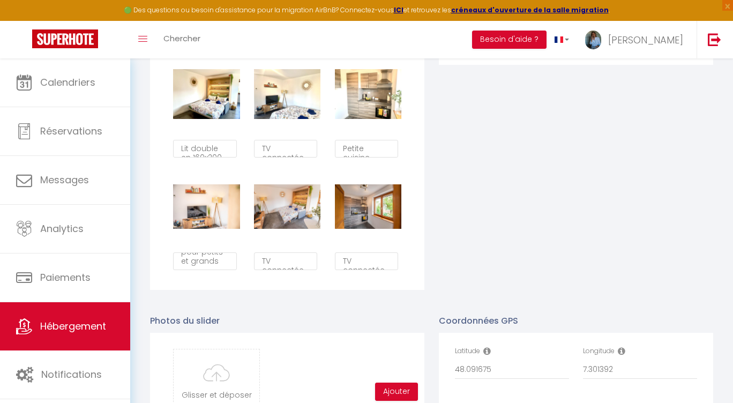
scroll to position [1036, 0]
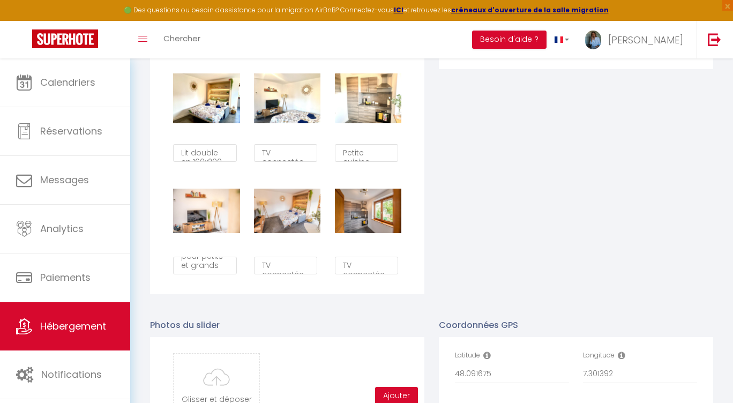
click at [281, 95] on button "Supprimer" at bounding box center [287, 99] width 51 height 16
checkbox input "true"
checkbox input "false"
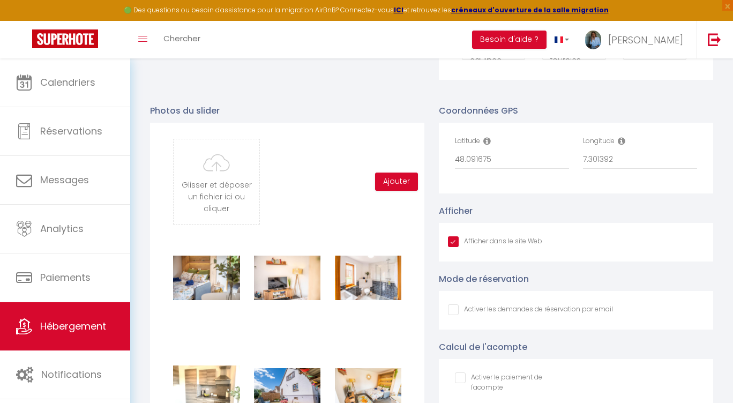
checkbox input "true"
checkbox input "false"
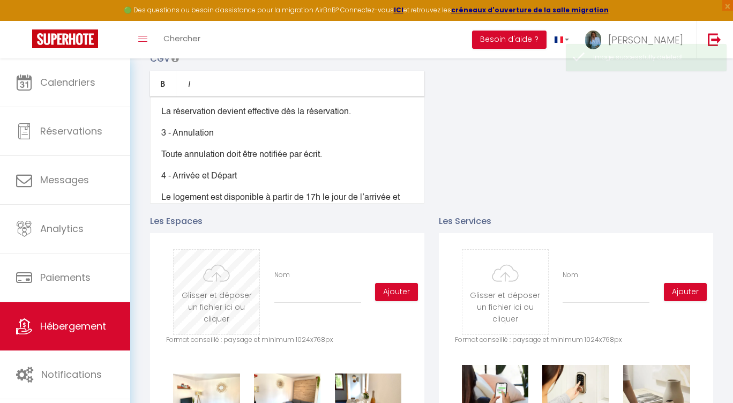
scroll to position [403, 0]
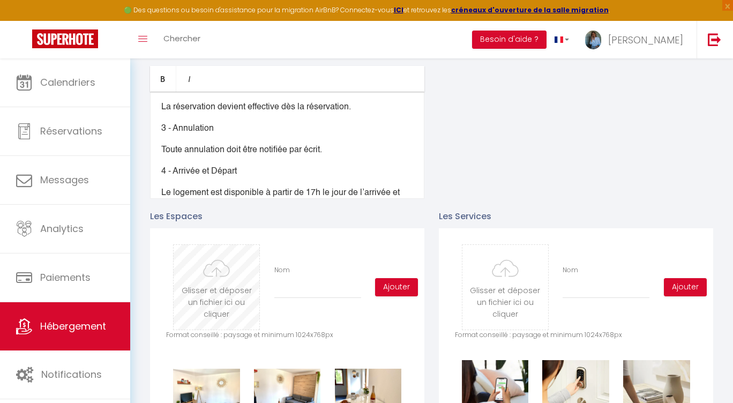
click at [210, 307] on input "file" at bounding box center [217, 287] width 86 height 85
type input "C:\fakepath\Petit-Letzenberg-studio-proche-Colmar-Ingersheim_5303.jpg"
checkbox input "true"
checkbox input "false"
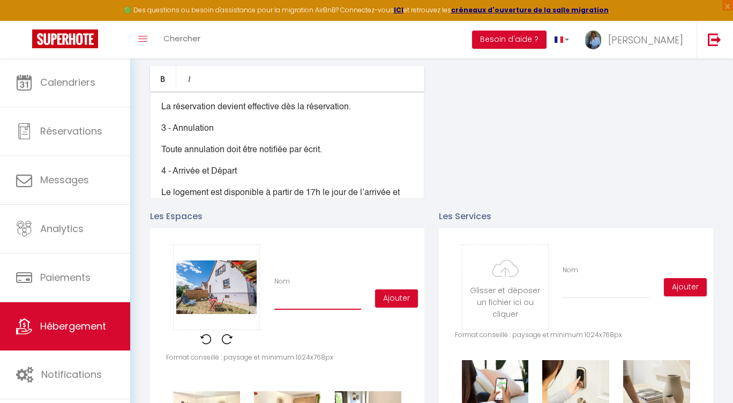
click at [321, 301] on input "Nom" at bounding box center [318, 300] width 87 height 19
type input "E"
checkbox input "true"
checkbox input "false"
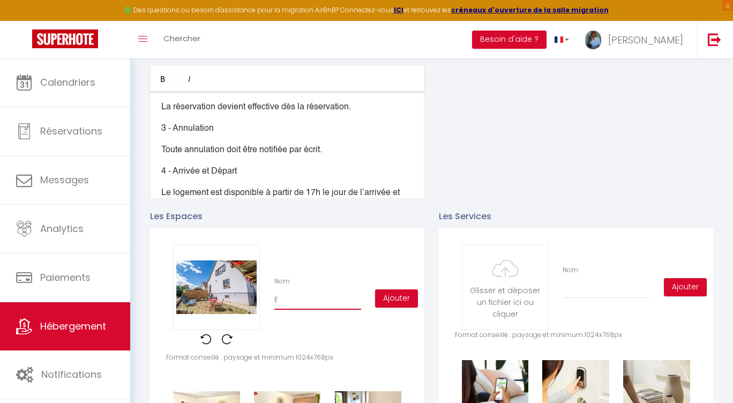
type input "Es"
checkbox input "true"
checkbox input "false"
type input "Esp"
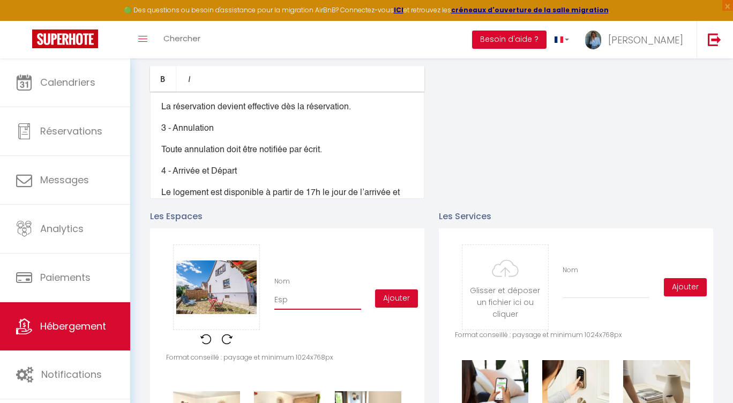
checkbox input "true"
checkbox input "false"
type input "Espa"
checkbox input "true"
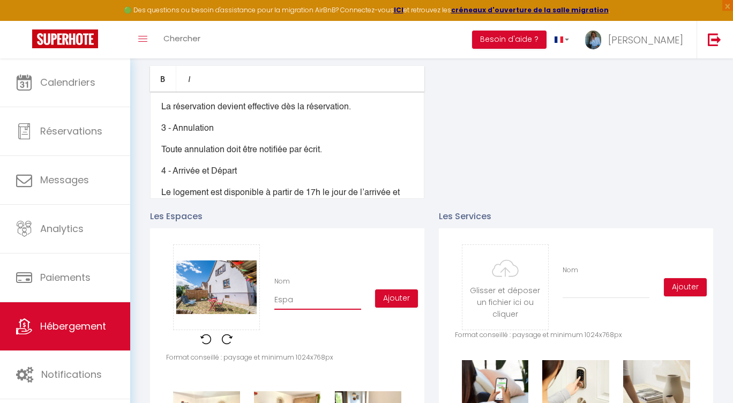
checkbox input "false"
type input "Espac"
checkbox input "true"
checkbox input "false"
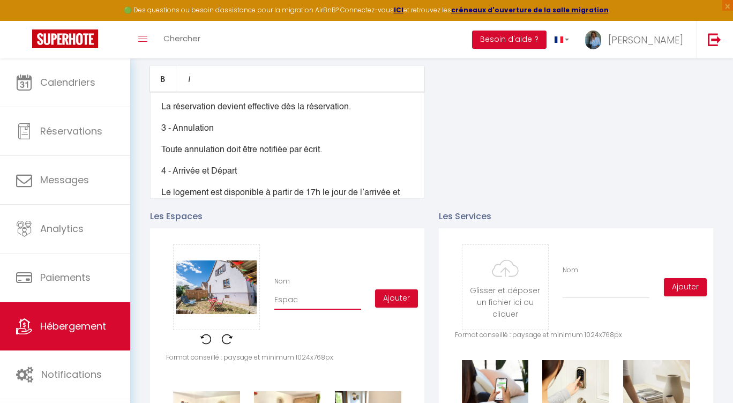
checkbox input "false"
type input "Espace"
checkbox input "true"
checkbox input "false"
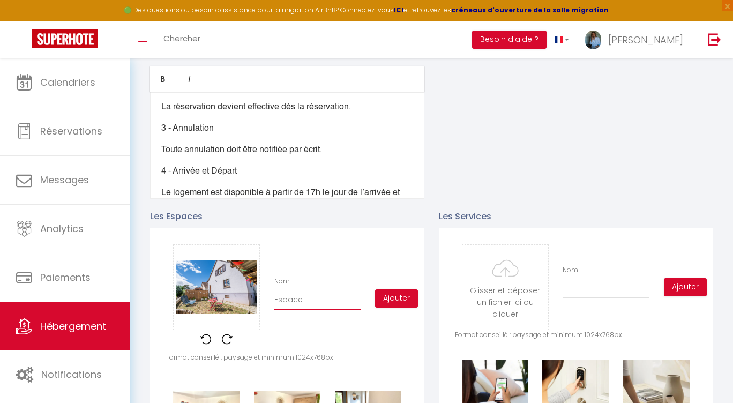
type input "Espace"
checkbox input "true"
checkbox input "false"
type input "Espace e"
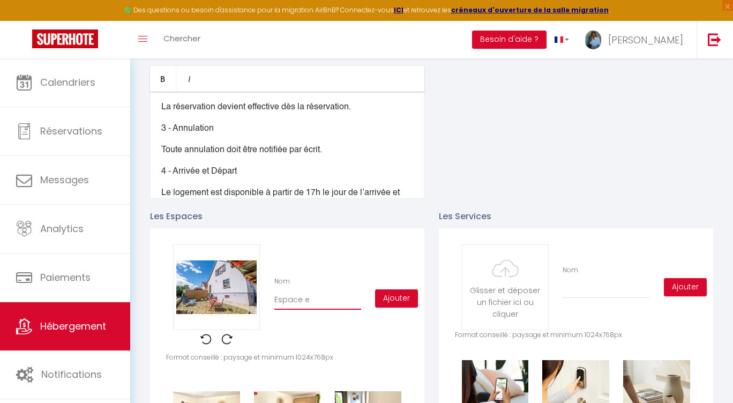
checkbox input "true"
checkbox input "false"
type input "Espace ex"
checkbox input "true"
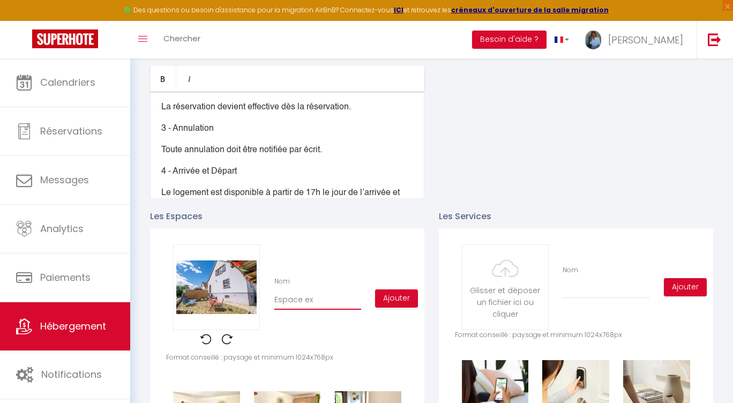
checkbox input "false"
type input "Espace ext"
checkbox input "true"
checkbox input "false"
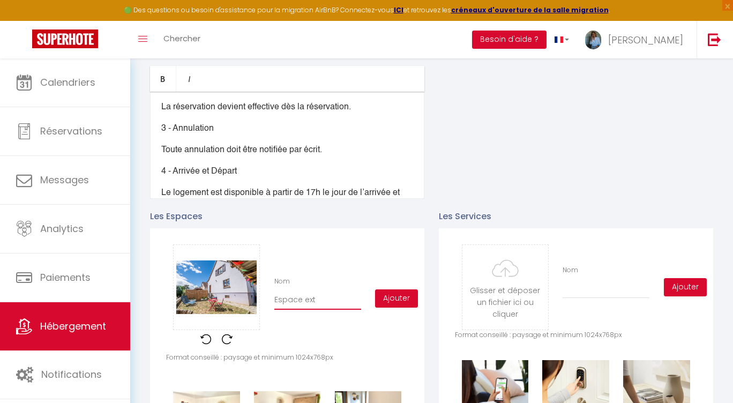
checkbox input "false"
type input "Espace exté"
checkbox input "true"
checkbox input "false"
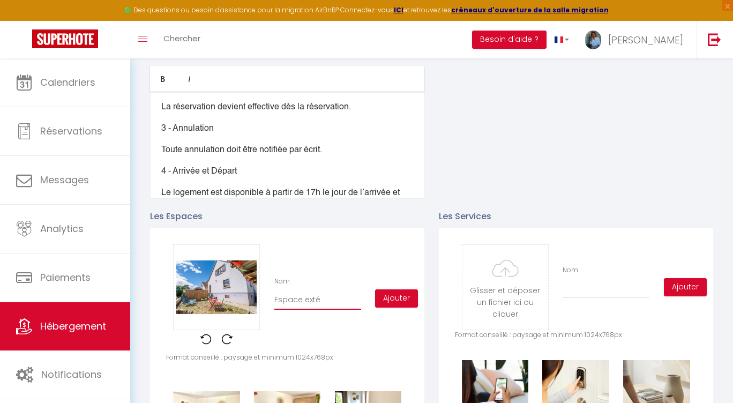
type input "Espace extér"
checkbox input "true"
checkbox input "false"
type input "Espace extéri"
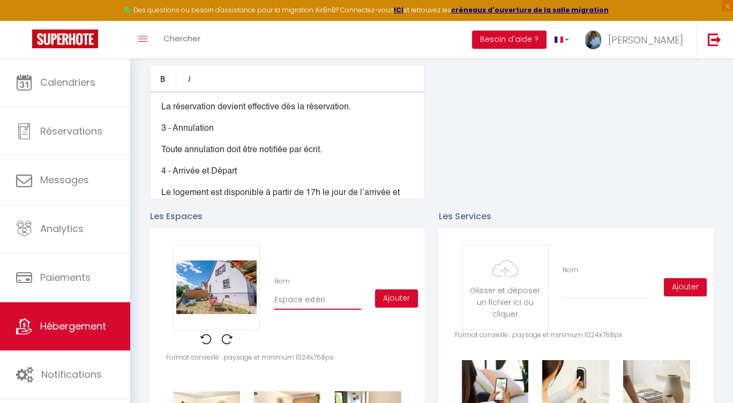
checkbox input "true"
checkbox input "false"
type input "Espace extérie"
checkbox input "true"
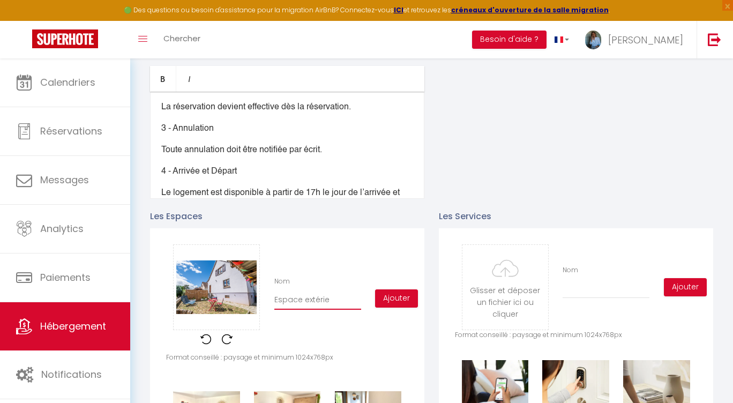
checkbox input "false"
type input "Espace extérieu"
checkbox input "true"
checkbox input "false"
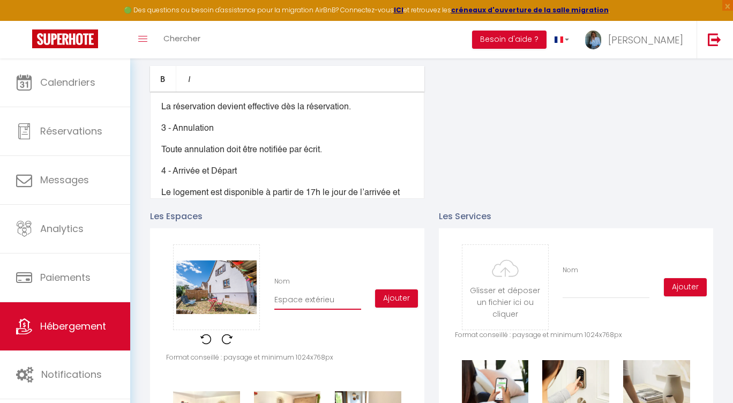
checkbox input "false"
type input "Espace extérieur"
checkbox input "true"
checkbox input "false"
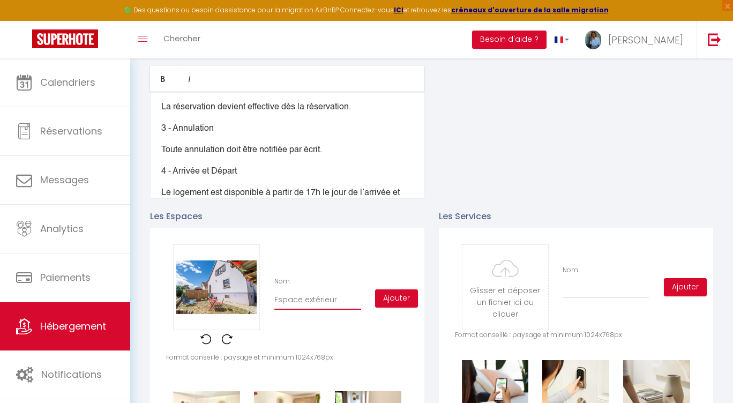
type input "Espace extérieur"
checkbox input "true"
checkbox input "false"
type input "Espace extérieur p"
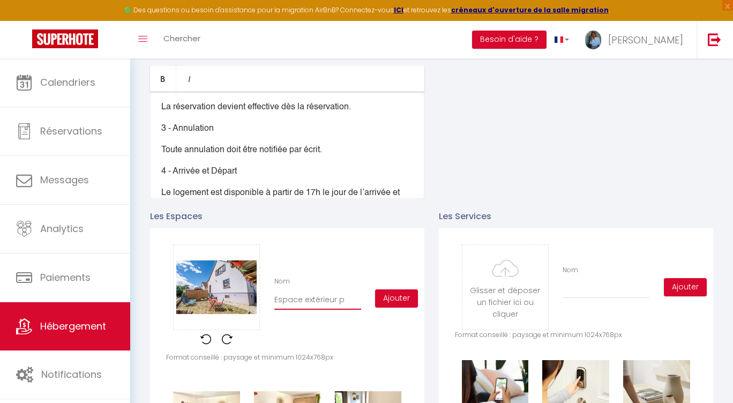
checkbox input "true"
checkbox input "false"
type input "Espace extérieur pr"
checkbox input "true"
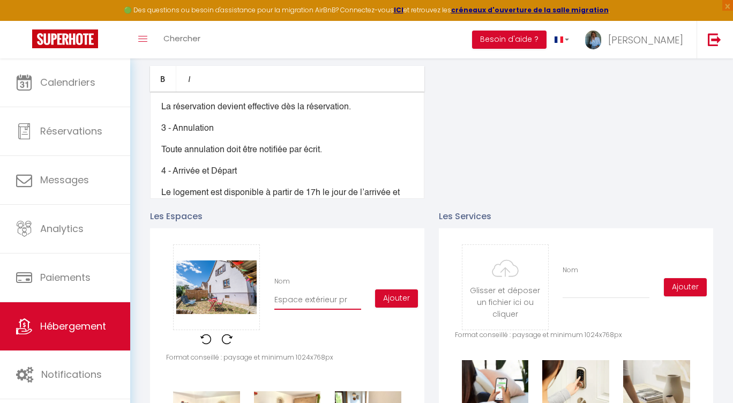
checkbox input "false"
type input "Espace extérieur pro"
checkbox input "true"
checkbox input "false"
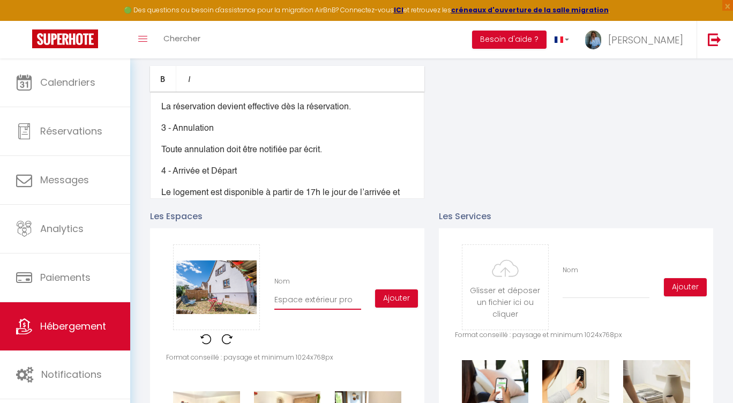
checkbox input "false"
type input "Espace extérieur pr"
checkbox input "true"
checkbox input "false"
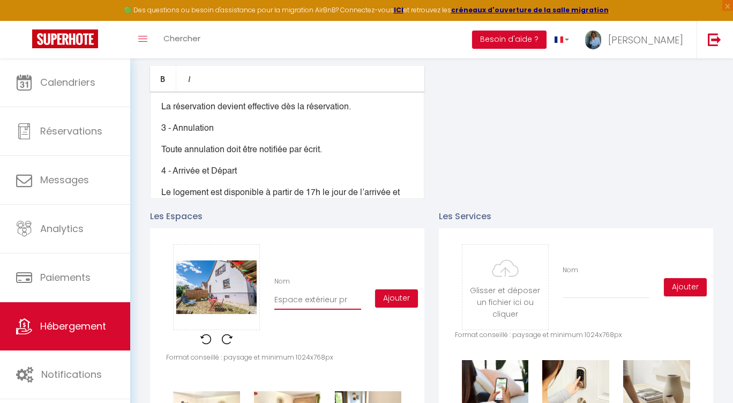
type input "Espace extérieur pri"
checkbox input "true"
checkbox input "false"
type input "Espace extérieur priv"
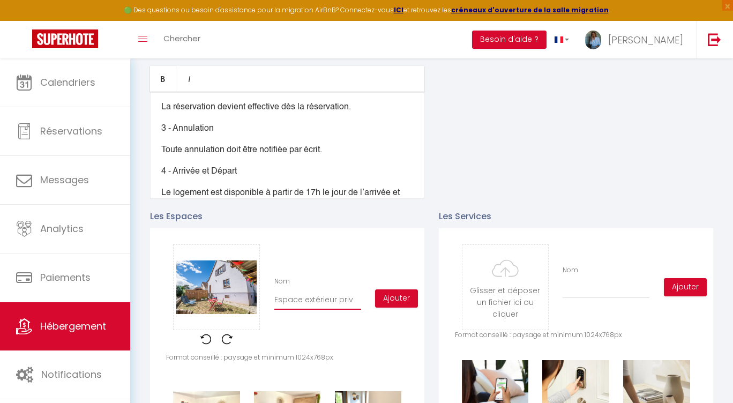
checkbox input "true"
checkbox input "false"
type input "Espace extérieur priva"
checkbox input "true"
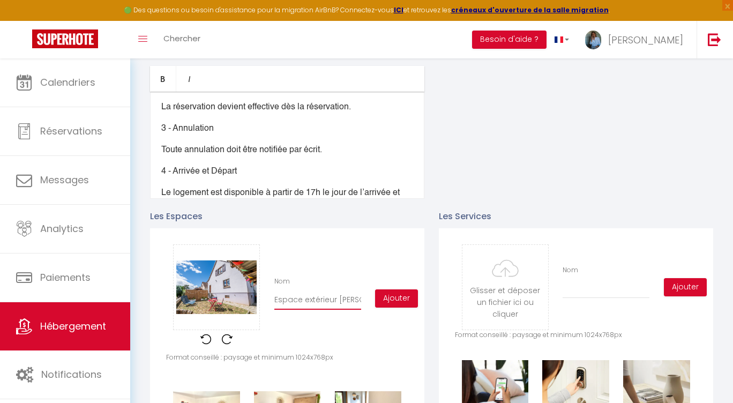
checkbox input "false"
type input "Espace extérieur privat"
checkbox input "true"
checkbox input "false"
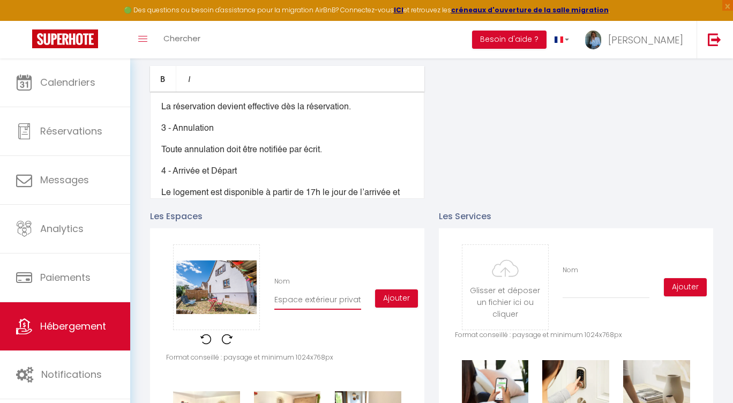
checkbox input "false"
type input "Espace extérieur privati"
checkbox input "true"
checkbox input "false"
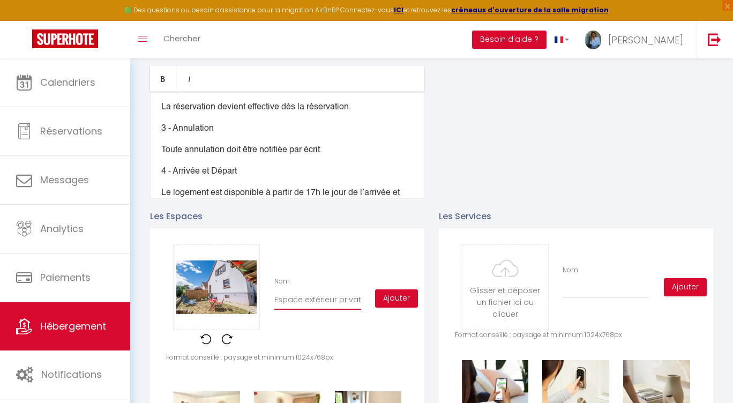
type input "Espace extérieur privatif"
checkbox input "true"
checkbox input "false"
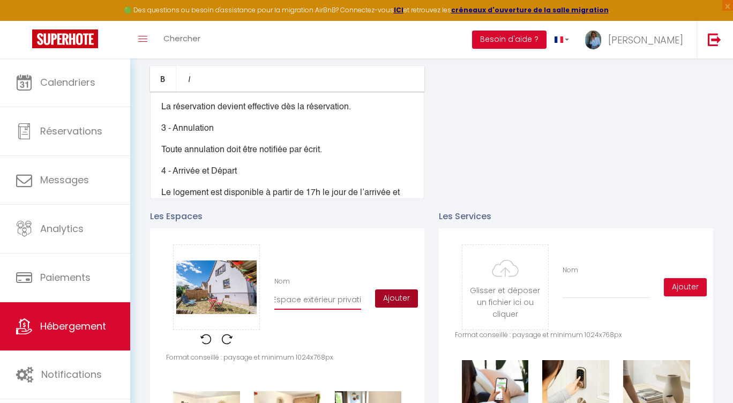
type input "Espace extérieur privatif"
click at [401, 298] on button "Ajouter" at bounding box center [396, 299] width 43 height 18
checkbox input "true"
checkbox input "false"
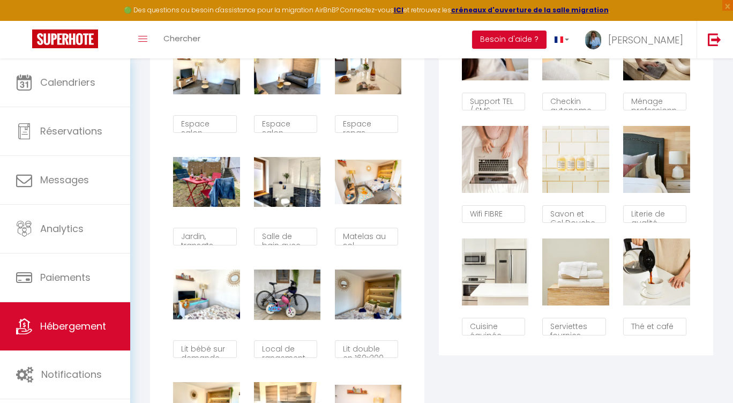
scroll to position [753, 0]
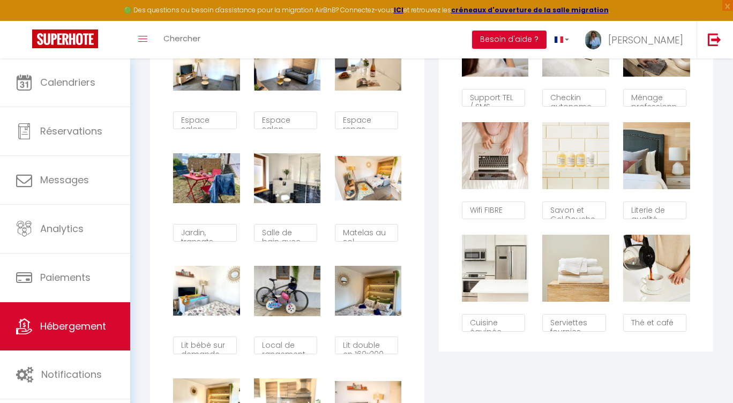
checkbox input "true"
checkbox input "false"
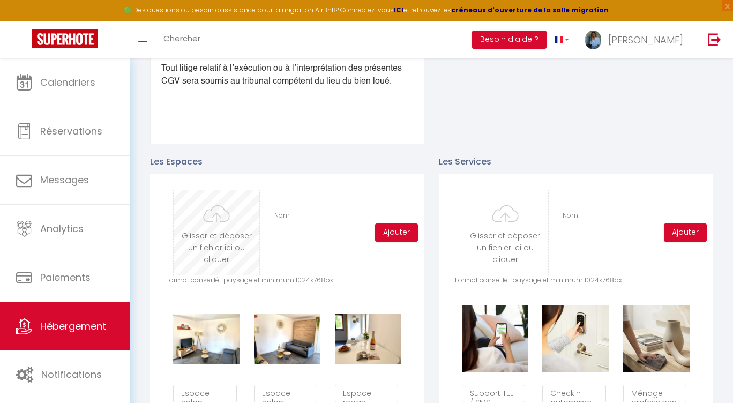
scroll to position [442, 0]
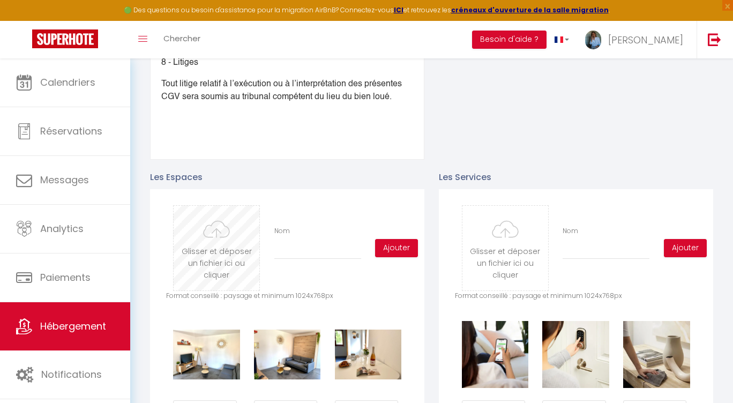
click at [219, 239] on input "file" at bounding box center [217, 248] width 86 height 85
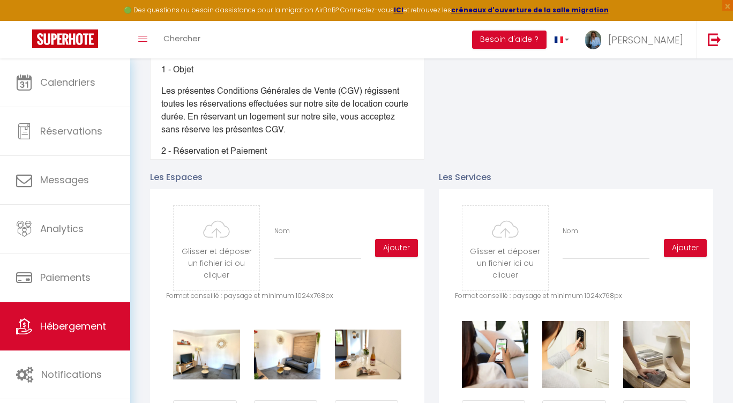
scroll to position [475, 0]
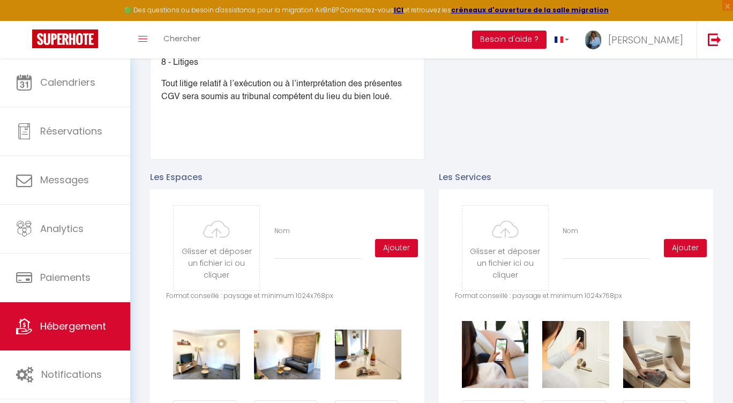
type input "C:\fakepath\Petit-Letzenberg-studio-[GEOGRAPHIC_DATA]-Ingersheim_5269.jpg"
checkbox input "true"
checkbox input "false"
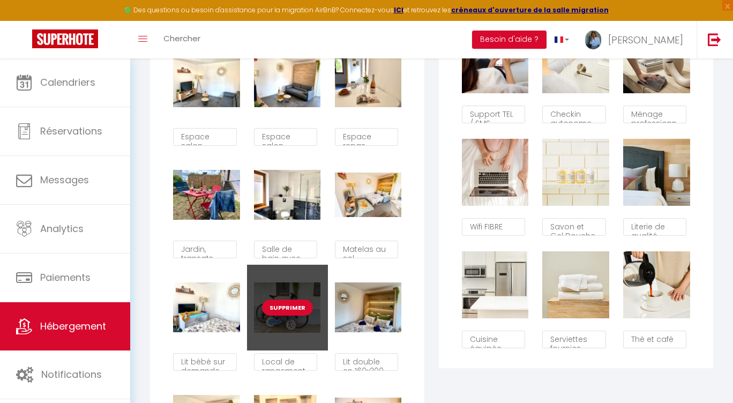
scroll to position [736, 0]
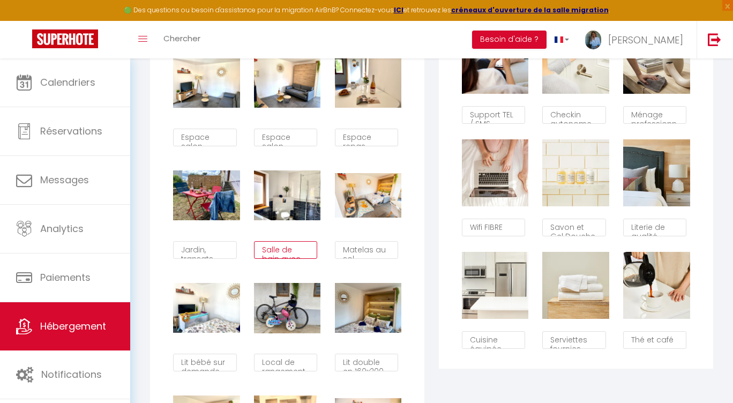
click at [285, 248] on textarea "Salle de bain avec grande douche, lavabo et WC" at bounding box center [285, 250] width 63 height 18
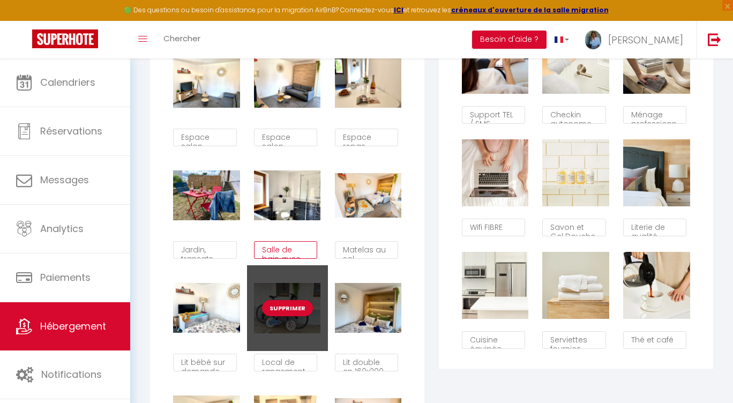
drag, startPoint x: 265, startPoint y: 250, endPoint x: 306, endPoint y: 274, distance: 47.1
click at [306, 274] on div "Supprimer Espace salon Supprimer Espace salon Supprimer Espace repas Supprimer …" at bounding box center [287, 321] width 242 height 563
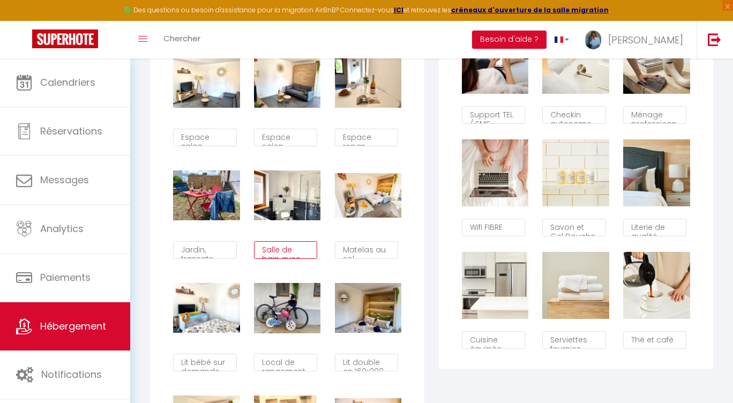
click at [258, 250] on textarea "Salle de bain avec grande douche, lavabo et WC" at bounding box center [285, 250] width 63 height 18
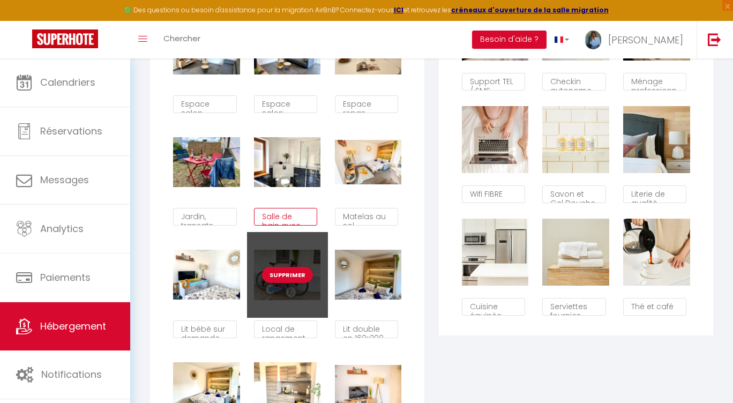
drag, startPoint x: 263, startPoint y: 249, endPoint x: 307, endPoint y: 263, distance: 45.5
click at [307, 263] on div "Supprimer Espace salon Supprimer Espace salon Supprimer Espace repas Supprimer …" at bounding box center [287, 288] width 242 height 563
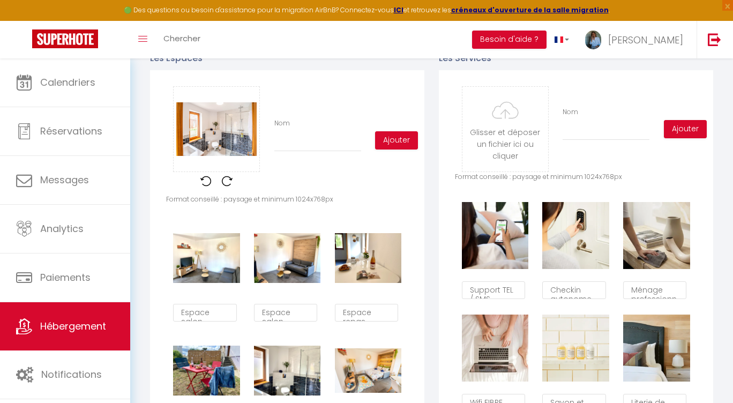
scroll to position [555, 0]
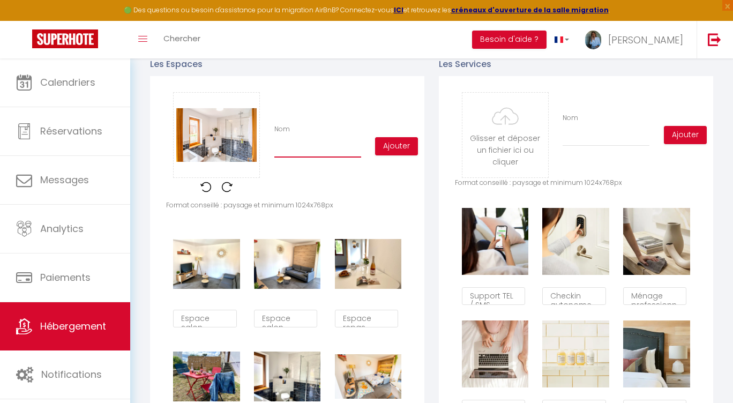
click at [305, 148] on input "Nom" at bounding box center [318, 147] width 87 height 19
paste input "Salle de bain avec grande douche, lavabo et WC"
type input "Salle de bain avec grande douche, lavabo et WC"
checkbox input "true"
checkbox input "false"
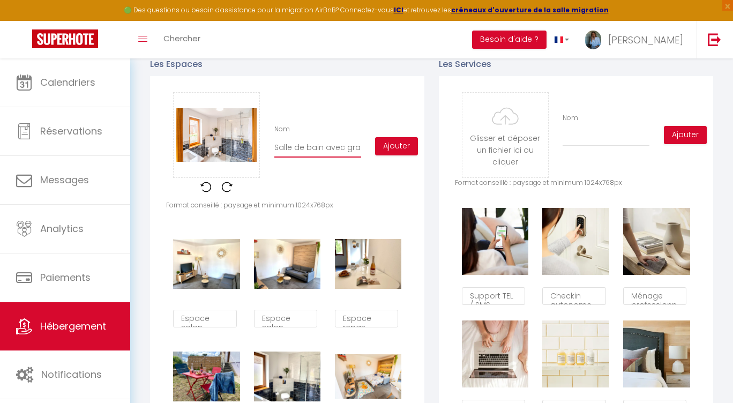
checkbox input "false"
type input "Salle de bain avec grande douche, lavabo et WC"
click at [396, 146] on button "Ajouter" at bounding box center [396, 146] width 43 height 18
checkbox input "true"
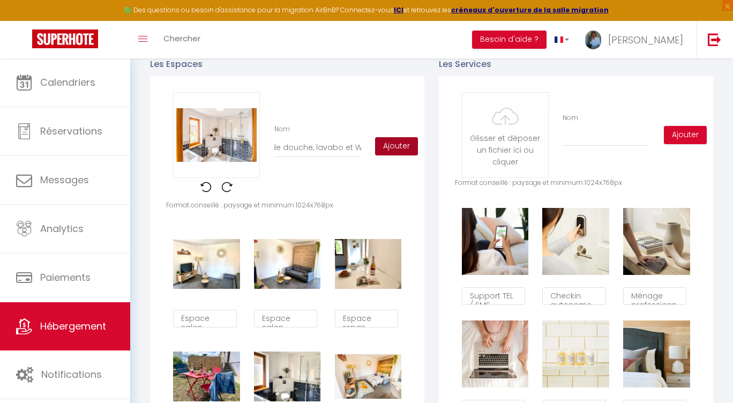
checkbox input "false"
checkbox input "true"
checkbox input "false"
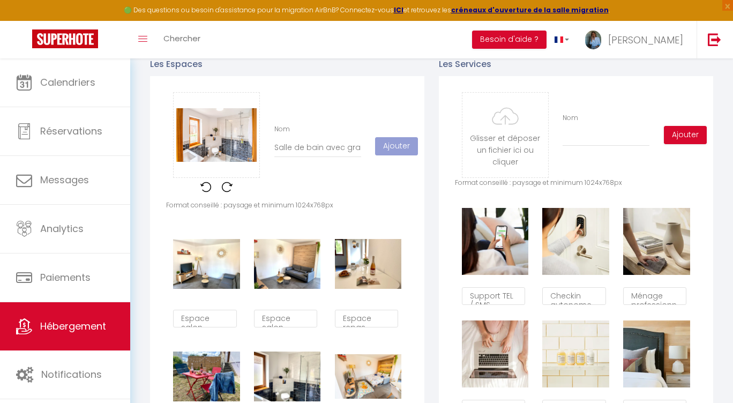
checkbox input "false"
